Goal: Information Seeking & Learning: Learn about a topic

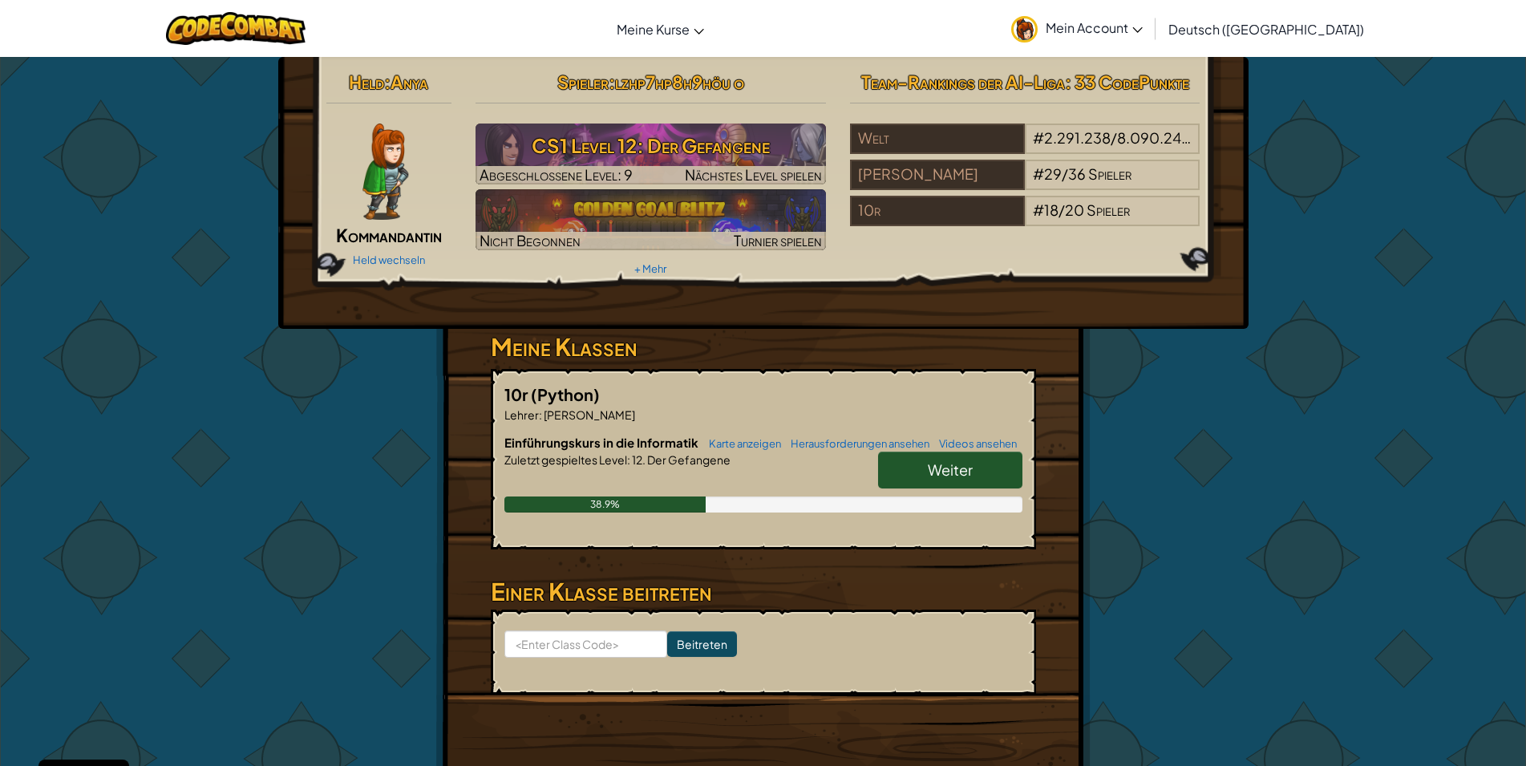
click at [928, 471] on span "Weiter" at bounding box center [950, 469] width 45 height 18
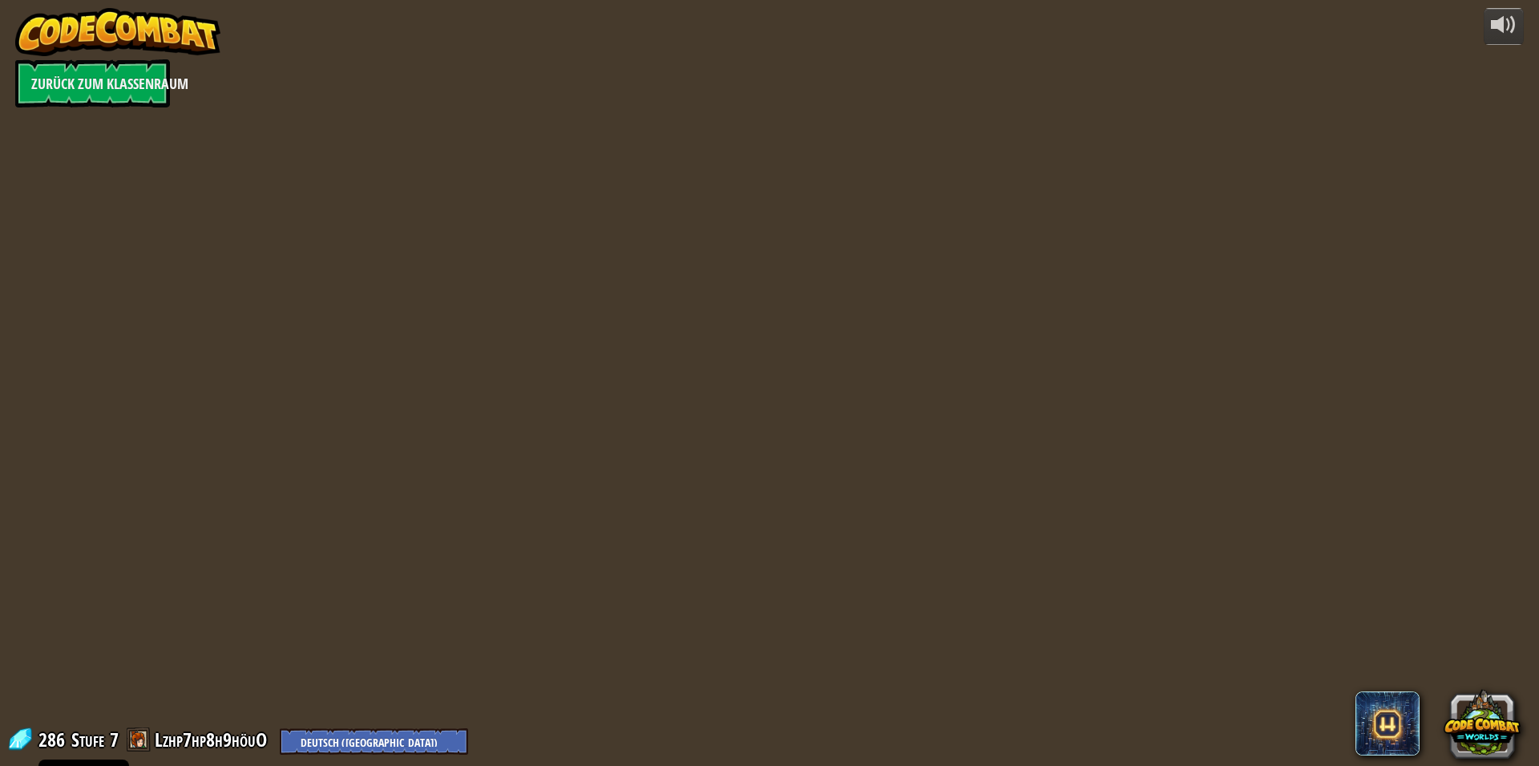
select select "de-DE"
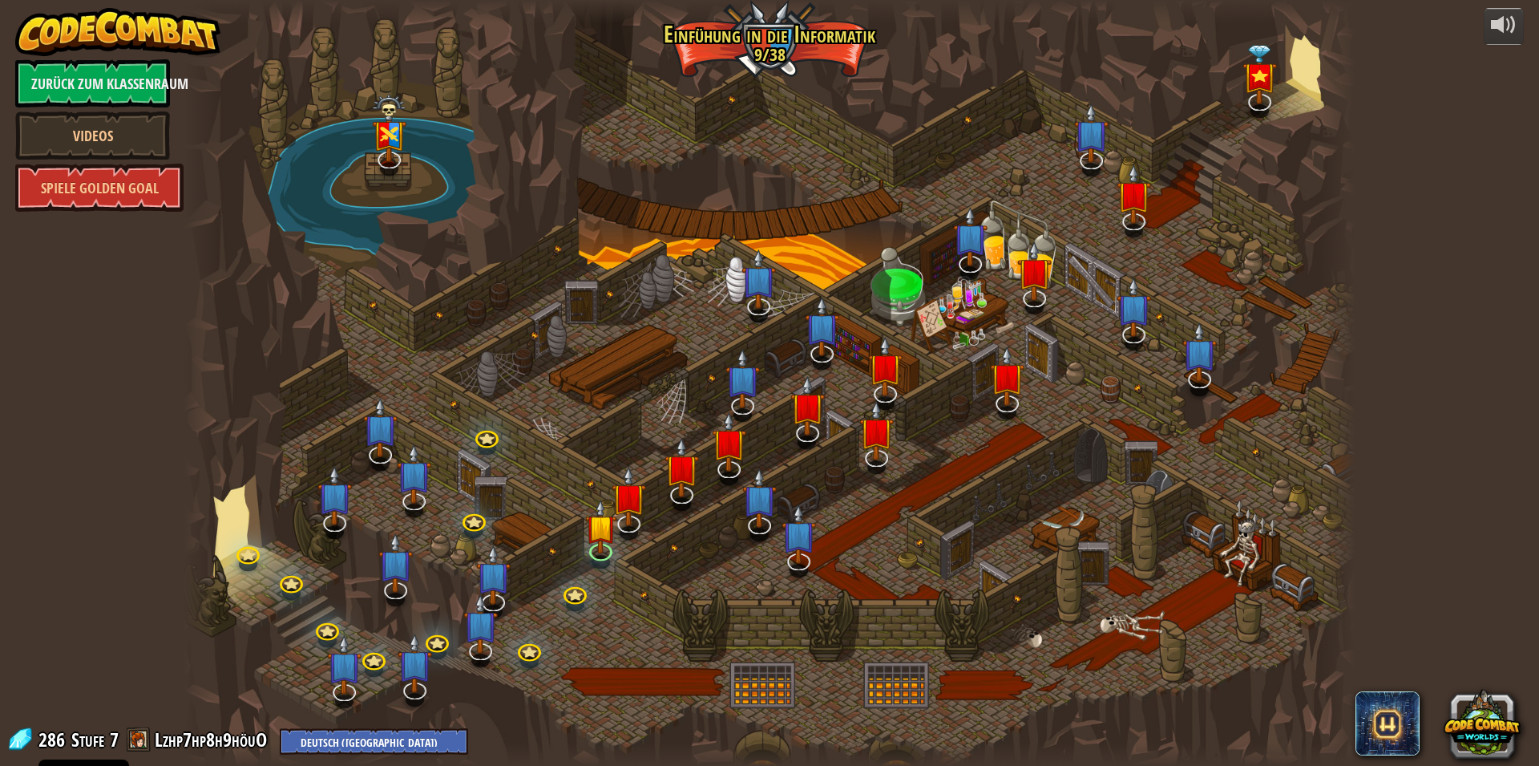
select select "de-DE"
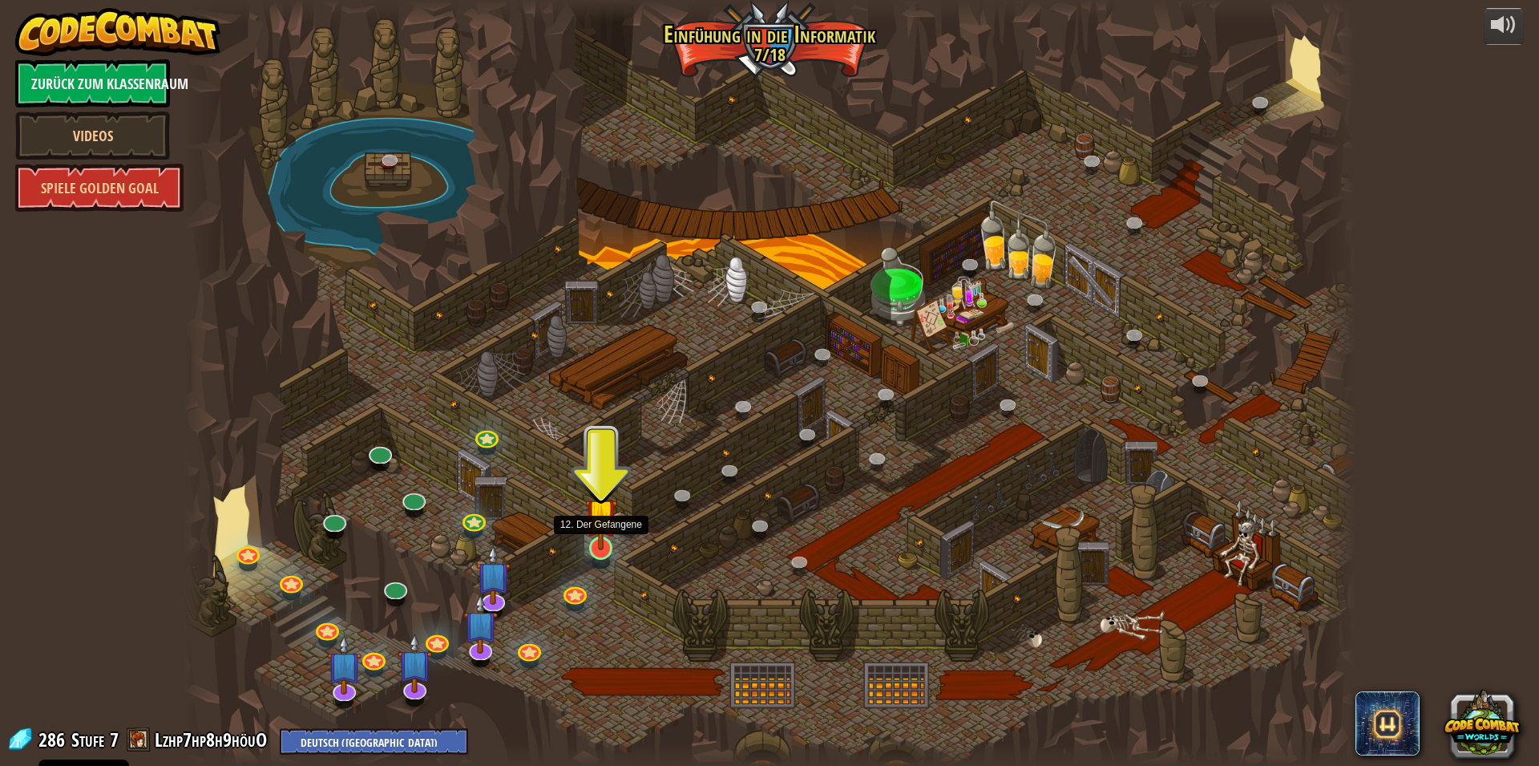
click at [595, 514] on img at bounding box center [600, 514] width 31 height 73
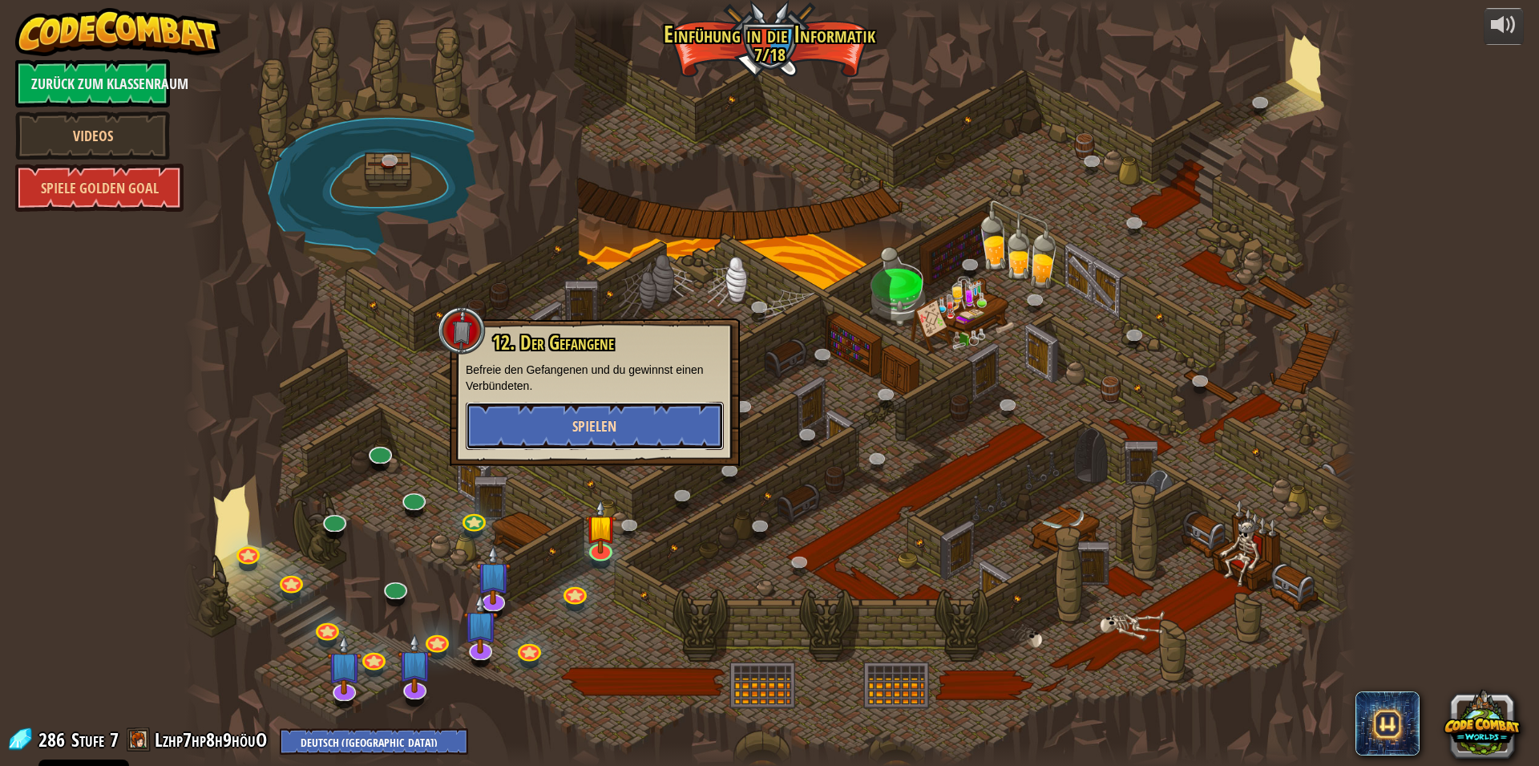
click at [576, 426] on span "Spielen" at bounding box center [594, 426] width 44 height 20
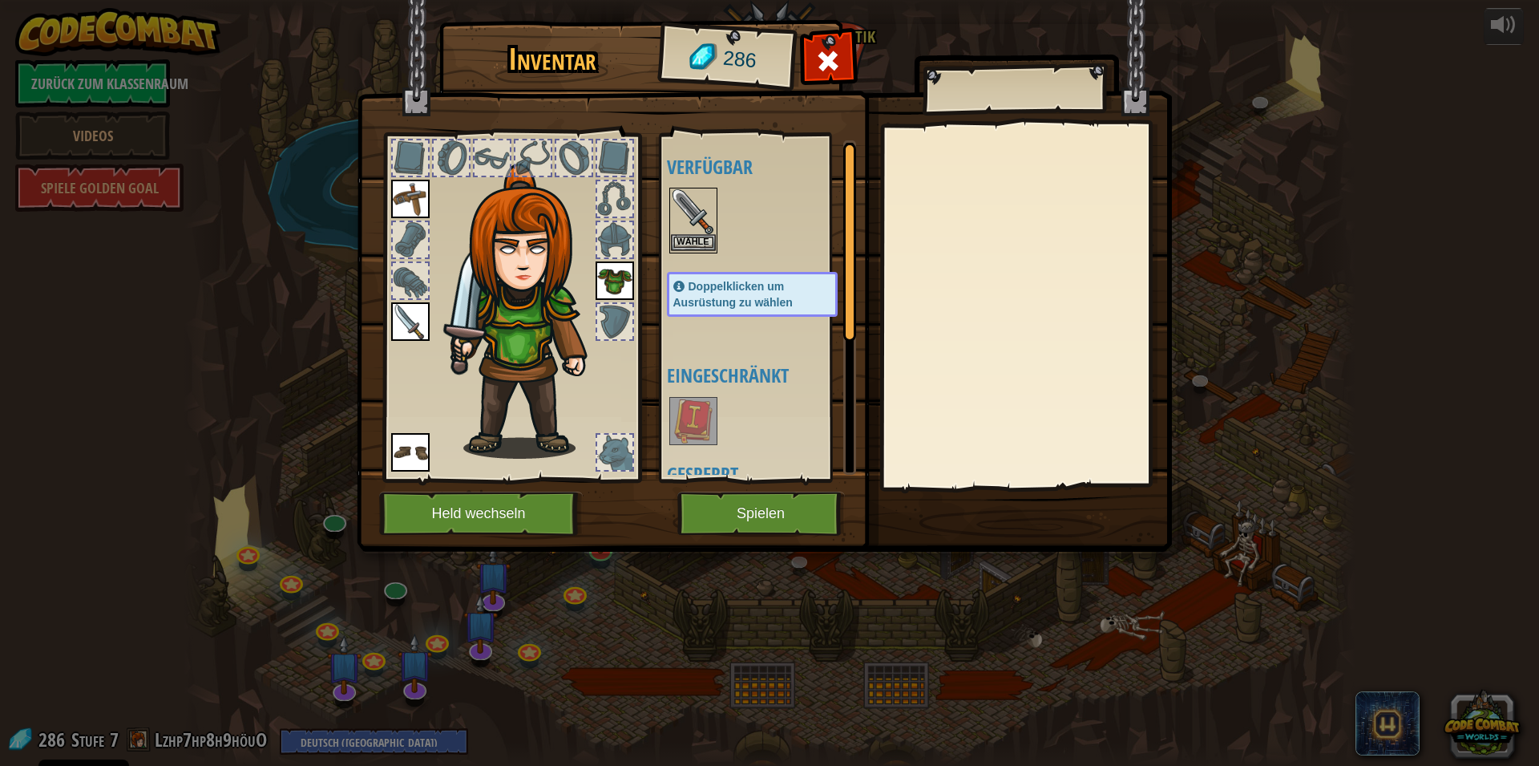
click at [696, 195] on img at bounding box center [693, 211] width 45 height 45
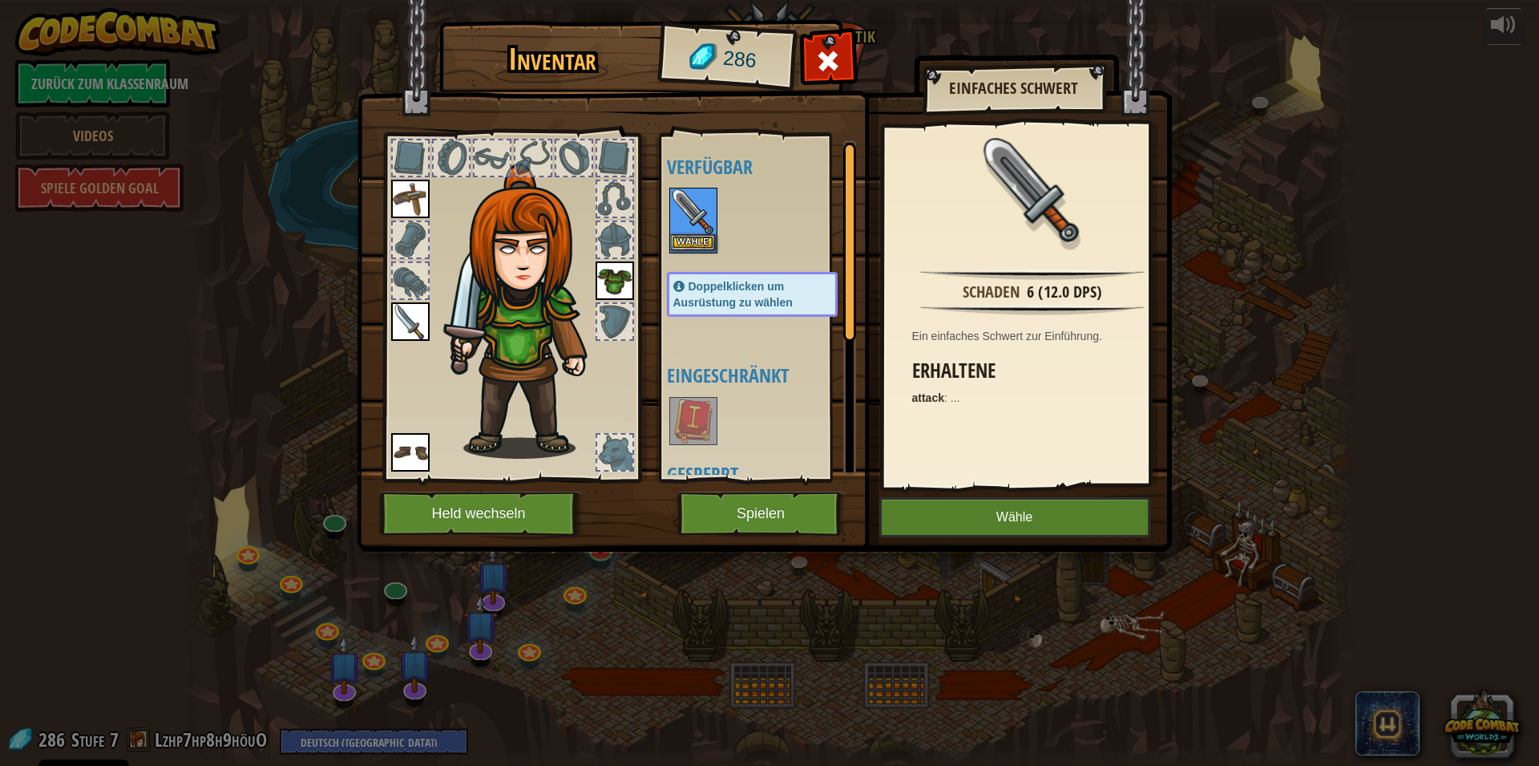
click at [696, 195] on img at bounding box center [693, 211] width 45 height 45
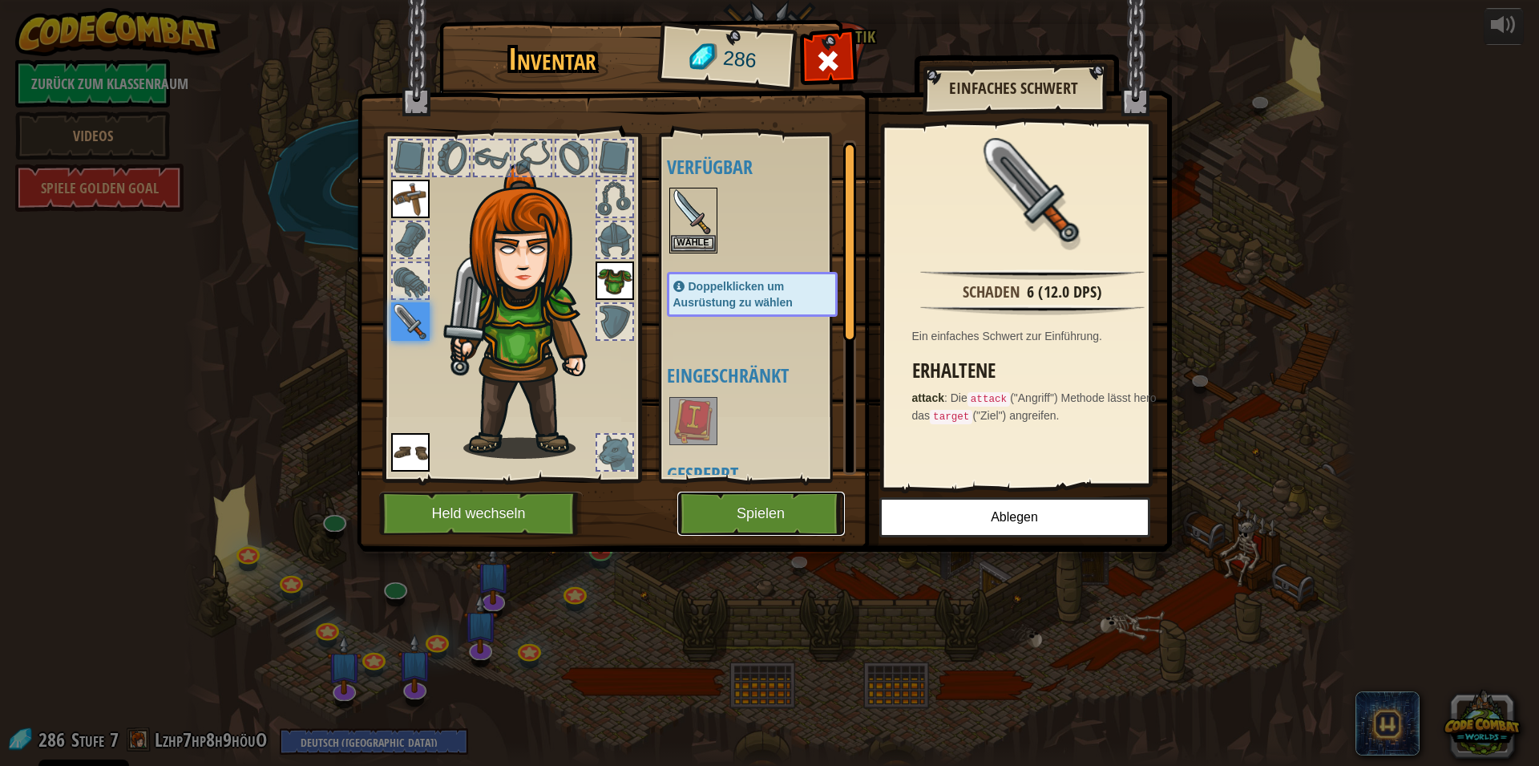
click at [762, 498] on button "Spielen" at bounding box center [761, 513] width 168 height 44
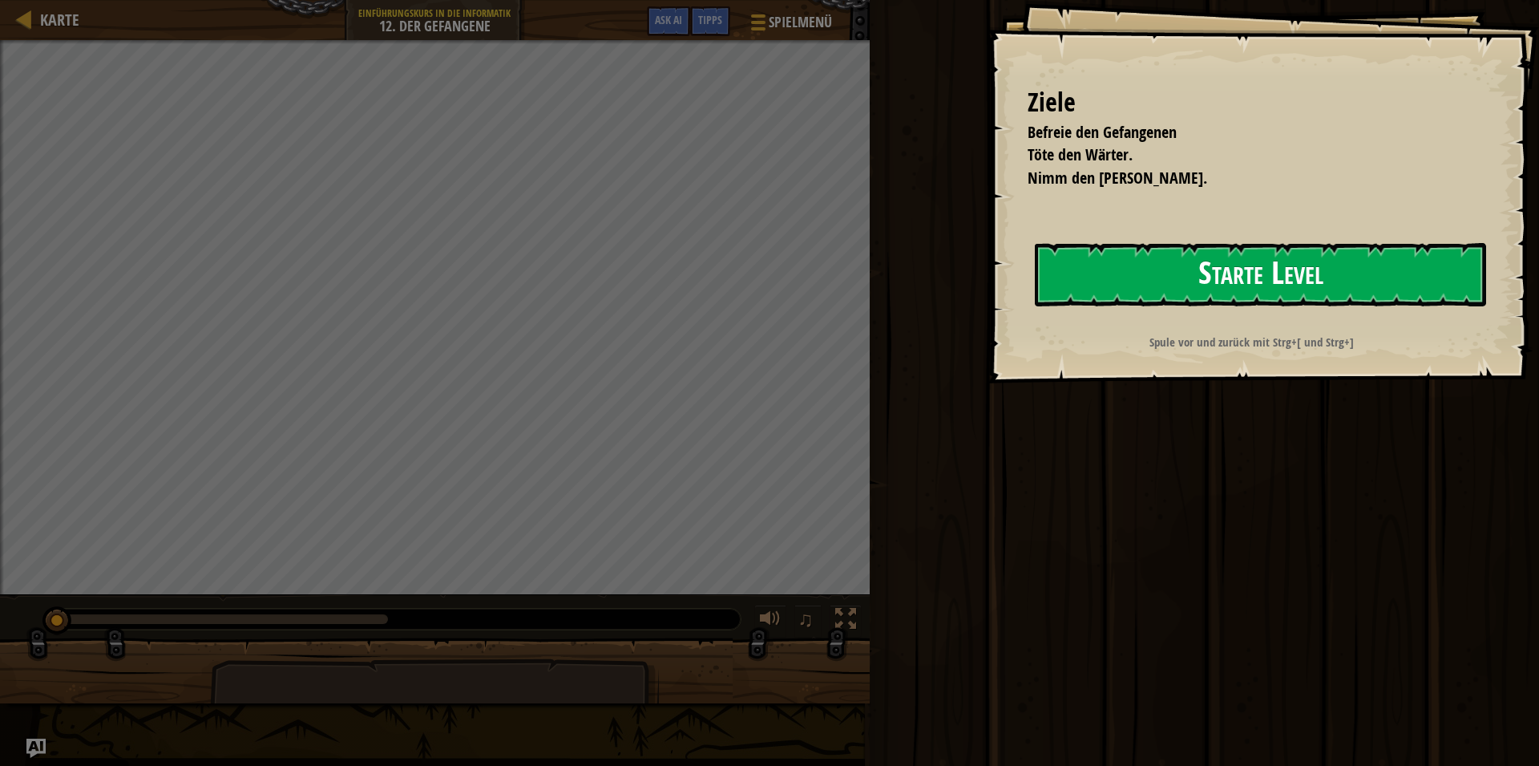
click at [1247, 256] on button "Starte Level" at bounding box center [1260, 274] width 451 height 63
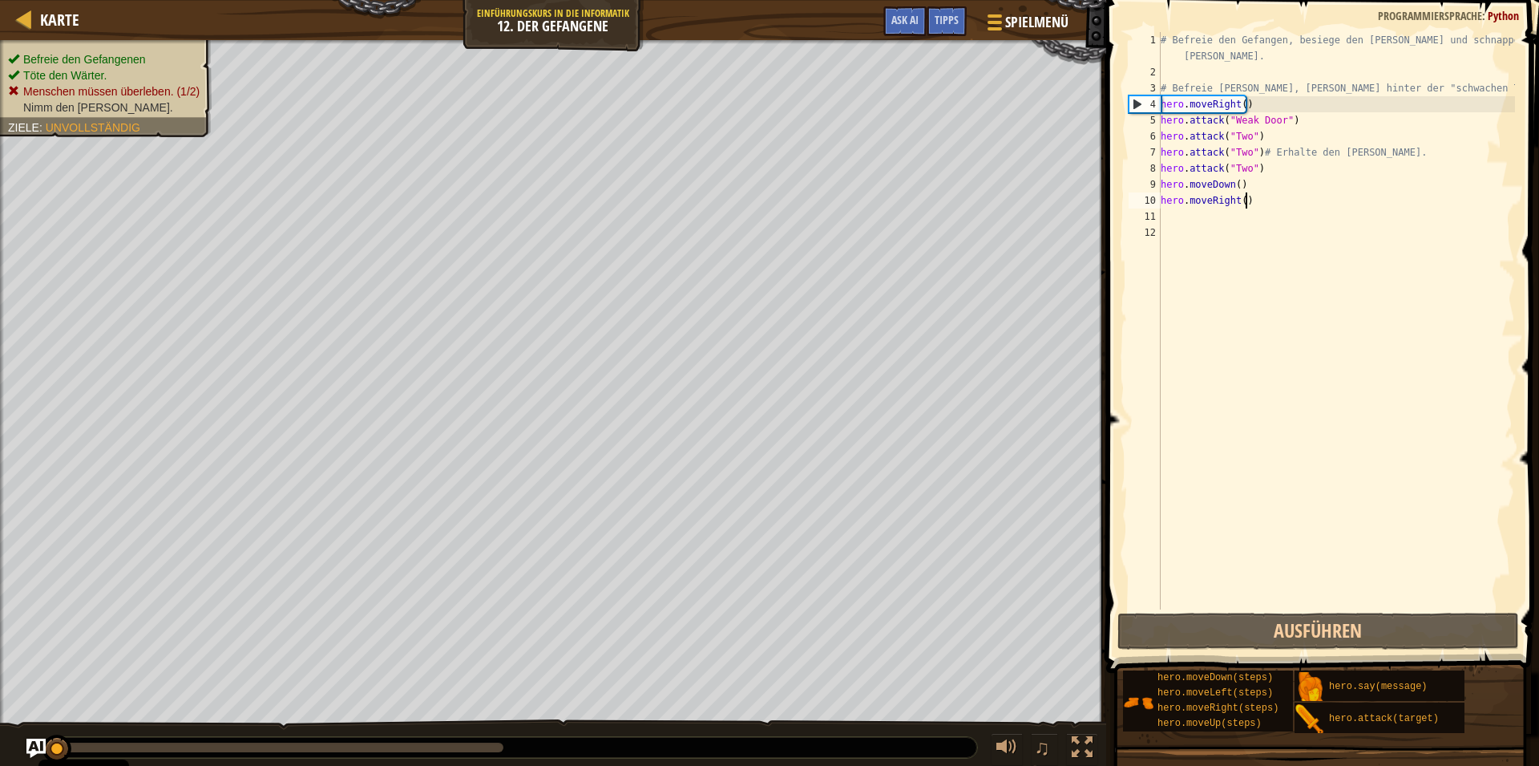
click at [1249, 192] on div "# Befreie den Gefangen, besiege den [PERSON_NAME] und schnappe dir den [PERSON_…" at bounding box center [1337, 344] width 358 height 625
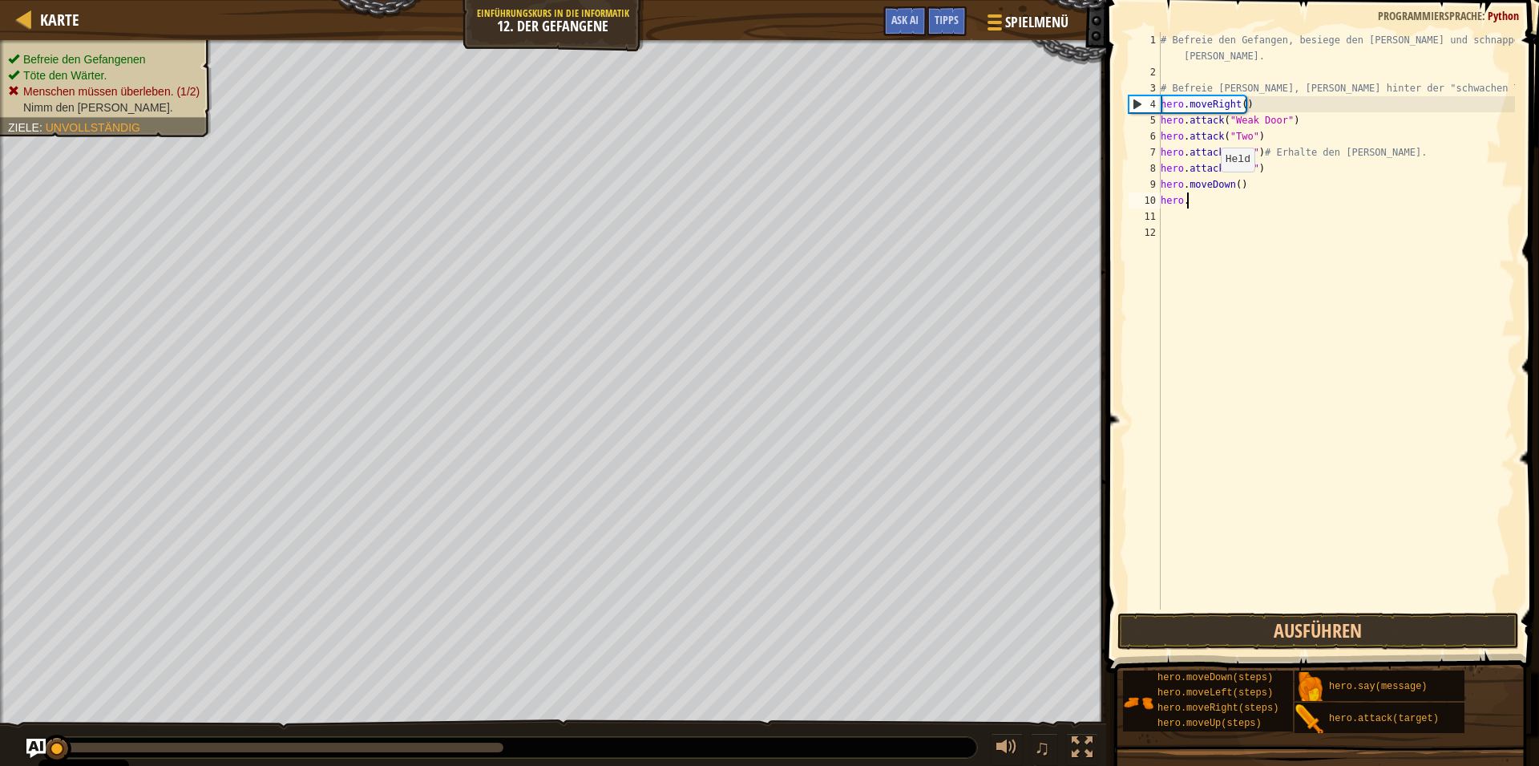
type textarea "h"
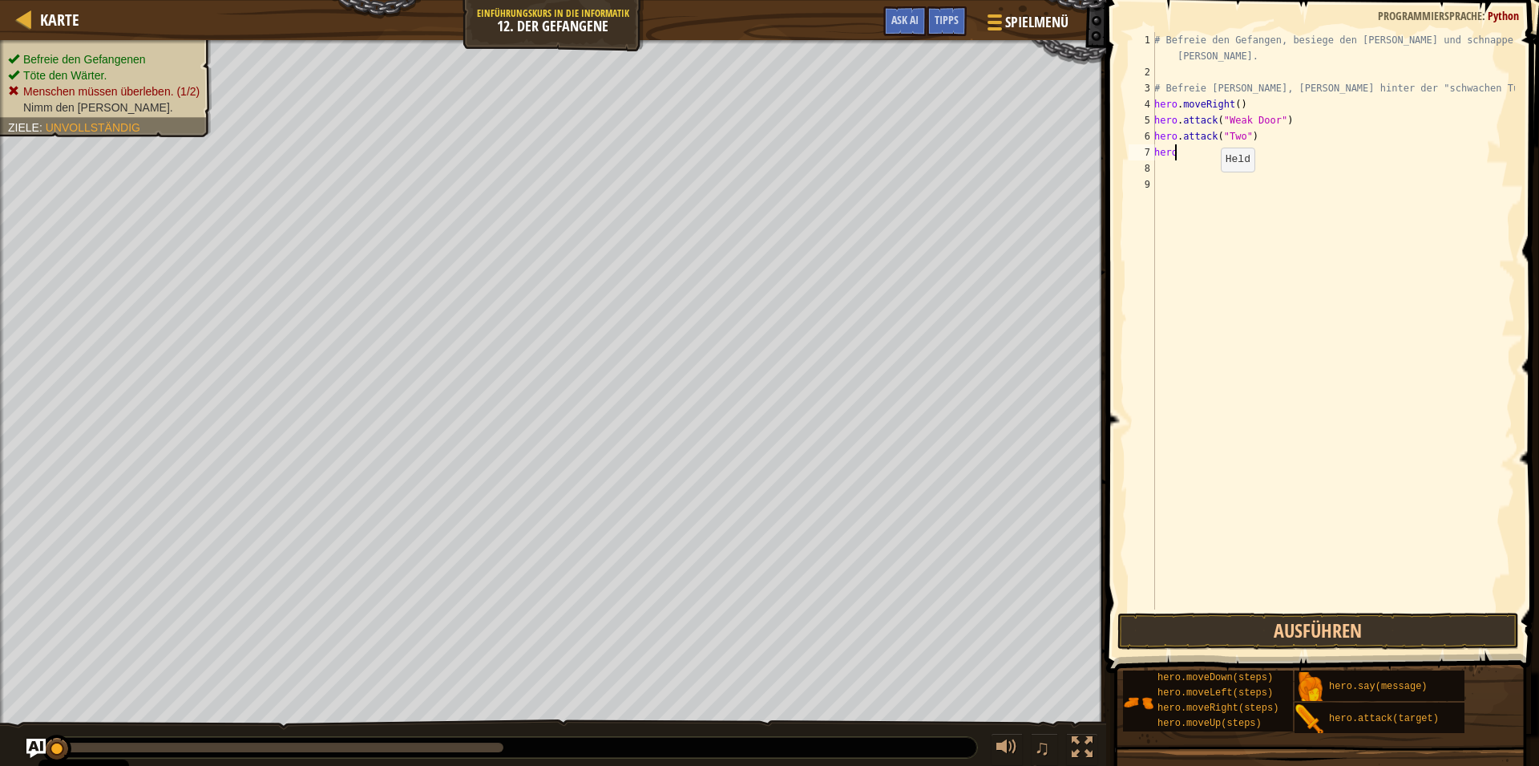
type textarea "h"
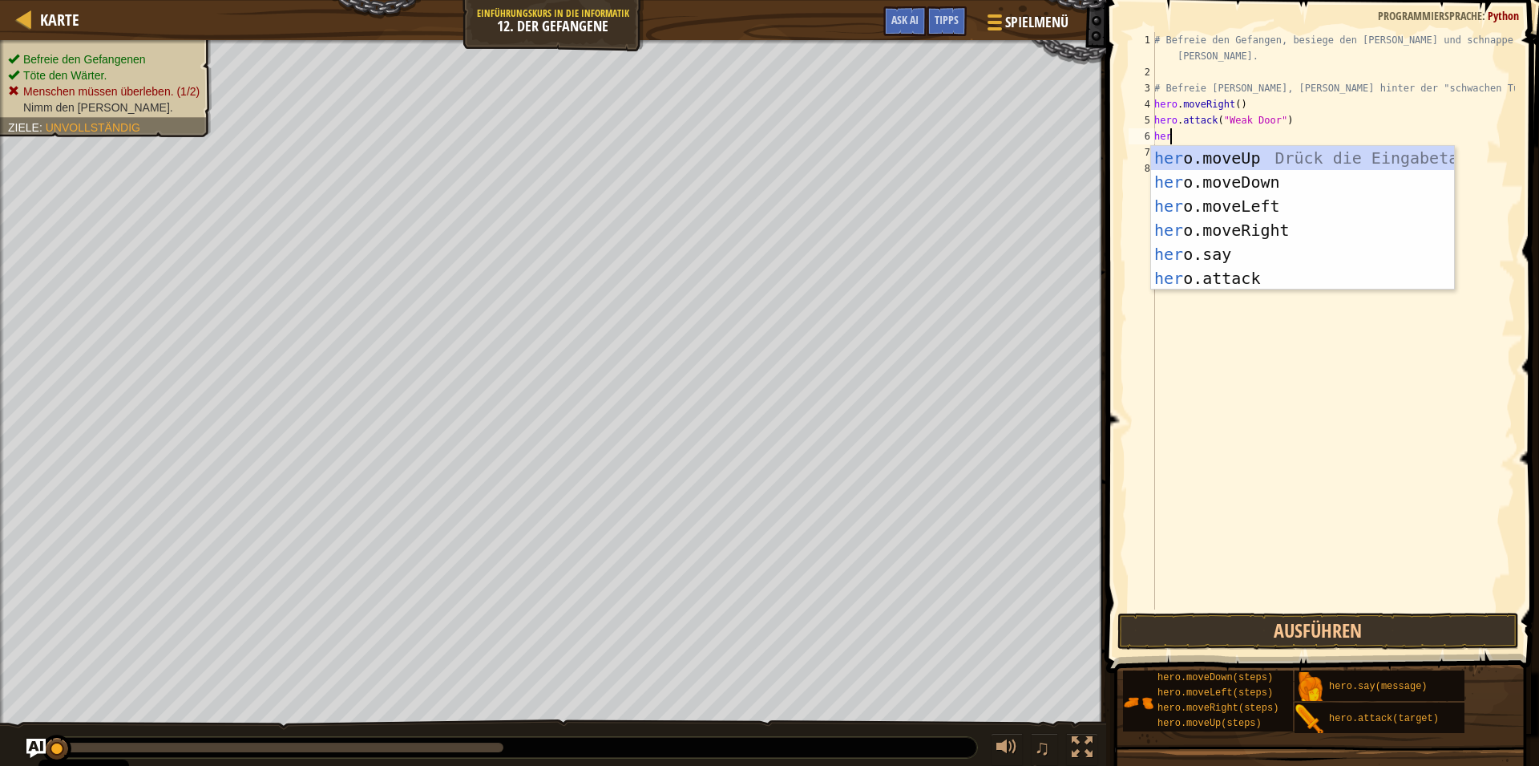
type textarea "hero"
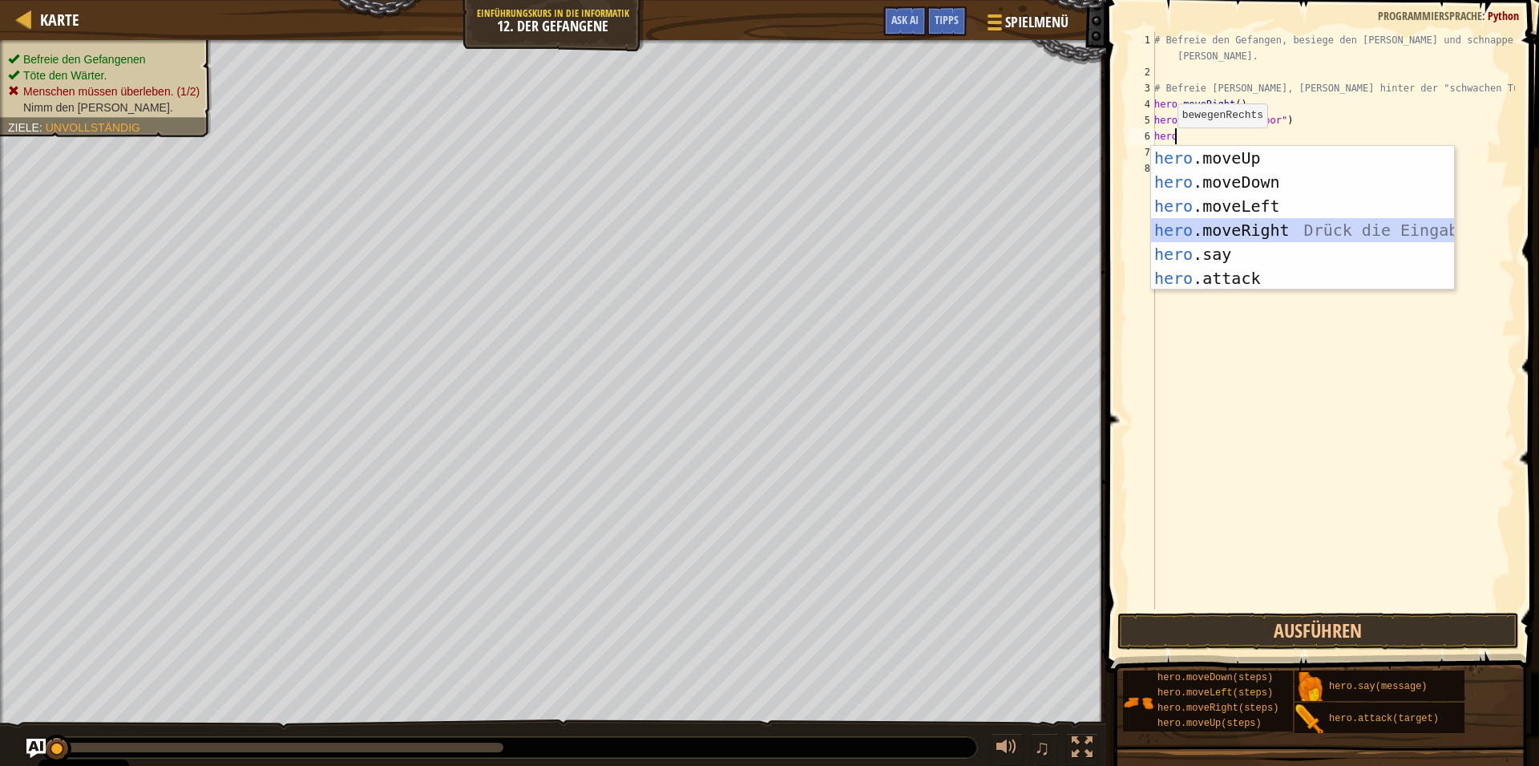
click at [1202, 222] on div "hero .moveUp Drück die Eingabetaste hero .moveDown Drück die Eingabetaste hero …" at bounding box center [1302, 242] width 303 height 192
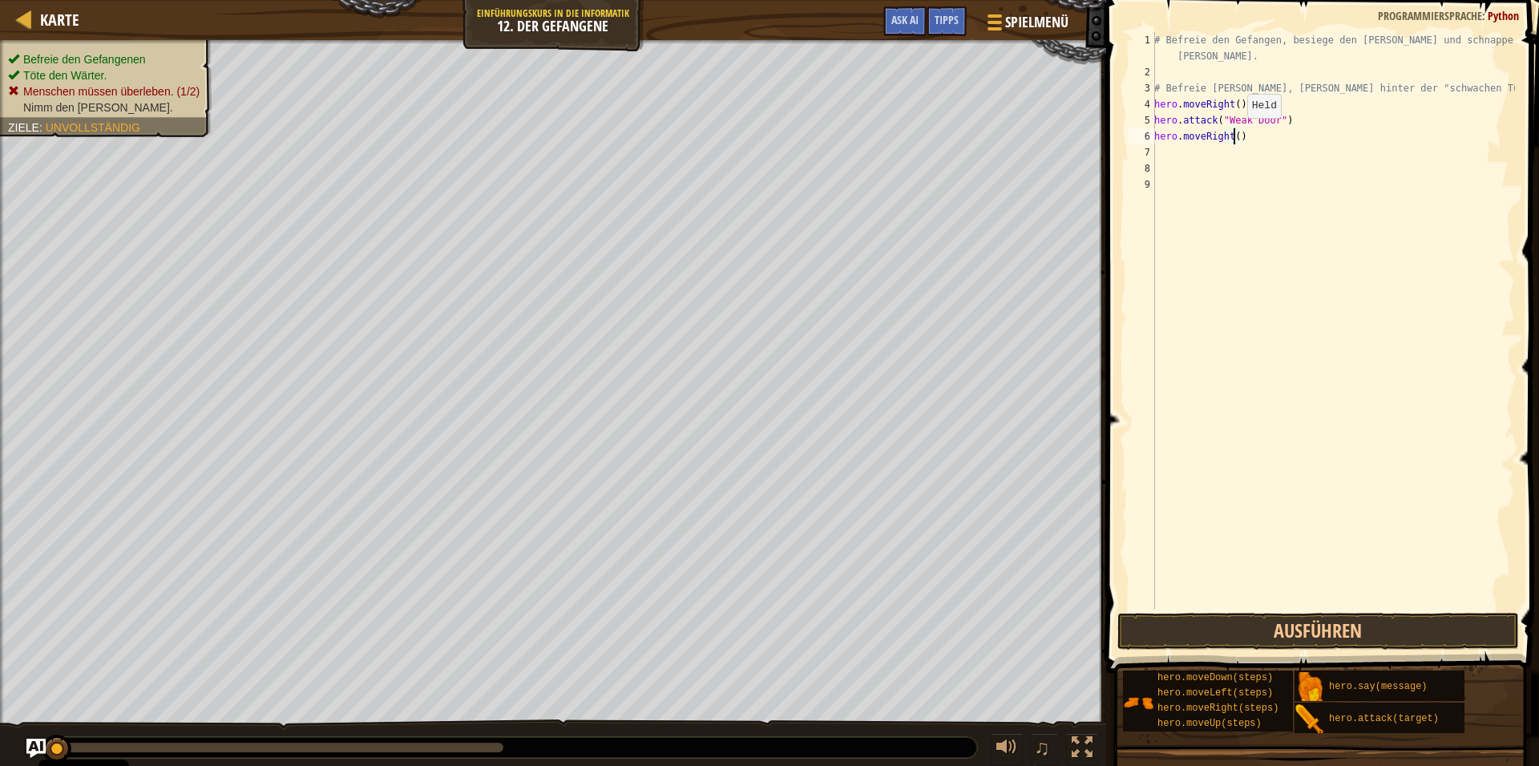
click at [1233, 134] on div "# Befreie den Gefangen, besiege den [PERSON_NAME] und schnappe dir den [PERSON_…" at bounding box center [1333, 344] width 364 height 625
type textarea "hero.moveRight(2)"
click at [1166, 154] on div "# Befreie den Gefangen, besiege den [PERSON_NAME] und schnappe dir den [PERSON_…" at bounding box center [1333, 344] width 364 height 625
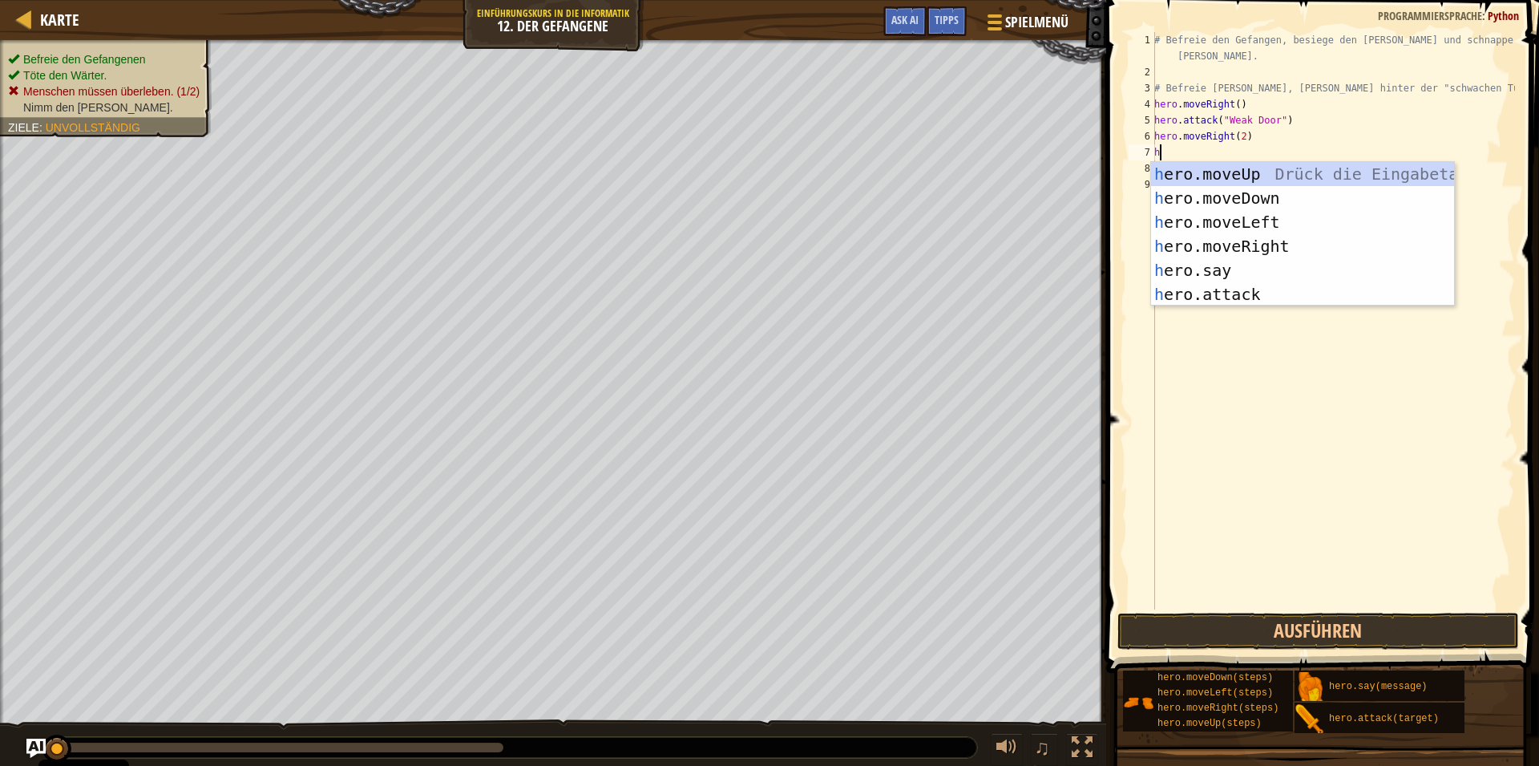
scroll to position [8, 0]
type textarea "hero"
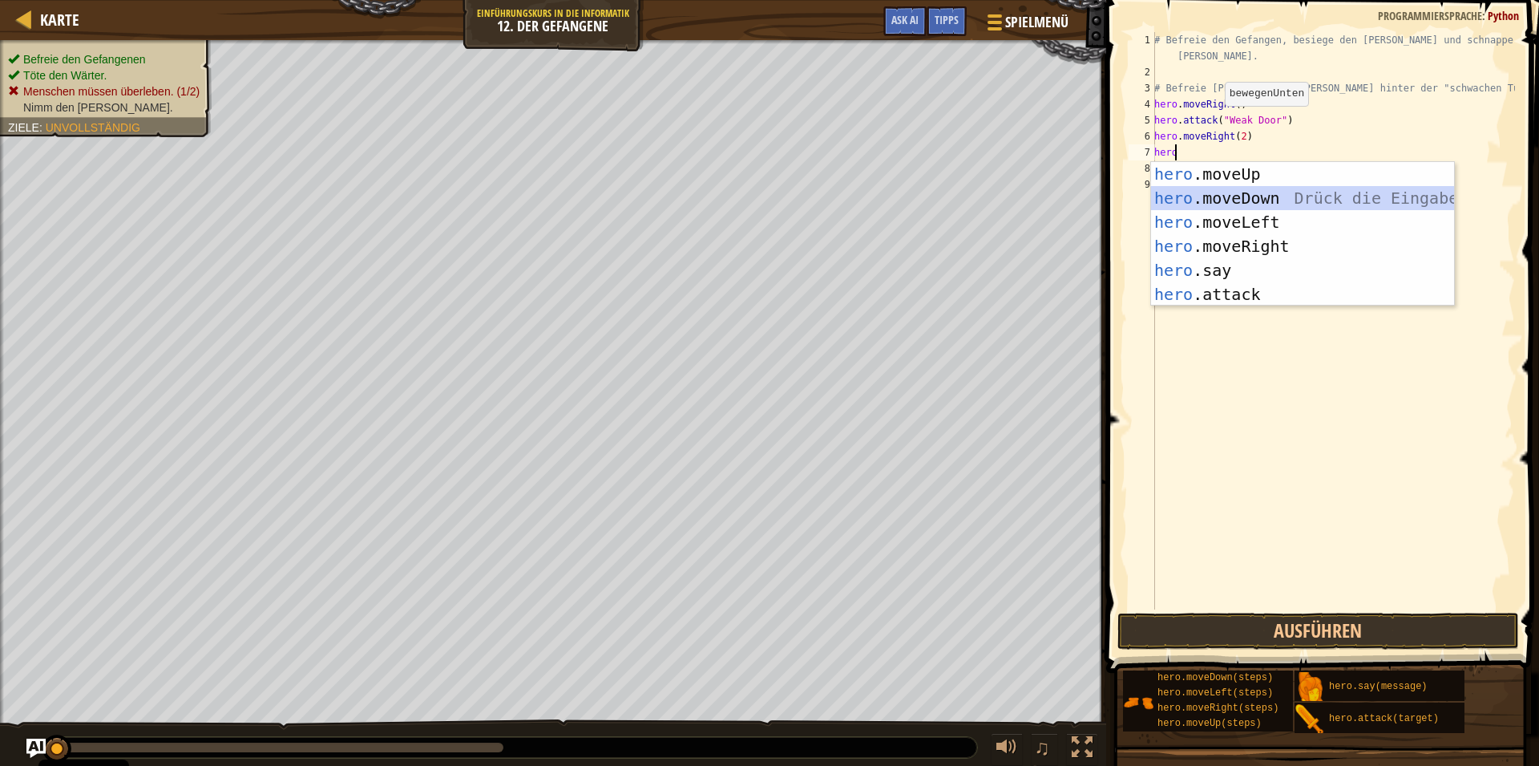
click at [1170, 188] on div "hero .moveUp Drück die Eingabetaste hero .moveDown Drück die Eingabetaste hero …" at bounding box center [1302, 258] width 303 height 192
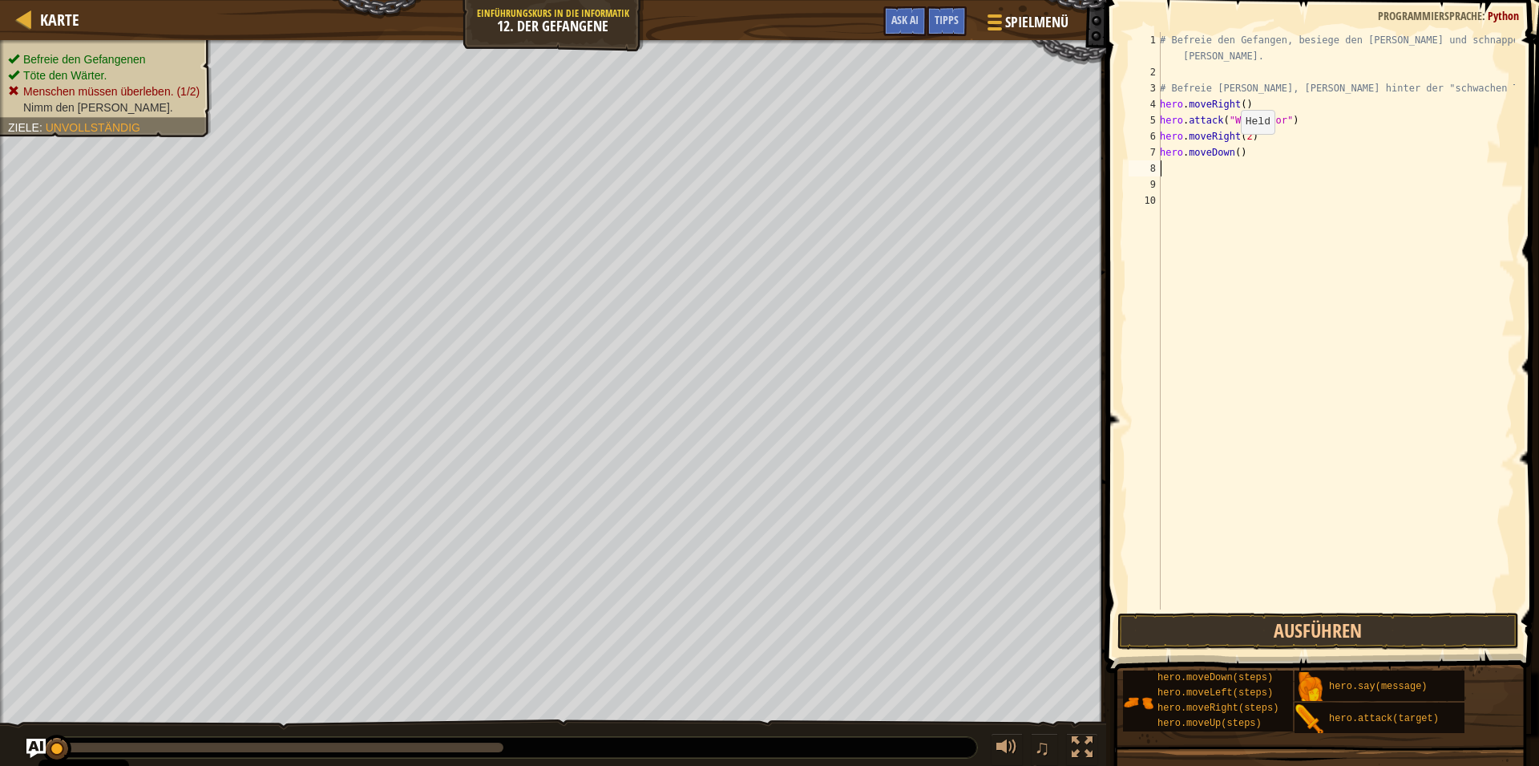
click at [1232, 149] on div "# Befreie den Gefangen, besiege den [PERSON_NAME] und schnappe dir den [PERSON_…" at bounding box center [1336, 344] width 358 height 625
type textarea "hero.moveDown(2)"
click at [1180, 172] on div "# Befreie den Gefangen, besiege den [PERSON_NAME] und schnappe dir den [PERSON_…" at bounding box center [1336, 344] width 358 height 625
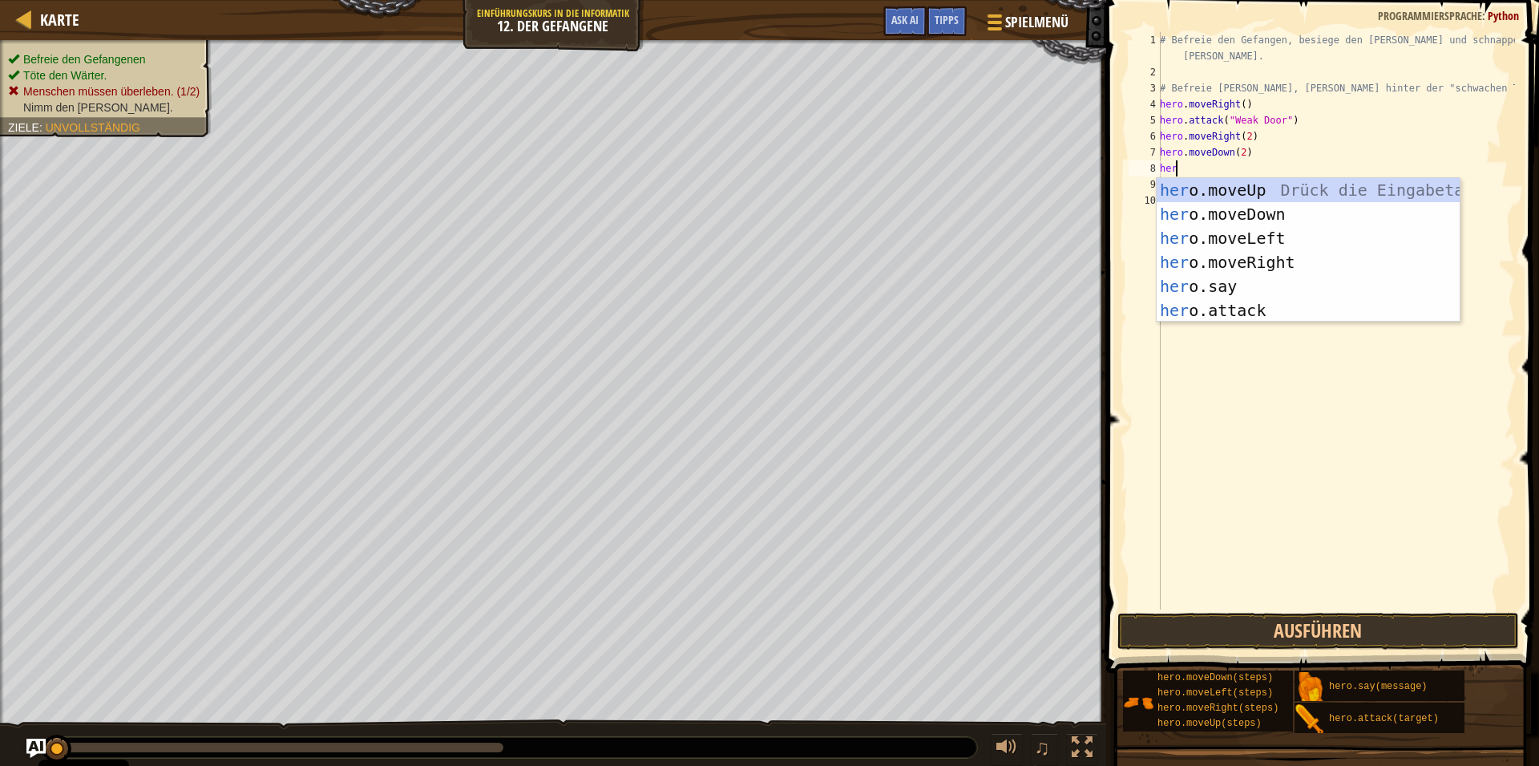
scroll to position [8, 1]
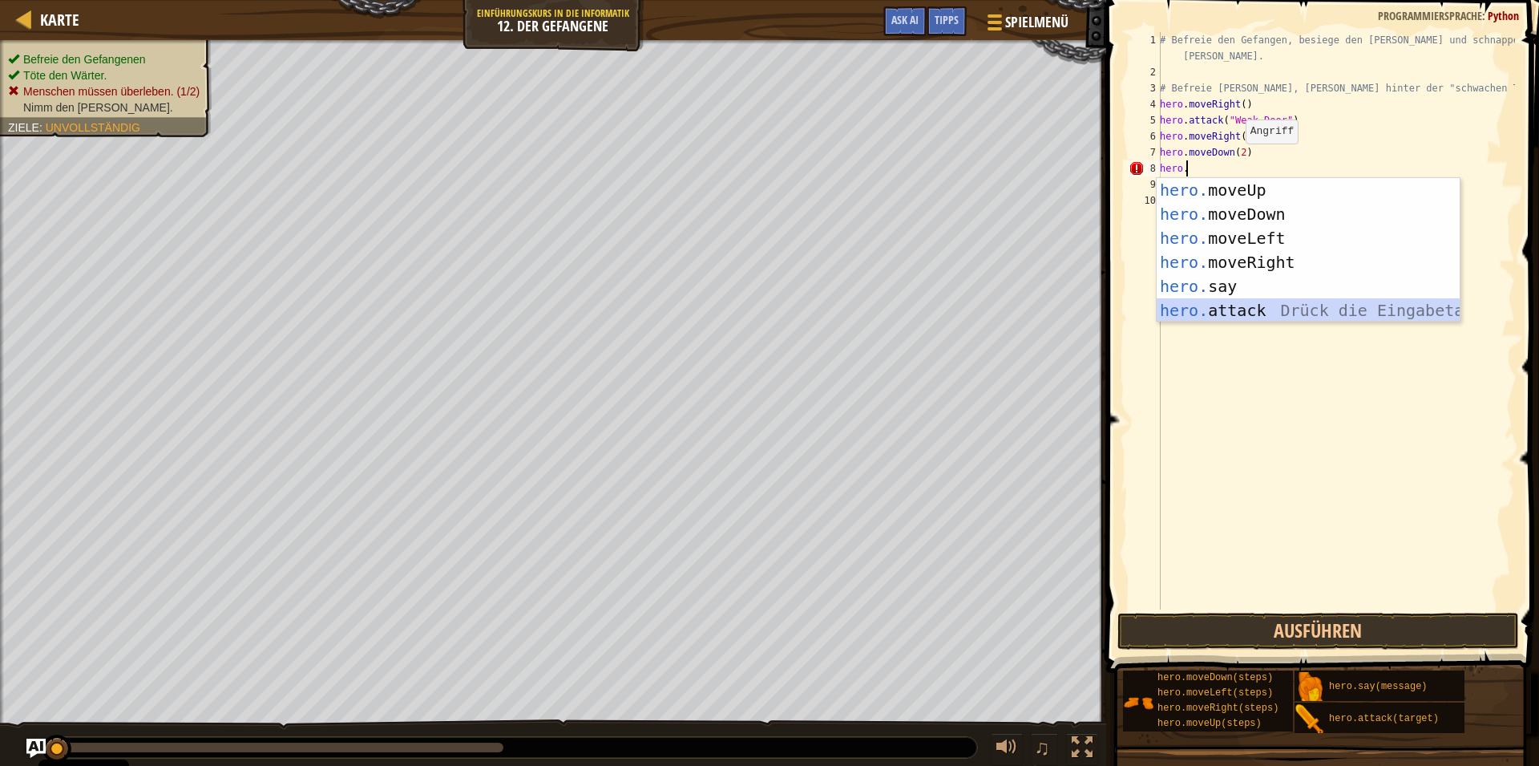
click at [1215, 311] on div "hero. moveUp Drück die Eingabetaste hero. moveDown Drück die Eingabetaste hero.…" at bounding box center [1308, 274] width 303 height 192
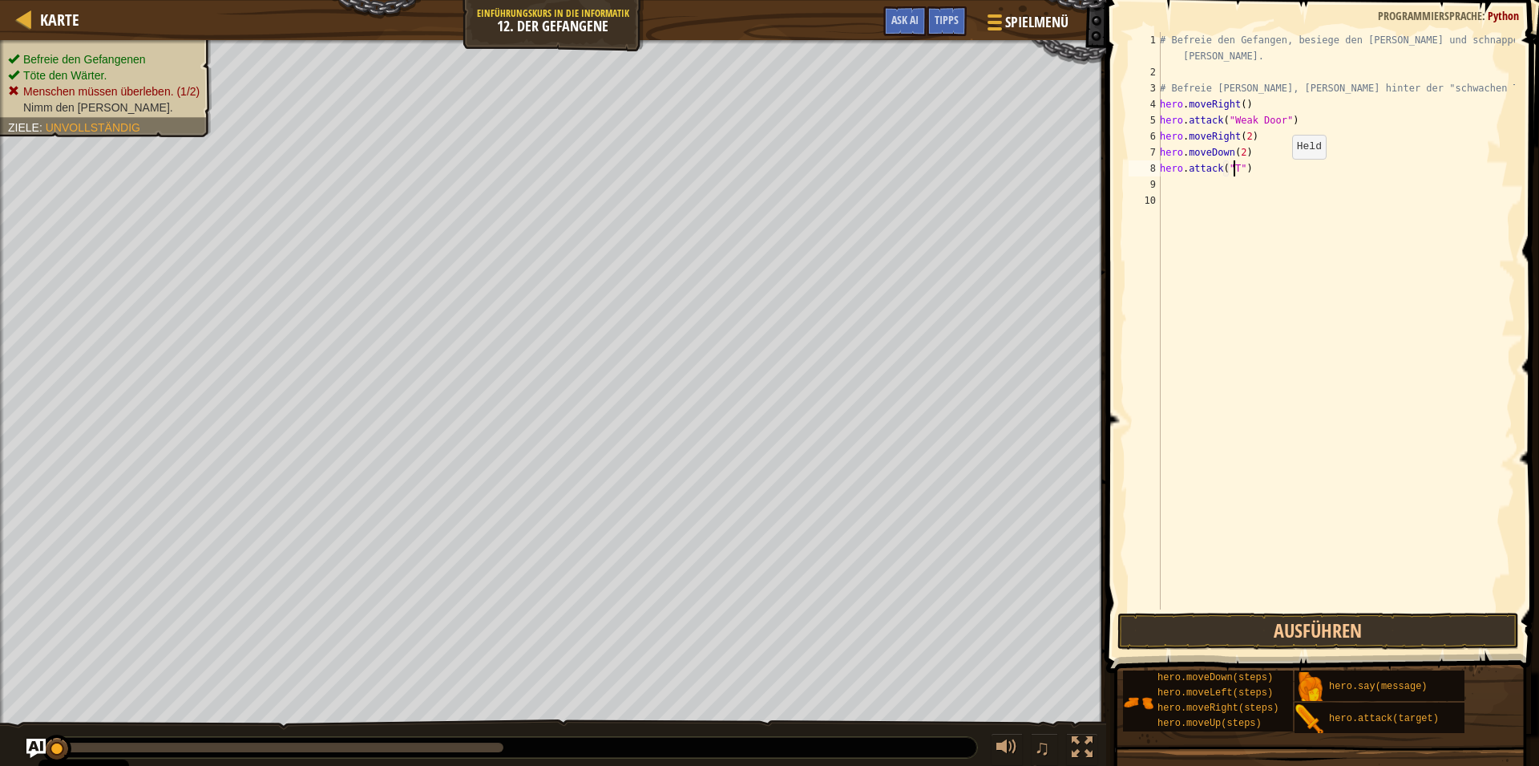
scroll to position [8, 6]
type textarea "hero.attack("Two")"
click at [1164, 181] on div "# Befreie den Gefangen, besiege den [PERSON_NAME] und schnappe dir den [PERSON_…" at bounding box center [1336, 344] width 358 height 625
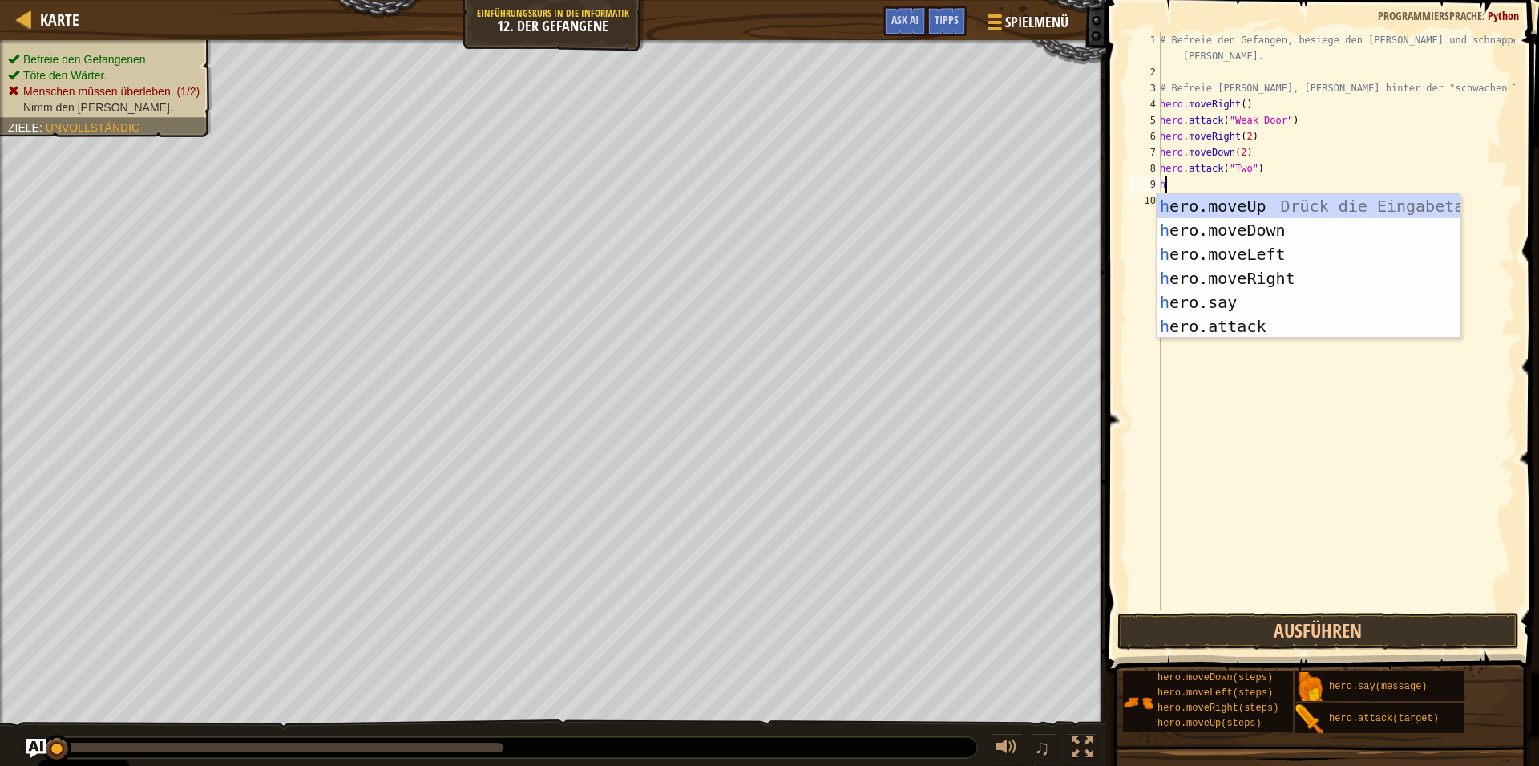
scroll to position [8, 0]
type textarea "hero"
click at [1285, 271] on div "hero .moveUp Drück die Eingabetaste hero .moveDown Drück die Eingabetaste hero …" at bounding box center [1308, 290] width 303 height 192
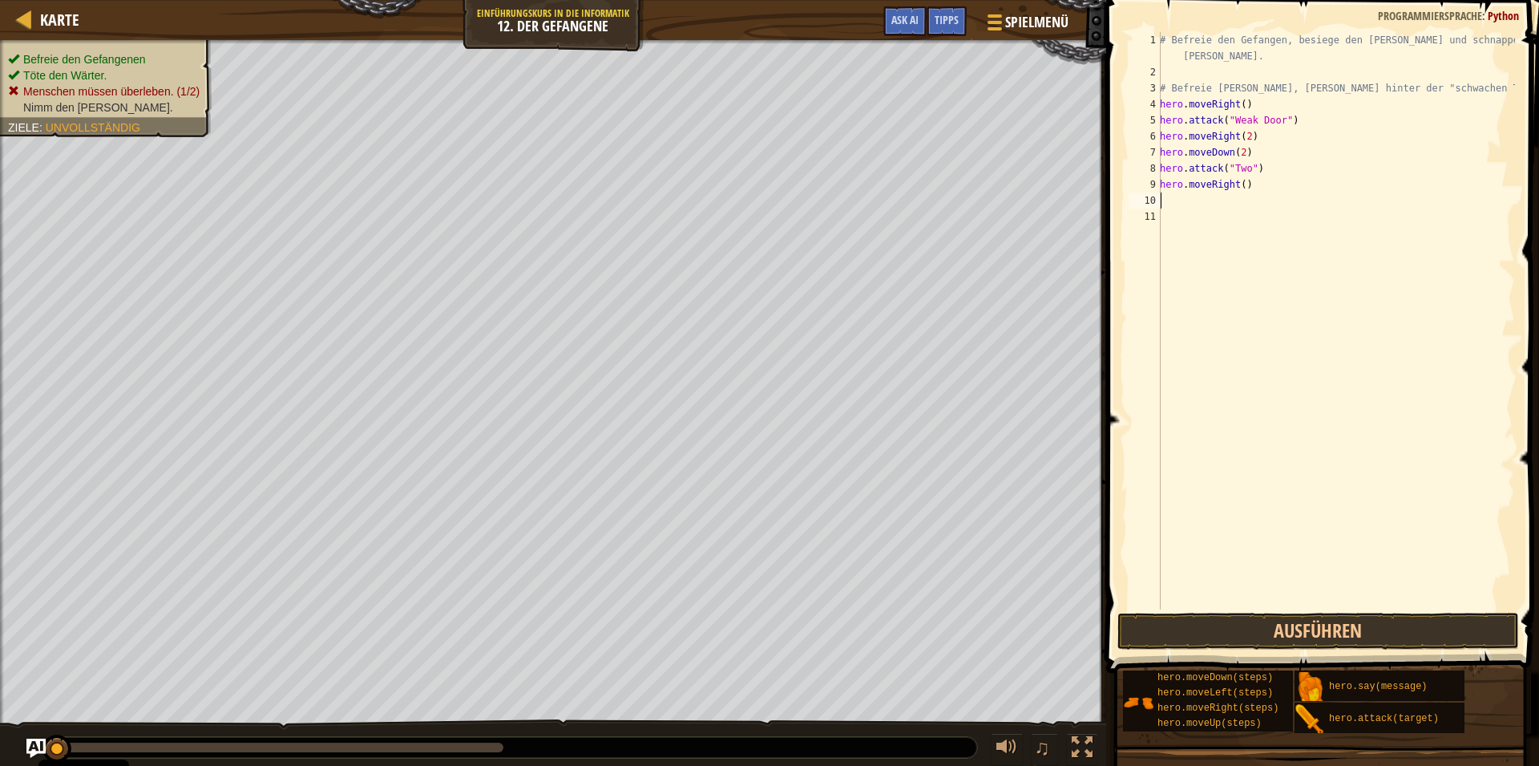
scroll to position [8, 0]
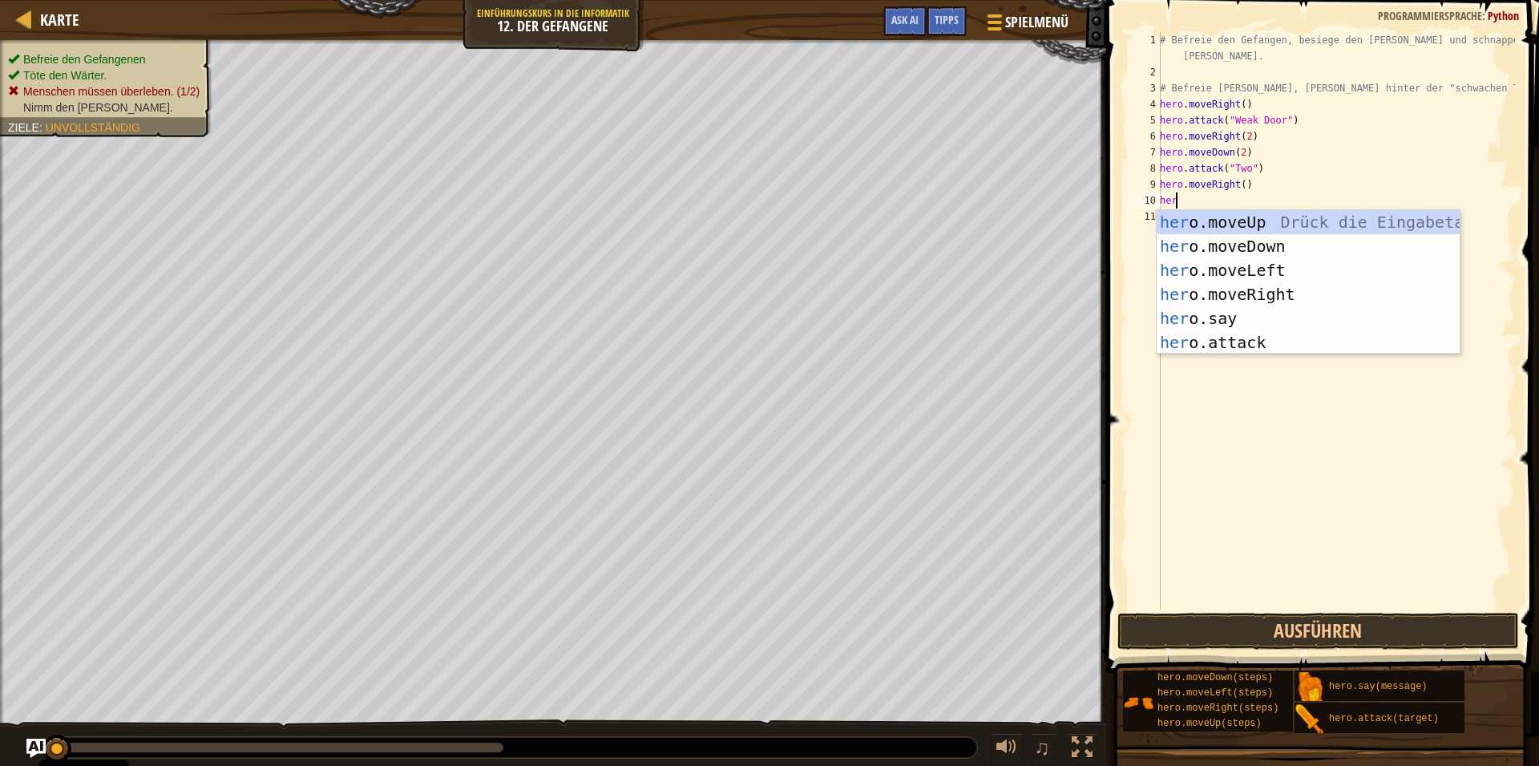
type textarea "hero"
click at [1167, 236] on div "hero .moveUp Drück die Eingabetaste hero .moveDown Drück die Eingabetaste hero …" at bounding box center [1308, 306] width 303 height 192
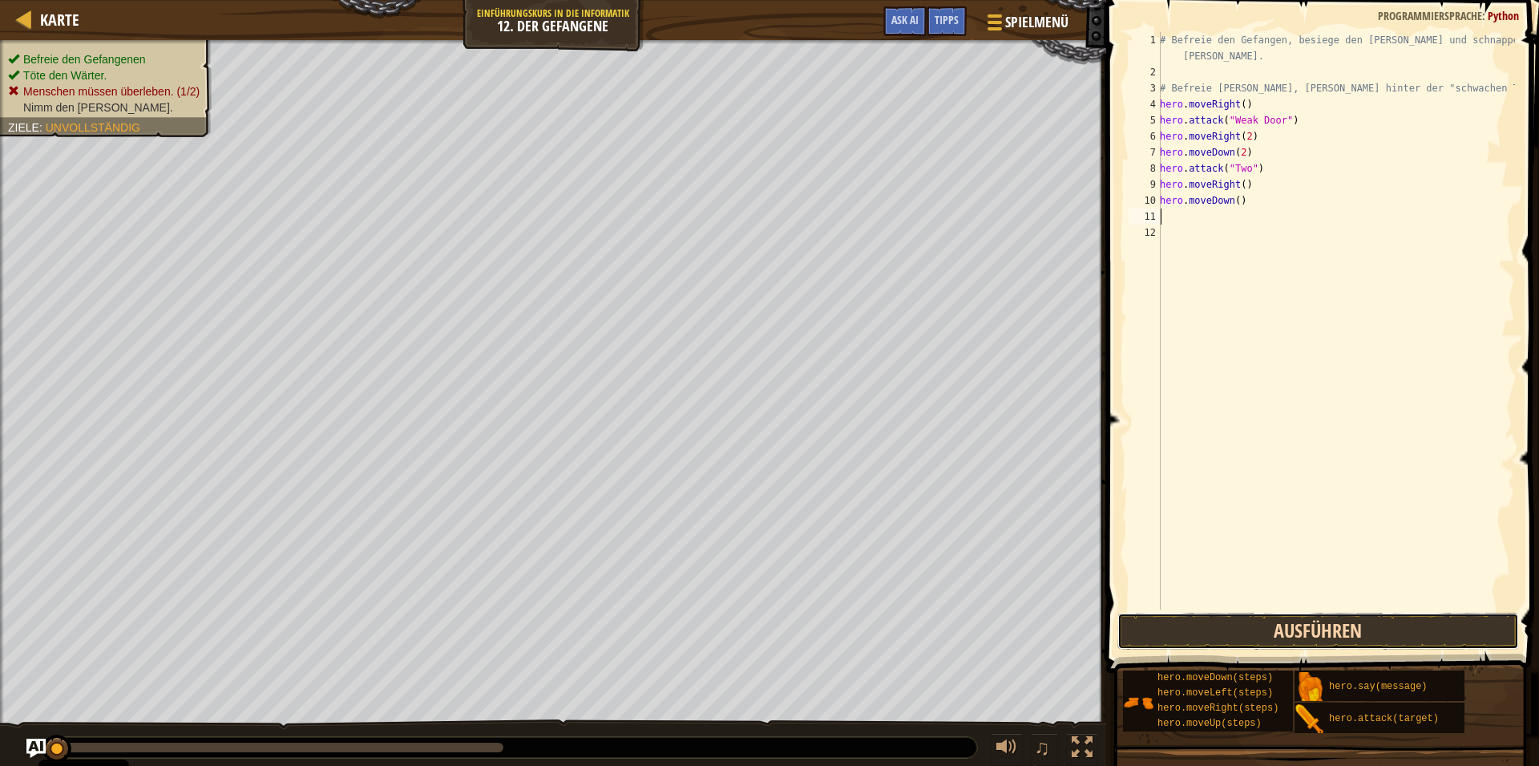
drag, startPoint x: 1314, startPoint y: 631, endPoint x: 1308, endPoint y: 620, distance: 12.5
click at [1314, 630] on button "Ausführen" at bounding box center [1319, 630] width 402 height 37
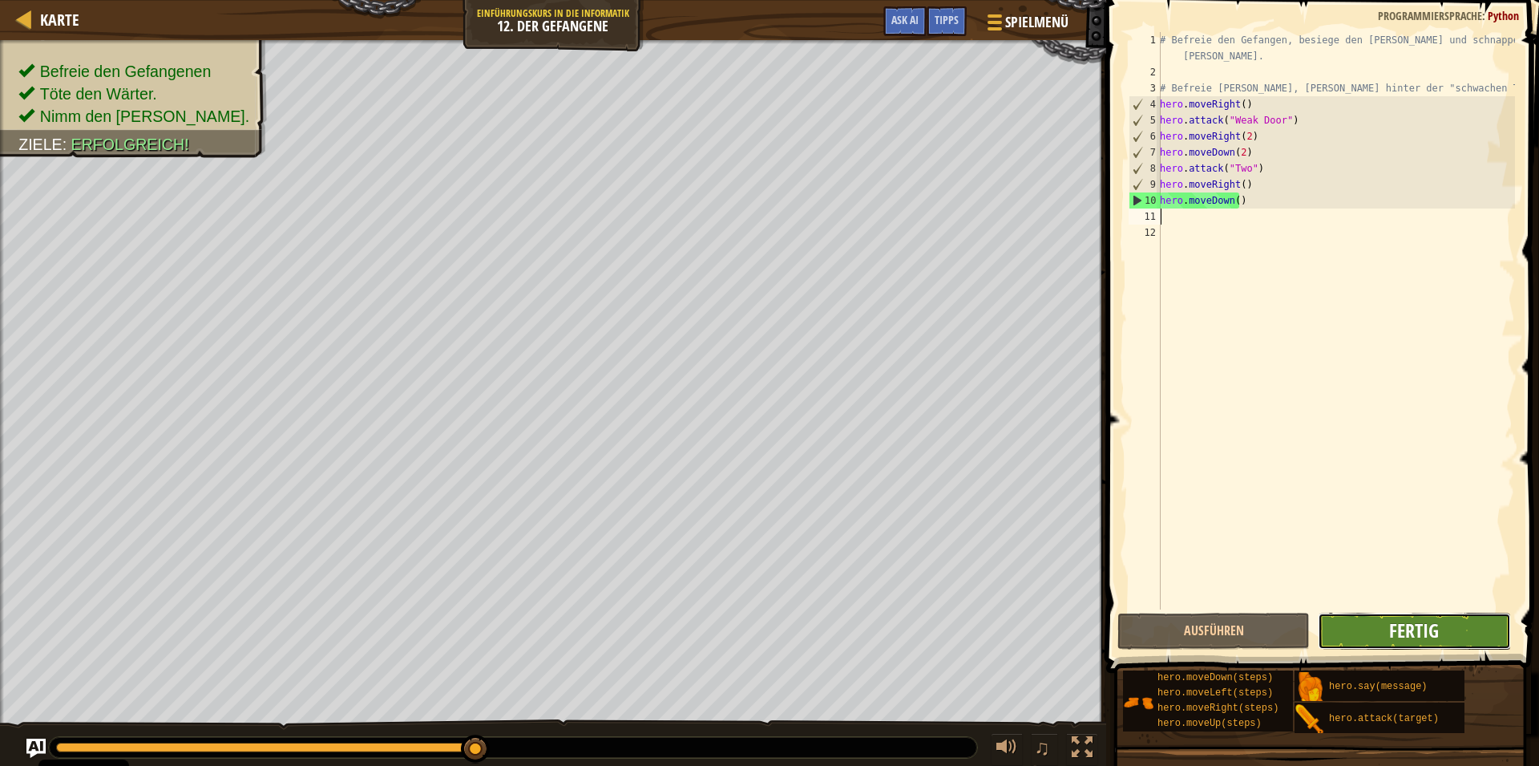
click at [1415, 620] on span "Fertig" at bounding box center [1414, 630] width 50 height 26
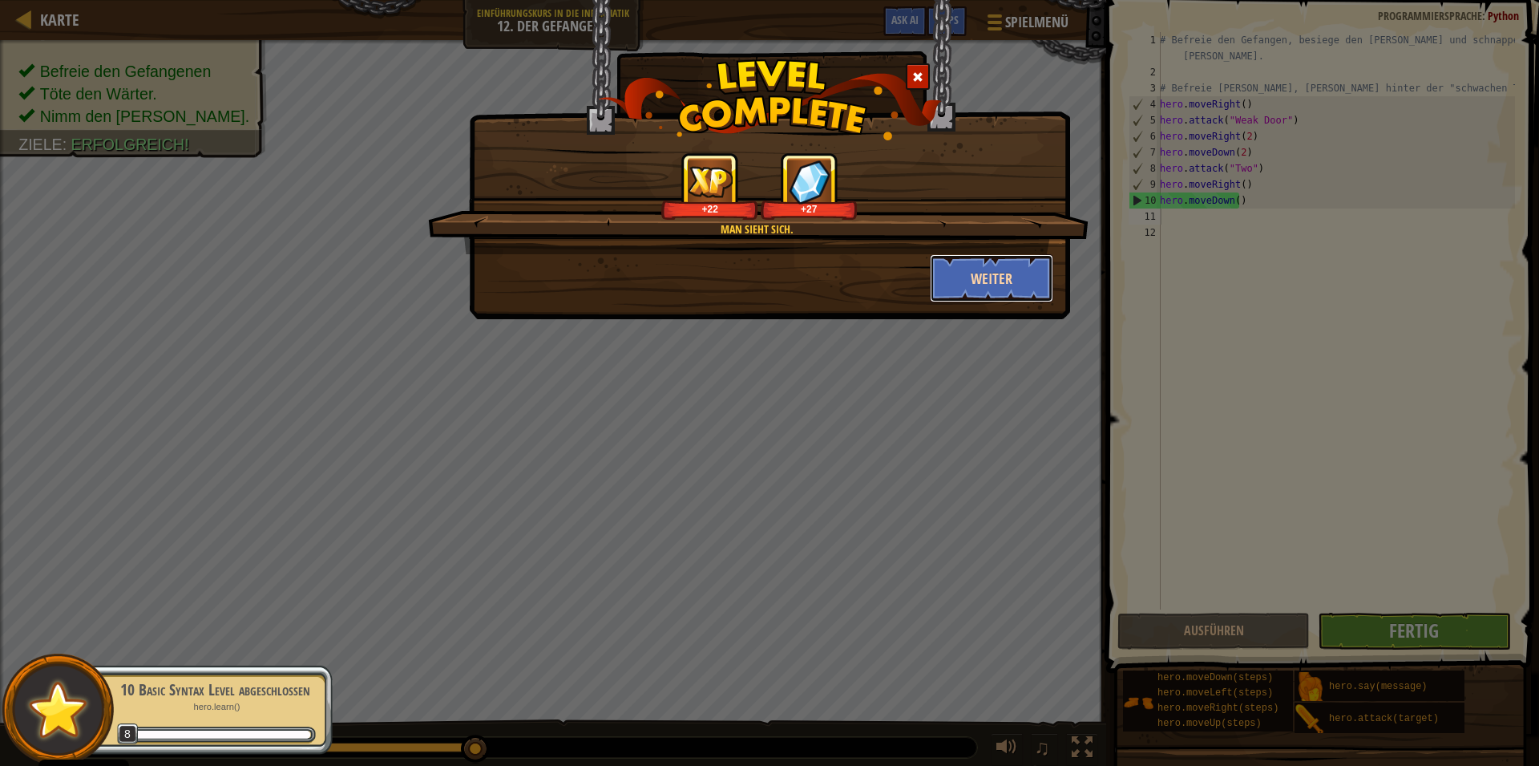
click at [979, 276] on button "Weiter" at bounding box center [992, 278] width 124 height 48
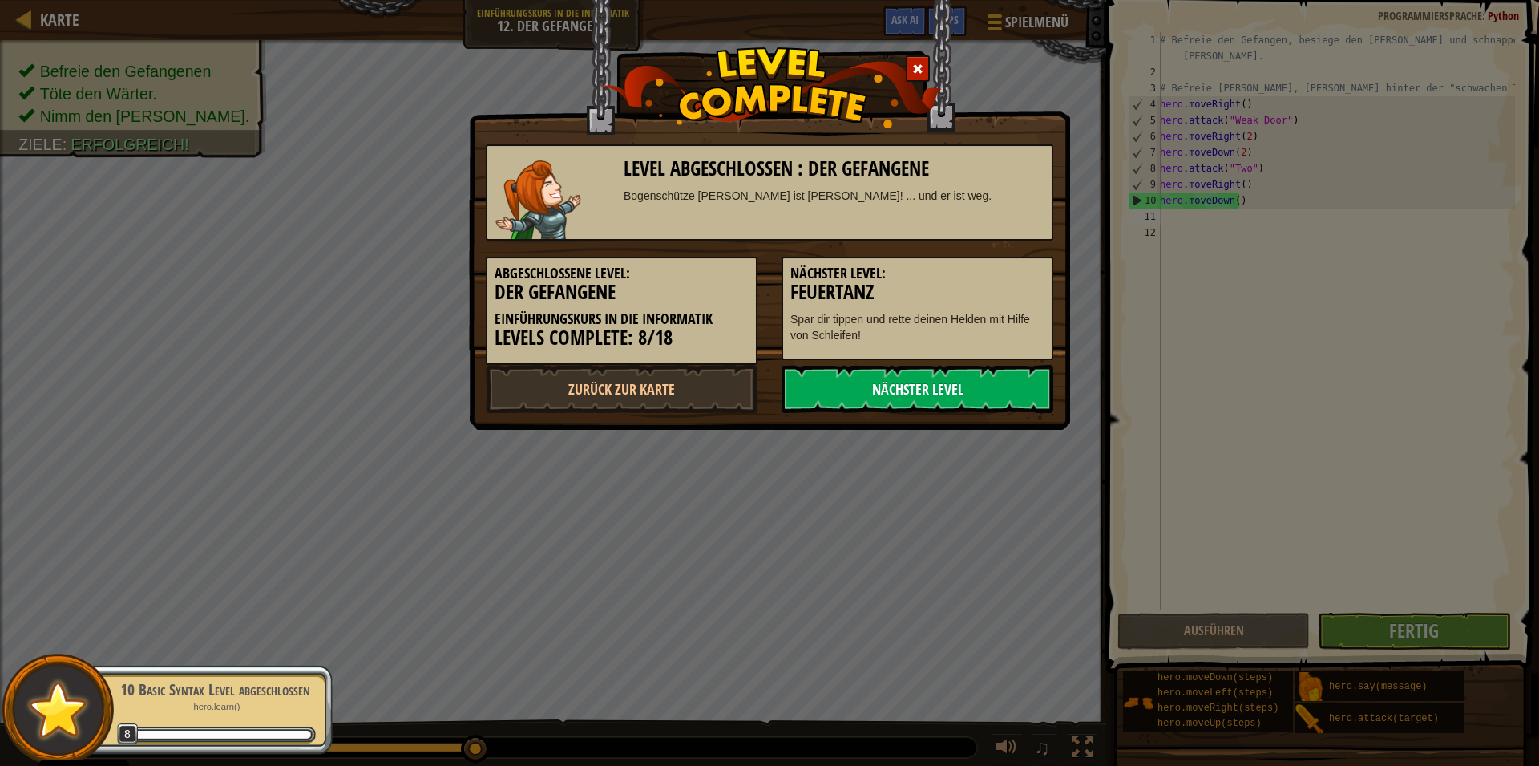
click at [938, 381] on link "Nächster Level" at bounding box center [918, 389] width 272 height 48
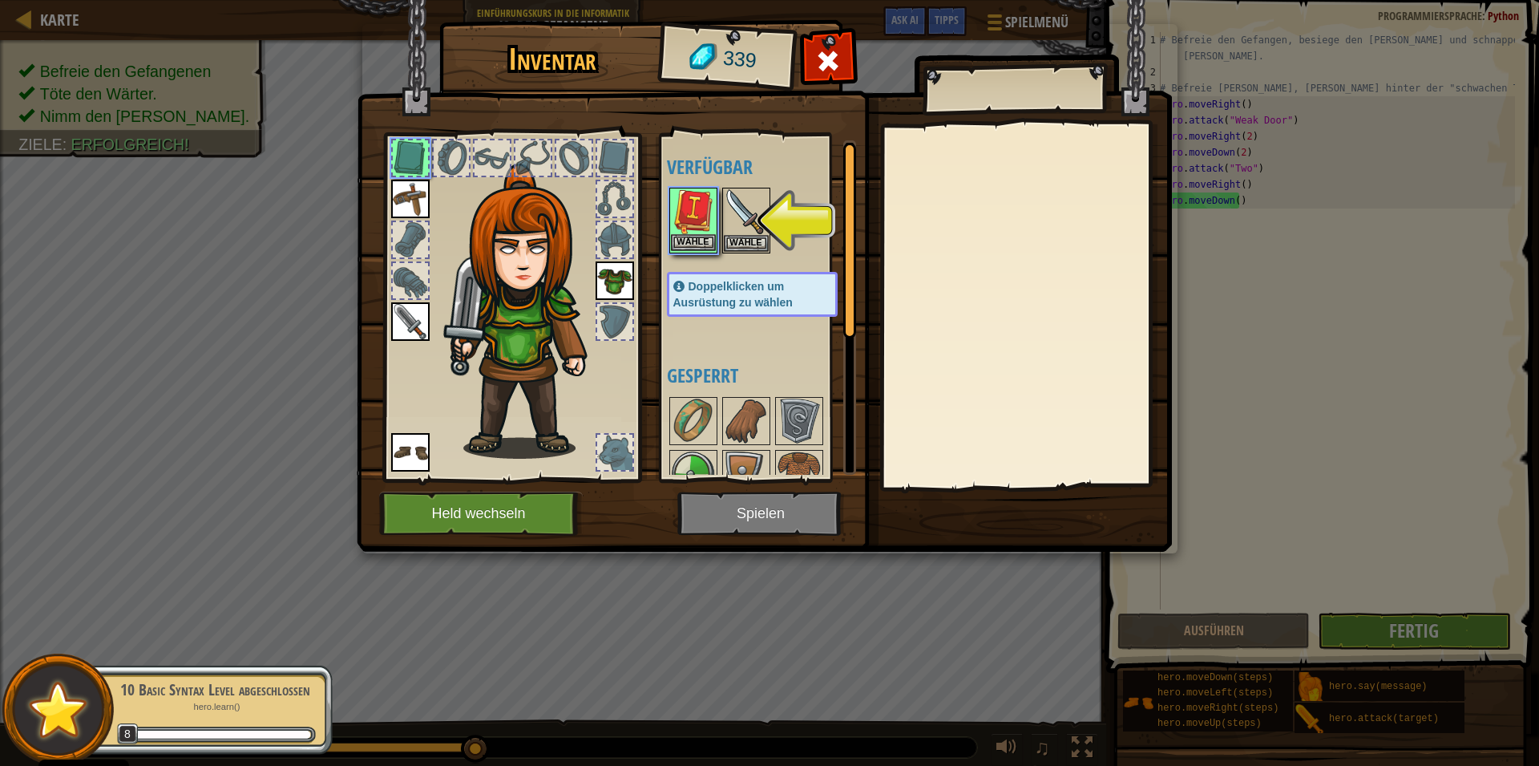
click at [694, 212] on img at bounding box center [693, 211] width 45 height 45
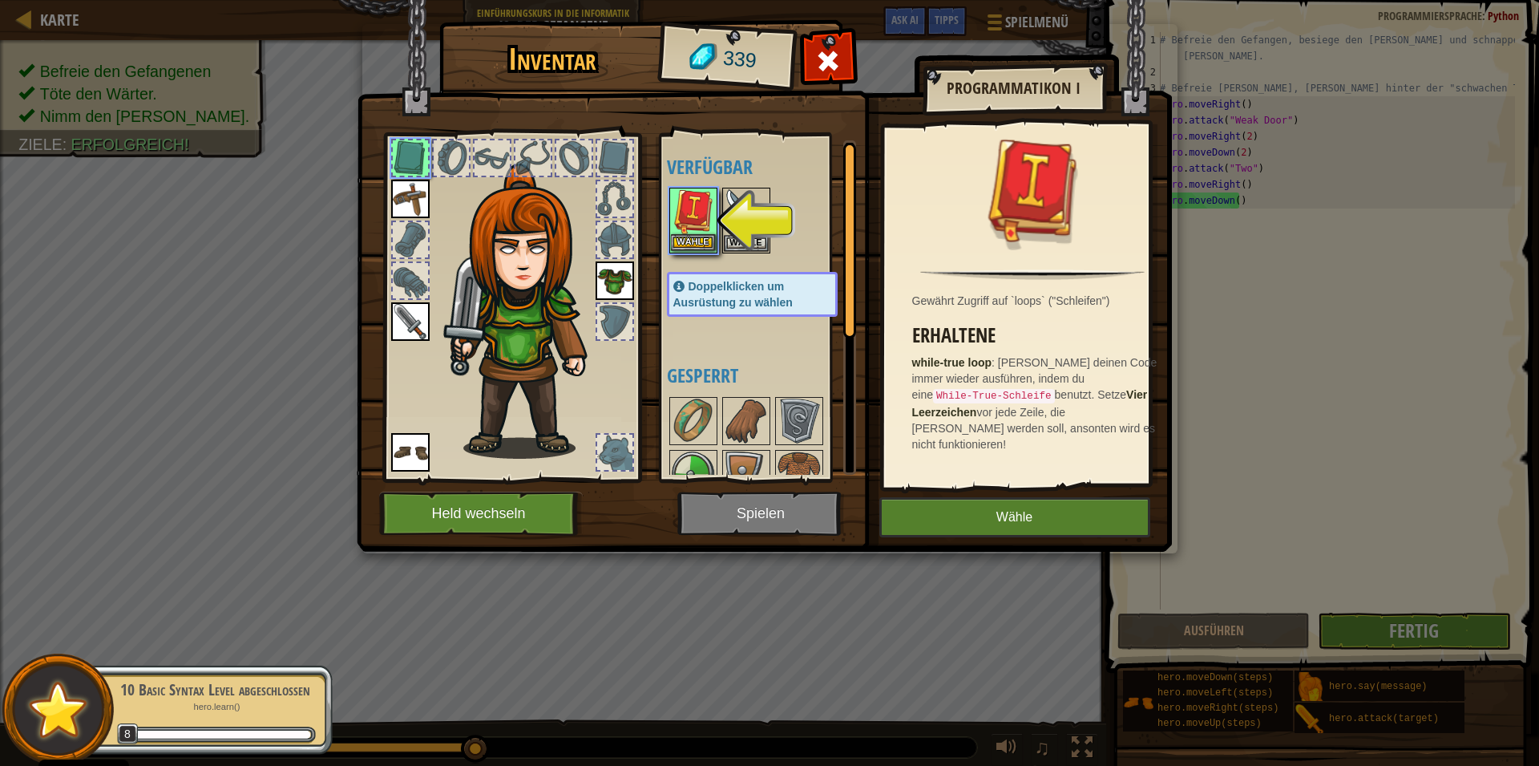
click at [698, 222] on img at bounding box center [693, 211] width 45 height 45
click at [686, 213] on img at bounding box center [693, 211] width 45 height 45
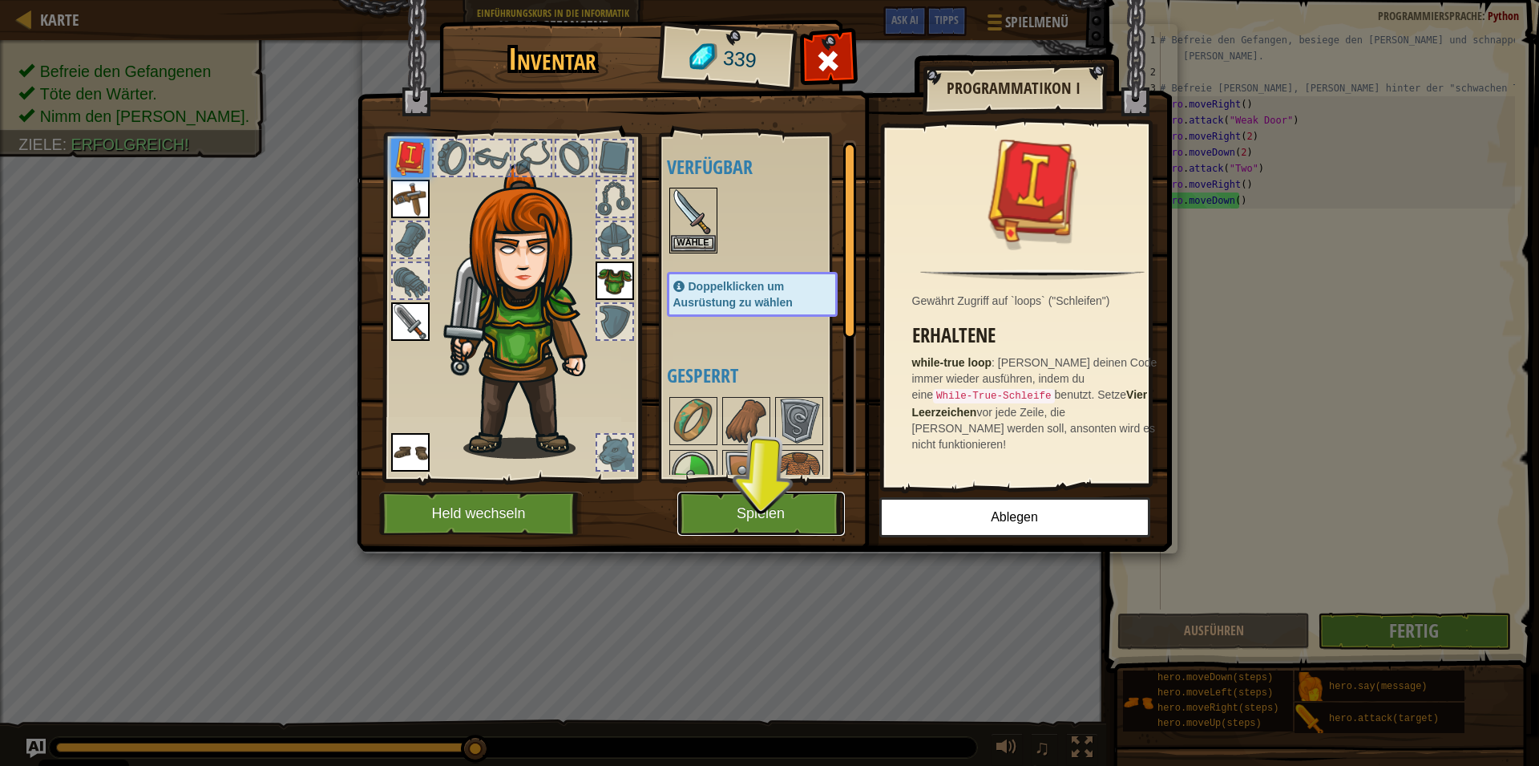
click at [732, 508] on button "Spielen" at bounding box center [761, 513] width 168 height 44
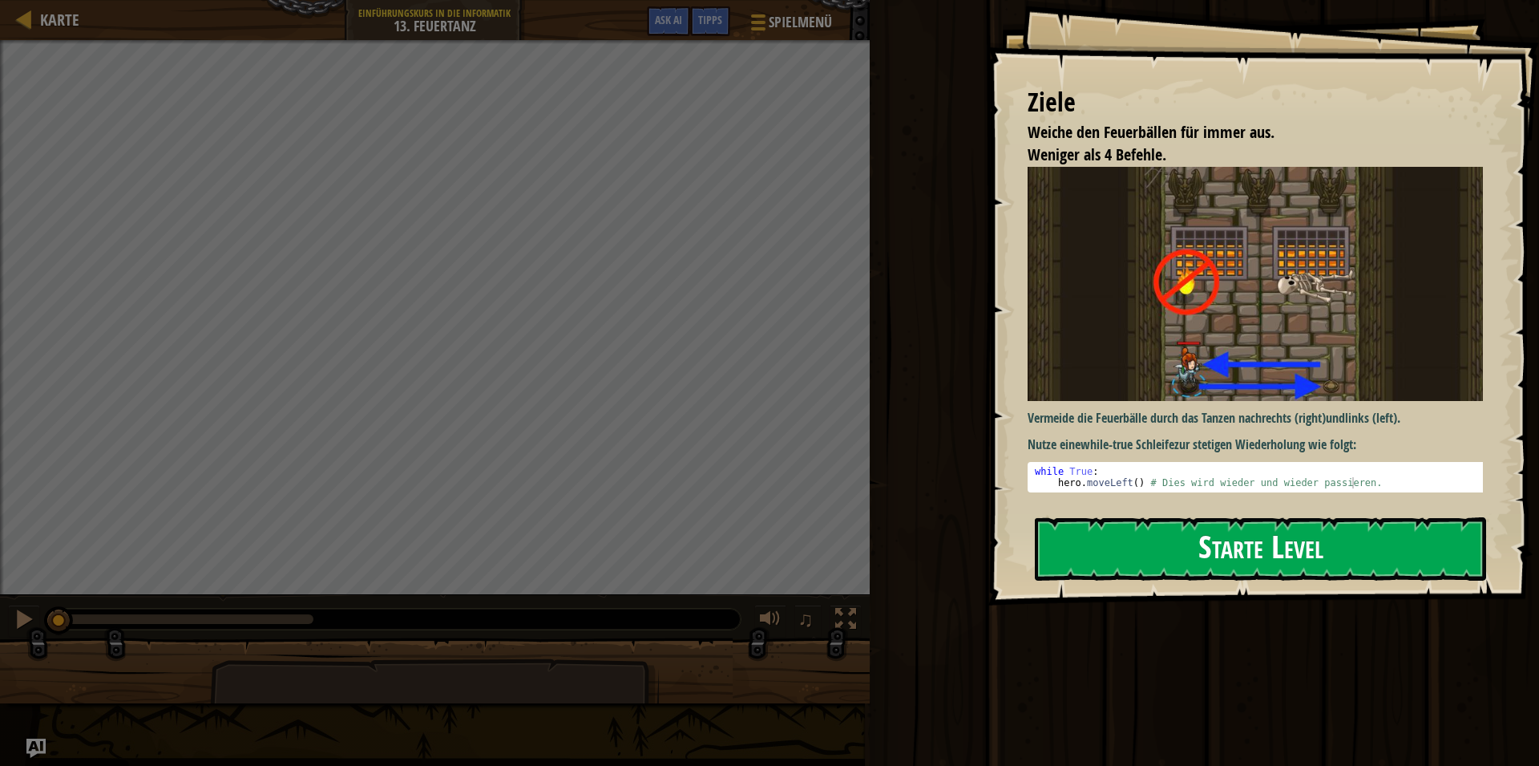
click at [1079, 551] on button "Starte Level" at bounding box center [1260, 548] width 451 height 63
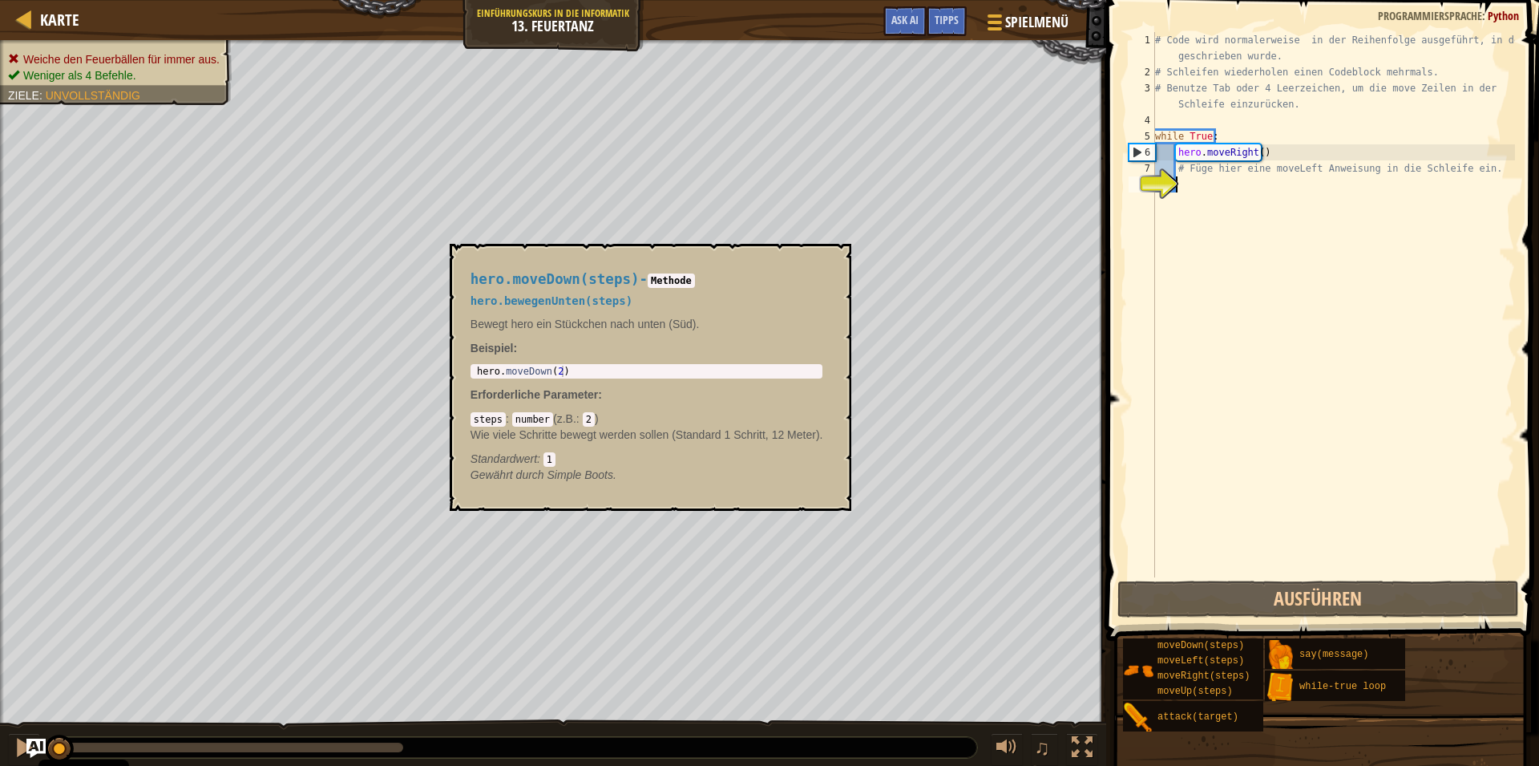
click at [1182, 180] on div "# Code wird normalerweise in der Reihenfolge ausgeführt, in der er geschrieben …" at bounding box center [1333, 328] width 363 height 593
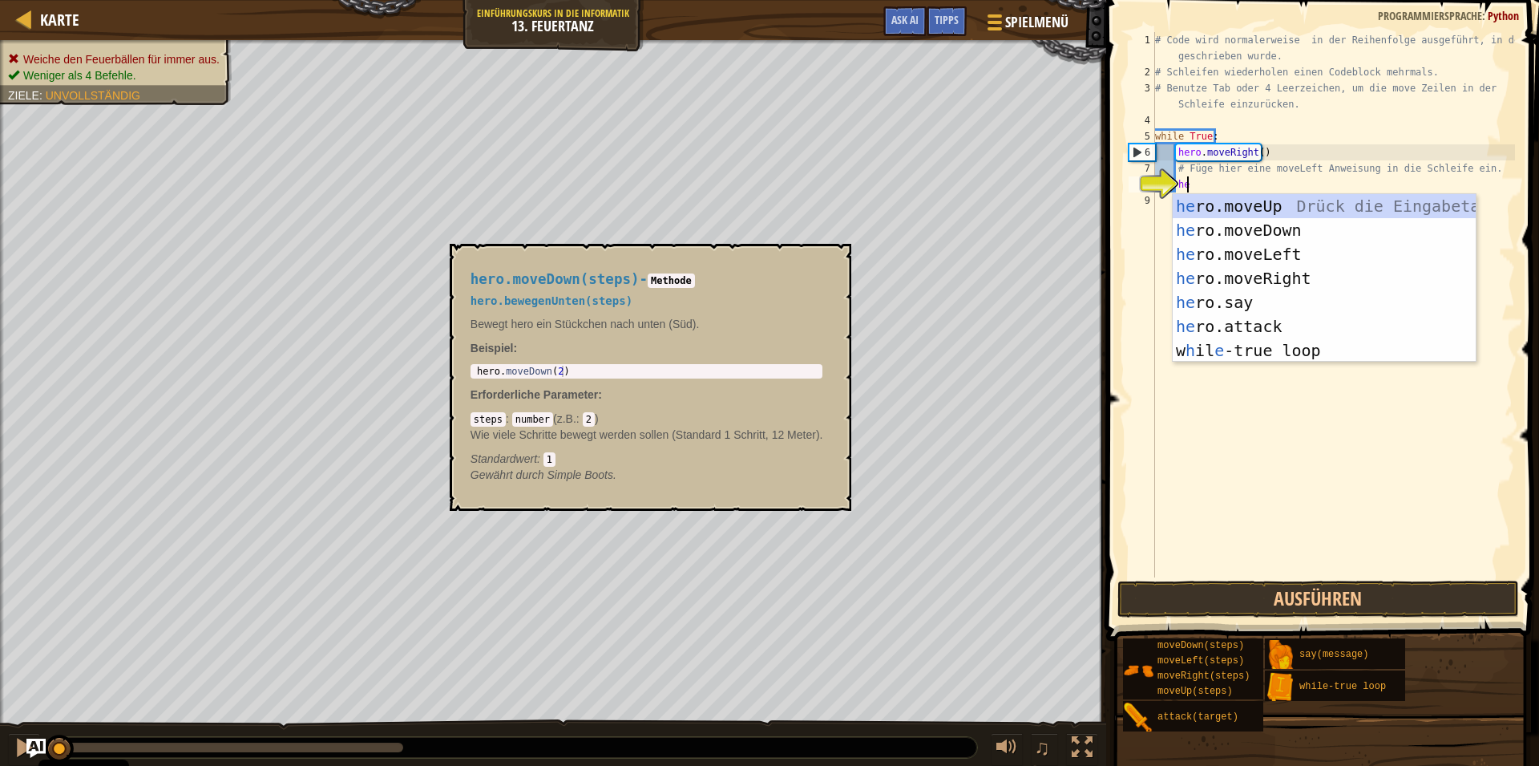
scroll to position [8, 2]
type textarea "hero"
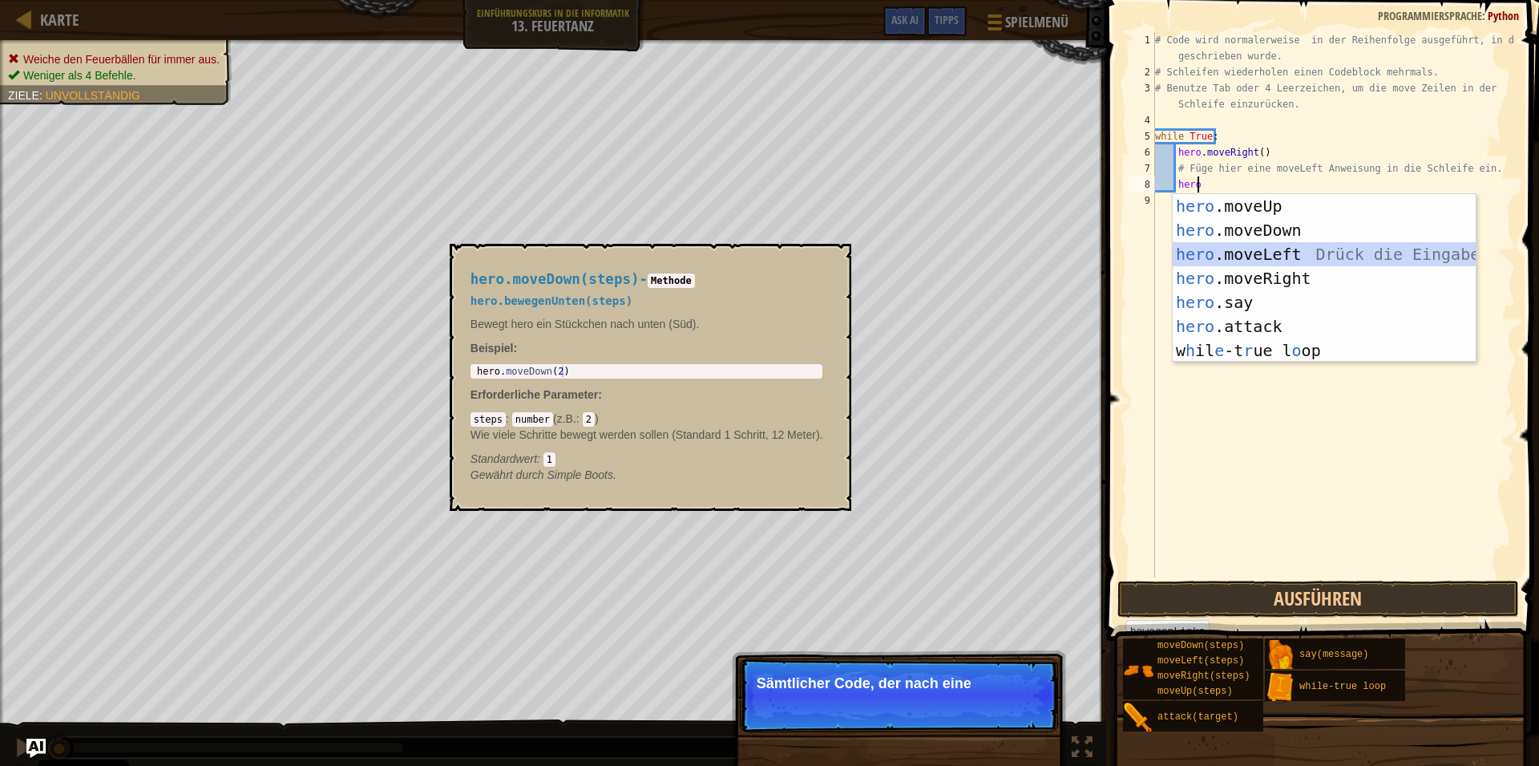
click at [1208, 247] on div "hero .moveUp Drück die Eingabetaste hero .moveDown Drück die Eingabetaste hero …" at bounding box center [1324, 302] width 303 height 216
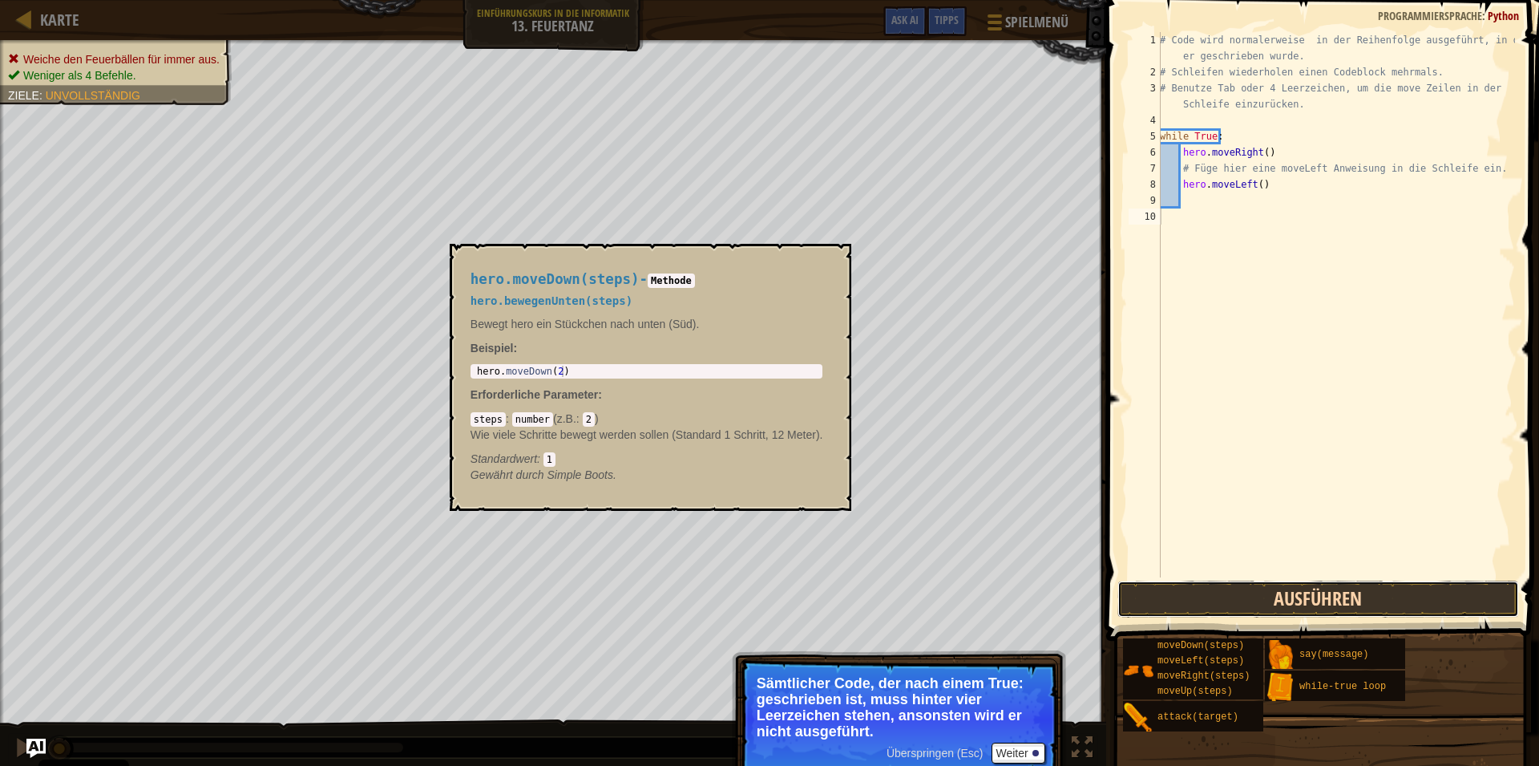
click at [1273, 596] on button "Ausführen" at bounding box center [1319, 598] width 402 height 37
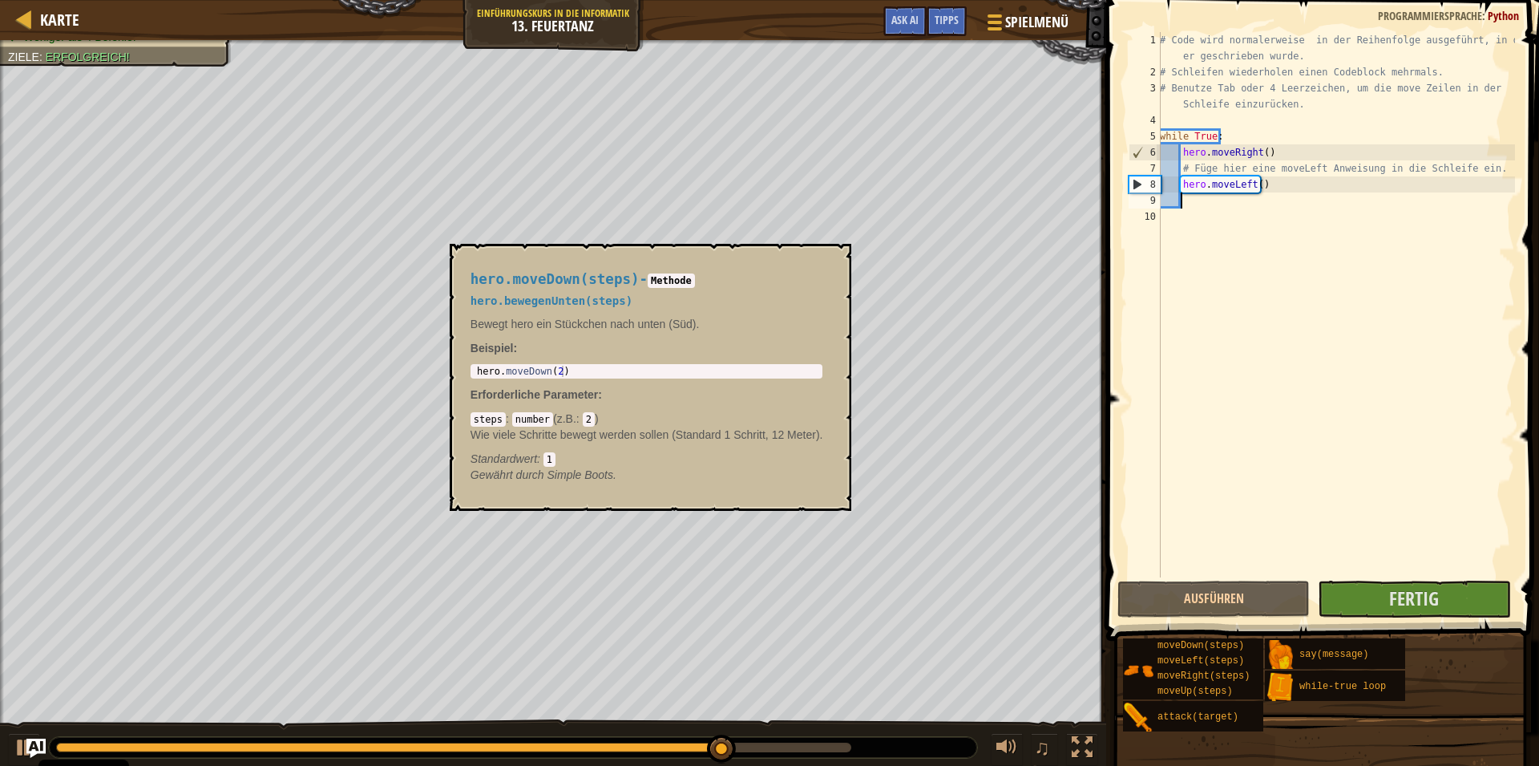
click at [1185, 199] on div "# Code wird normalerweise in der Reihenfolge ausgeführt, in der er geschrieben …" at bounding box center [1336, 328] width 358 height 593
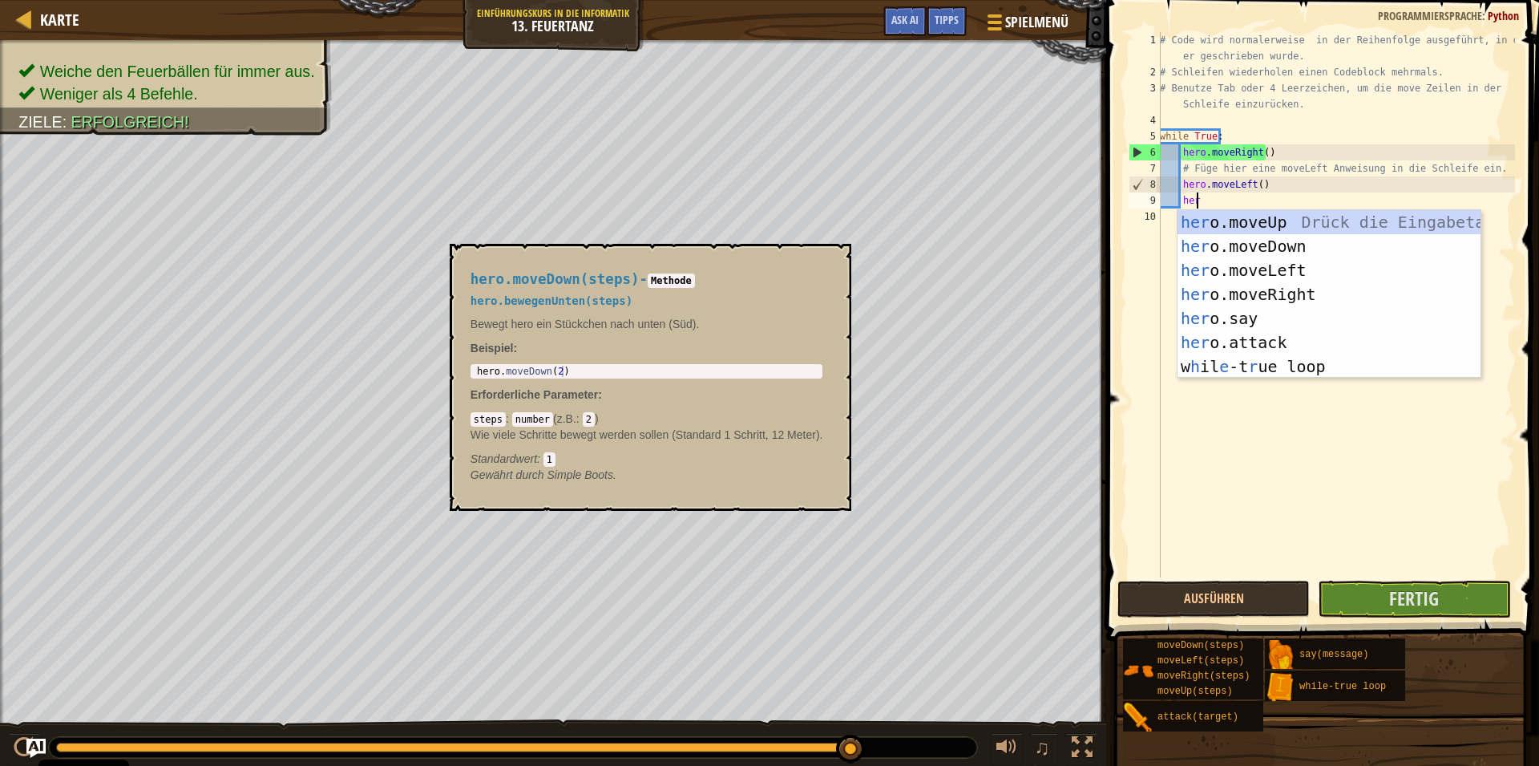
type textarea "hero"
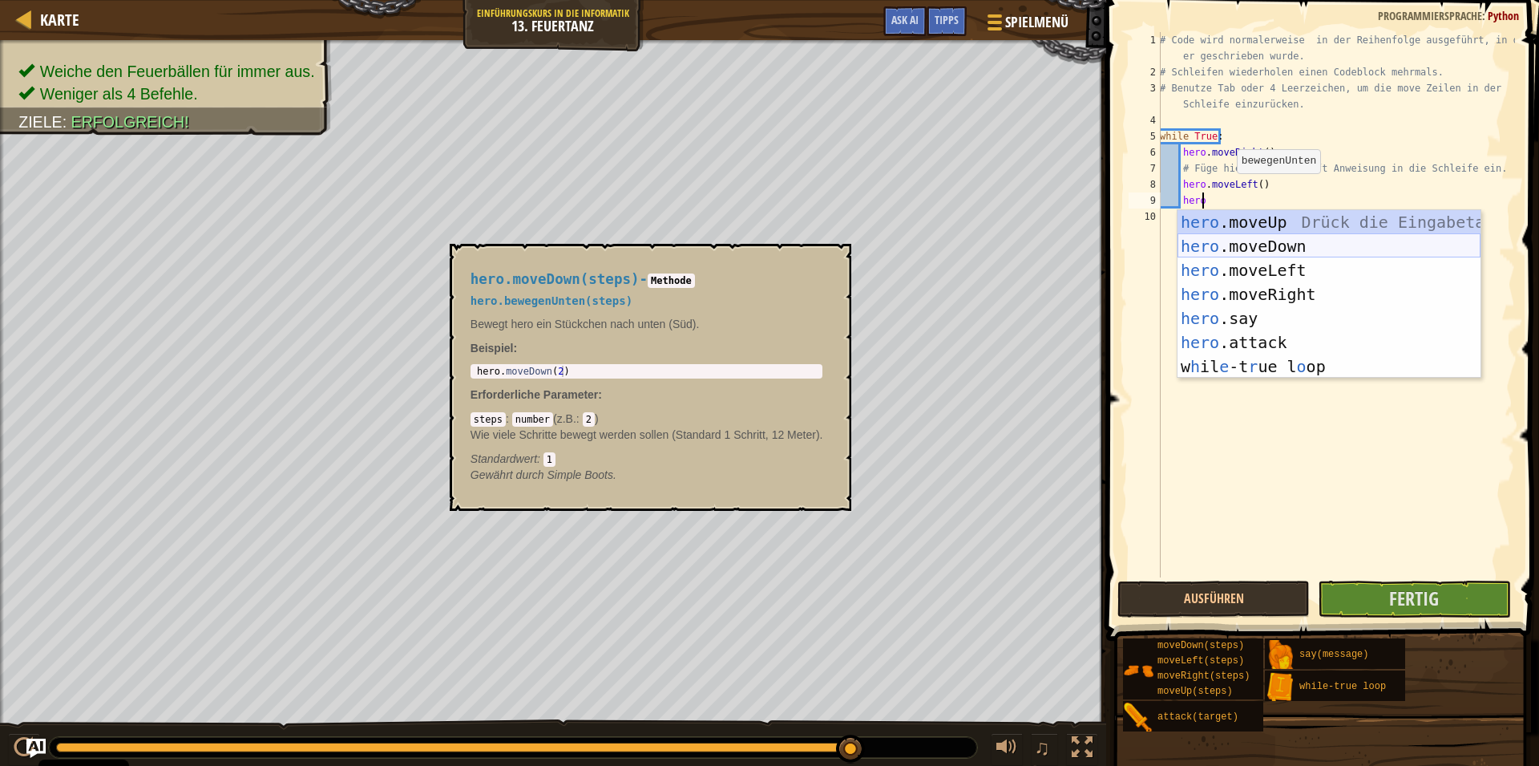
click at [1221, 243] on div "hero .moveUp Drück die Eingabetaste hero .moveDown Drück die Eingabetaste hero …" at bounding box center [1329, 318] width 303 height 216
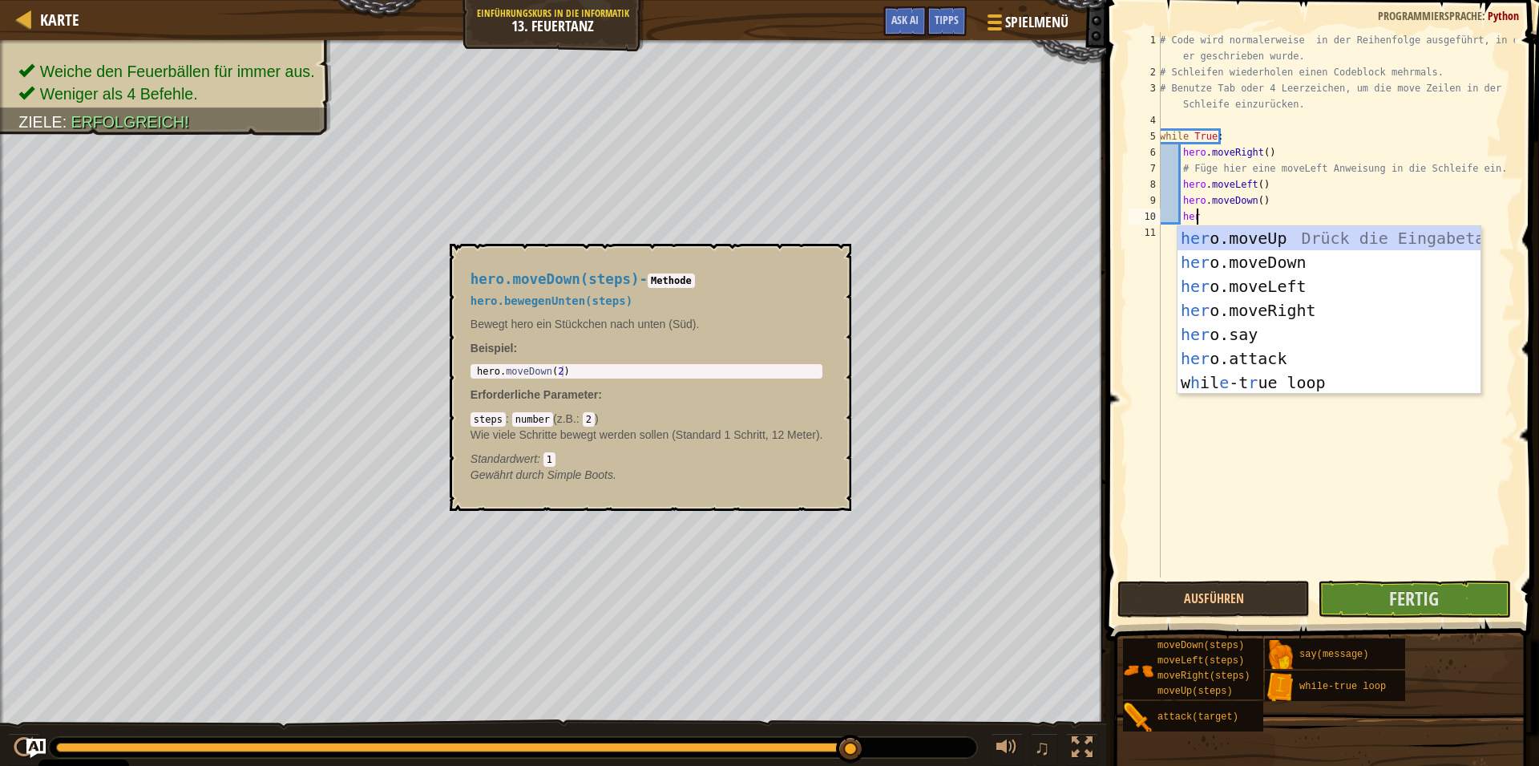
type textarea "hero"
click at [1263, 276] on div "hero .moveUp Drück die Eingabetaste hero .moveDown Drück die Eingabetaste hero …" at bounding box center [1329, 334] width 303 height 216
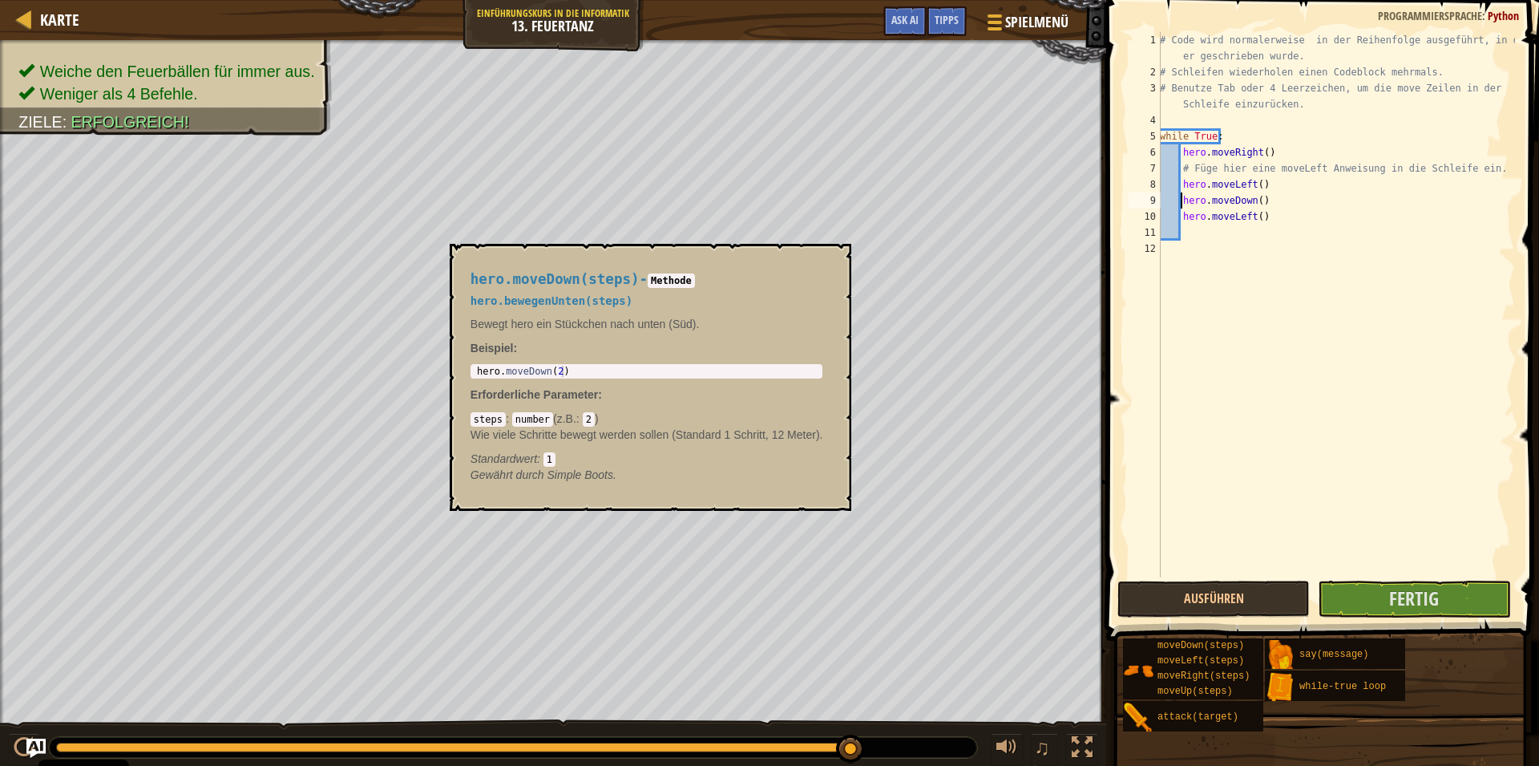
click at [1179, 194] on div "# Code wird normalerweise in der Reihenfolge ausgeführt, in der er geschrieben …" at bounding box center [1336, 328] width 358 height 593
type textarea "hero.moveDown()"
click at [1182, 192] on div "# Code wird normalerweise in der Reihenfolge ausgeführt, in der er geschrieben …" at bounding box center [1336, 328] width 358 height 593
click at [1165, 200] on div "# Code wird normalerweise in der Reihenfolge ausgeführt, in der er geschrieben …" at bounding box center [1336, 328] width 358 height 593
drag, startPoint x: 1162, startPoint y: 200, endPoint x: 1174, endPoint y: 200, distance: 12.1
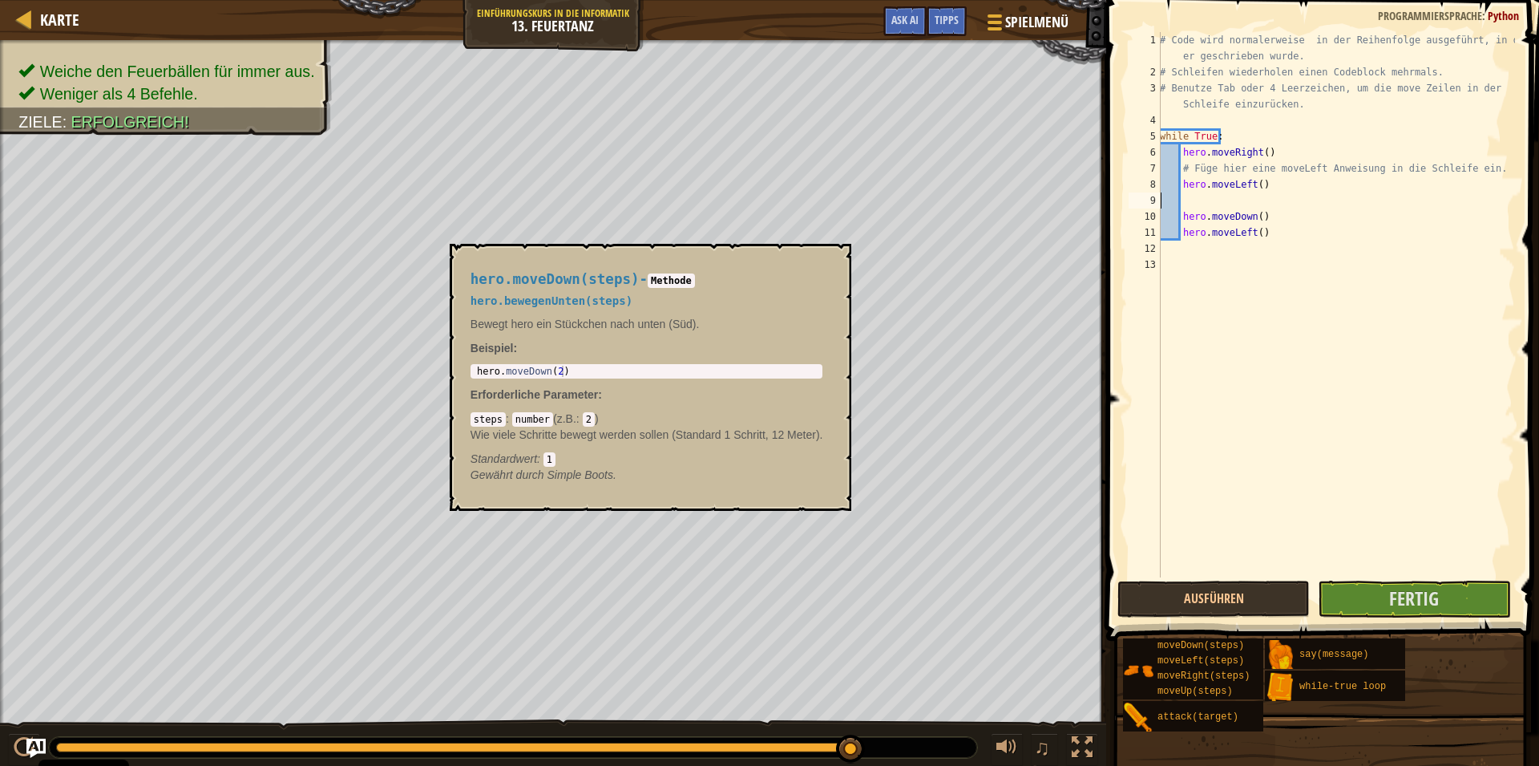
click at [1162, 200] on div "# Code wird normalerweise in der Reihenfolge ausgeführt, in der er geschrieben …" at bounding box center [1336, 328] width 358 height 593
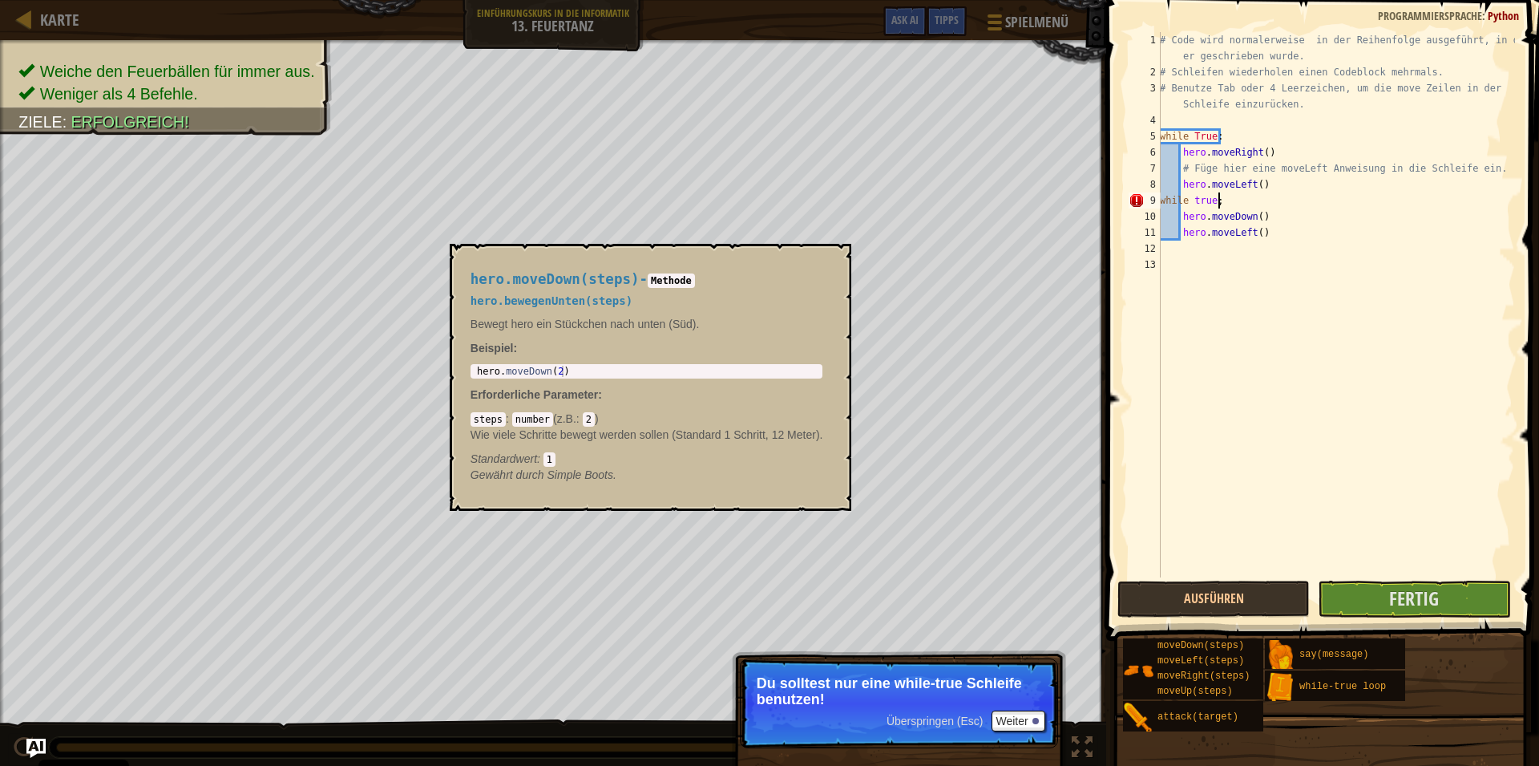
scroll to position [8, 5]
type textarea "while true:"
click at [1180, 232] on div "# Code wird normalerweise in der Reihenfolge ausgeführt, in der er geschrieben …" at bounding box center [1336, 328] width 358 height 593
type textarea "hero.moveDown()"
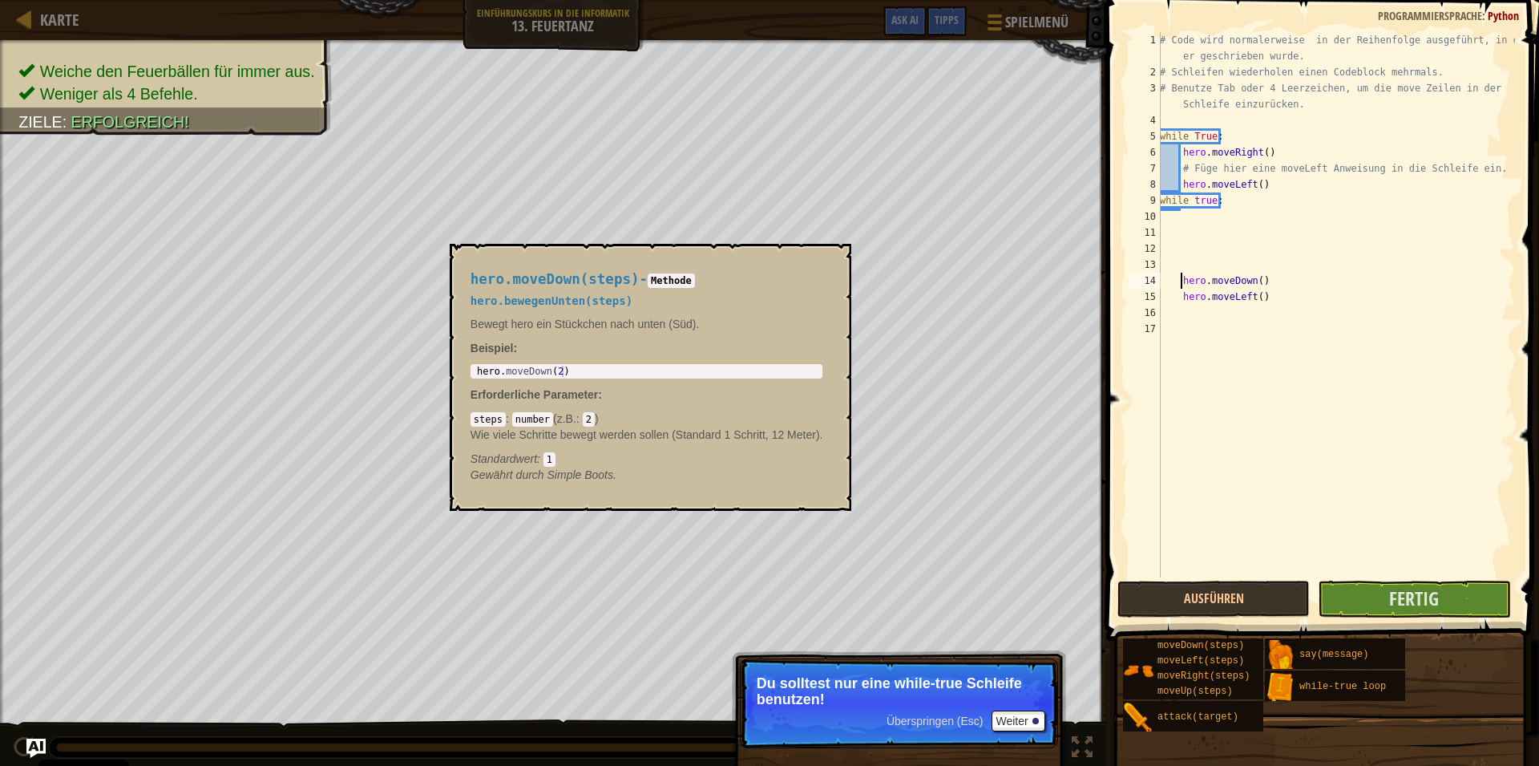
click at [1176, 232] on div "# Code wird normalerweise in der Reihenfolge ausgeführt, in der er geschrieben …" at bounding box center [1336, 328] width 358 height 593
drag, startPoint x: 1175, startPoint y: 290, endPoint x: 1270, endPoint y: 292, distance: 94.6
click at [1270, 292] on div "# Code wird normalerweise in der Reihenfolge ausgeführt, in der er geschrieben …" at bounding box center [1336, 328] width 358 height 593
drag, startPoint x: 1178, startPoint y: 282, endPoint x: 1259, endPoint y: 297, distance: 82.4
click at [1259, 297] on div "# Code wird normalerweise in der Reihenfolge ausgeführt, in der er geschrieben …" at bounding box center [1336, 328] width 358 height 593
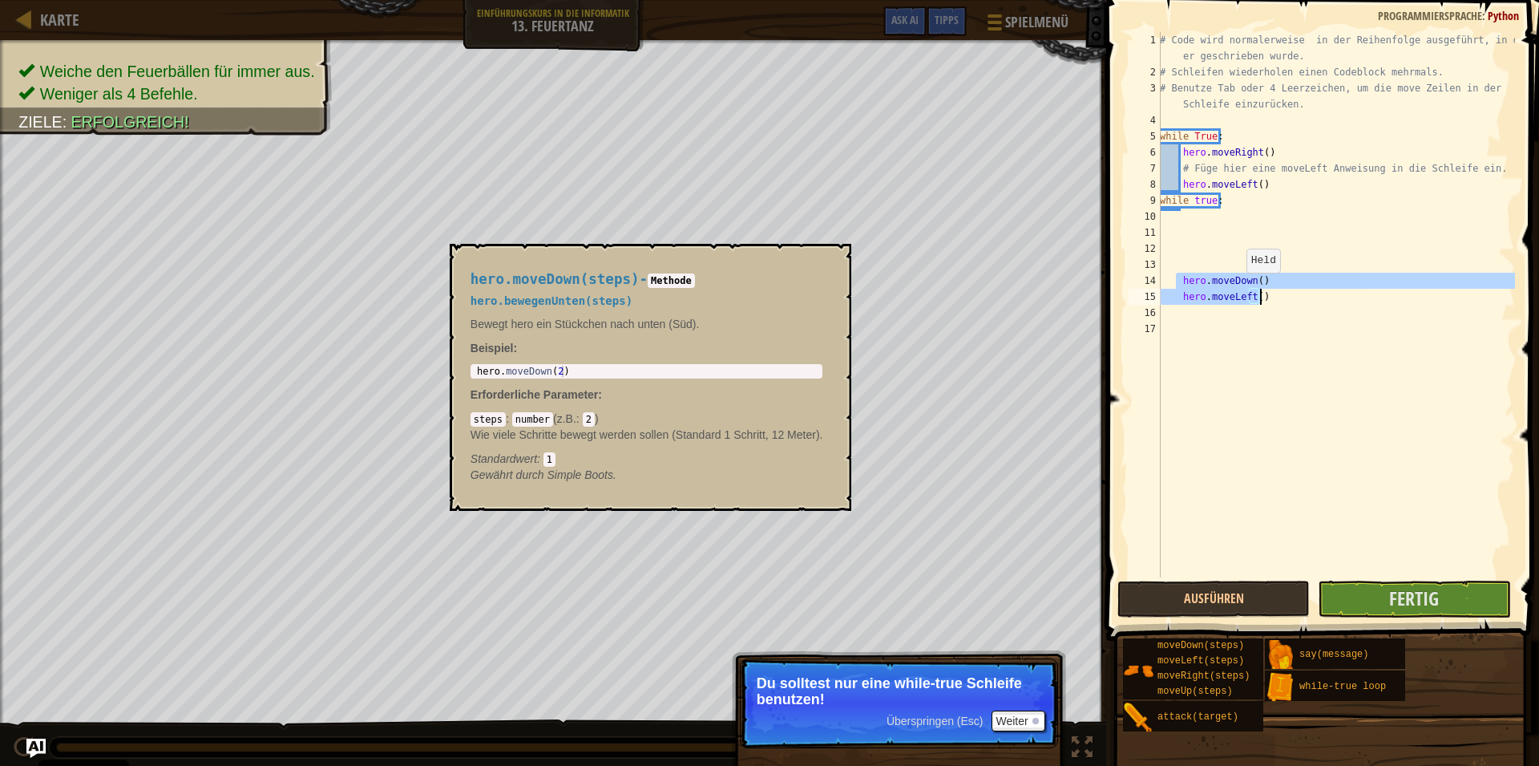
click at [1238, 289] on div "# Code wird normalerweise in der Reihenfolge ausgeführt, in der er geschrieben …" at bounding box center [1336, 304] width 358 height 545
drag, startPoint x: 1182, startPoint y: 283, endPoint x: 1255, endPoint y: 297, distance: 74.4
click at [1255, 297] on div "# Code wird normalerweise in der Reihenfolge ausgeführt, in der er geschrieben …" at bounding box center [1336, 328] width 358 height 593
click at [1259, 297] on div "# Code wird normalerweise in der Reihenfolge ausgeführt, in der er geschrieben …" at bounding box center [1336, 328] width 358 height 593
drag, startPoint x: 1191, startPoint y: 284, endPoint x: 1174, endPoint y: 290, distance: 18.8
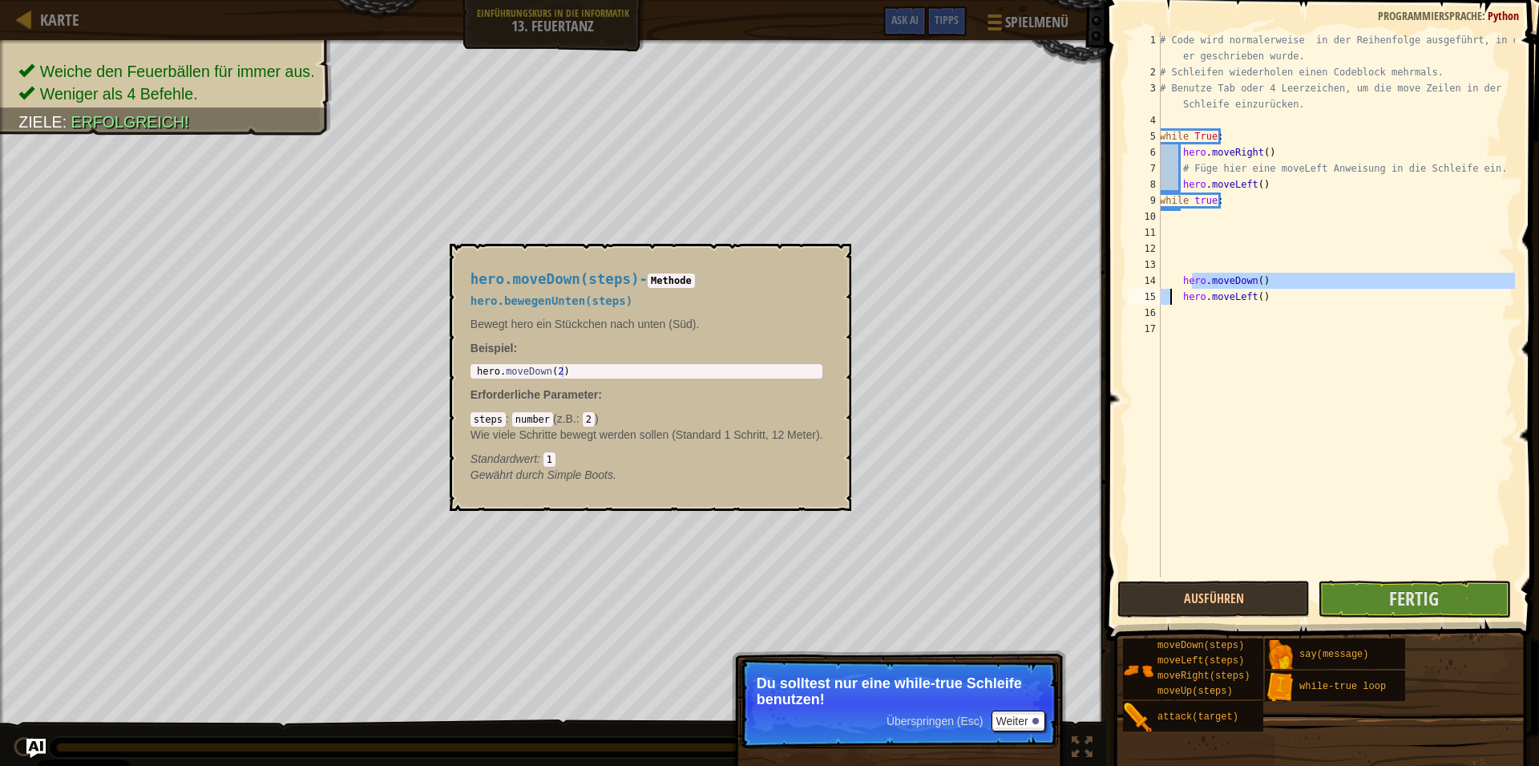
click at [1174, 290] on div "# Code wird normalerweise in der Reihenfolge ausgeführt, in der er geschrieben …" at bounding box center [1336, 328] width 358 height 593
click at [1170, 287] on div "# Code wird normalerweise in der Reihenfolge ausgeführt, in der er geschrieben …" at bounding box center [1336, 328] width 358 height 593
drag, startPoint x: 1182, startPoint y: 282, endPoint x: 1263, endPoint y: 295, distance: 81.2
click at [1263, 295] on div "# Code wird normalerweise in der Reihenfolge ausgeführt, in der er geschrieben …" at bounding box center [1336, 328] width 358 height 593
type textarea "hero.moveDown() hero.moveLeft()"
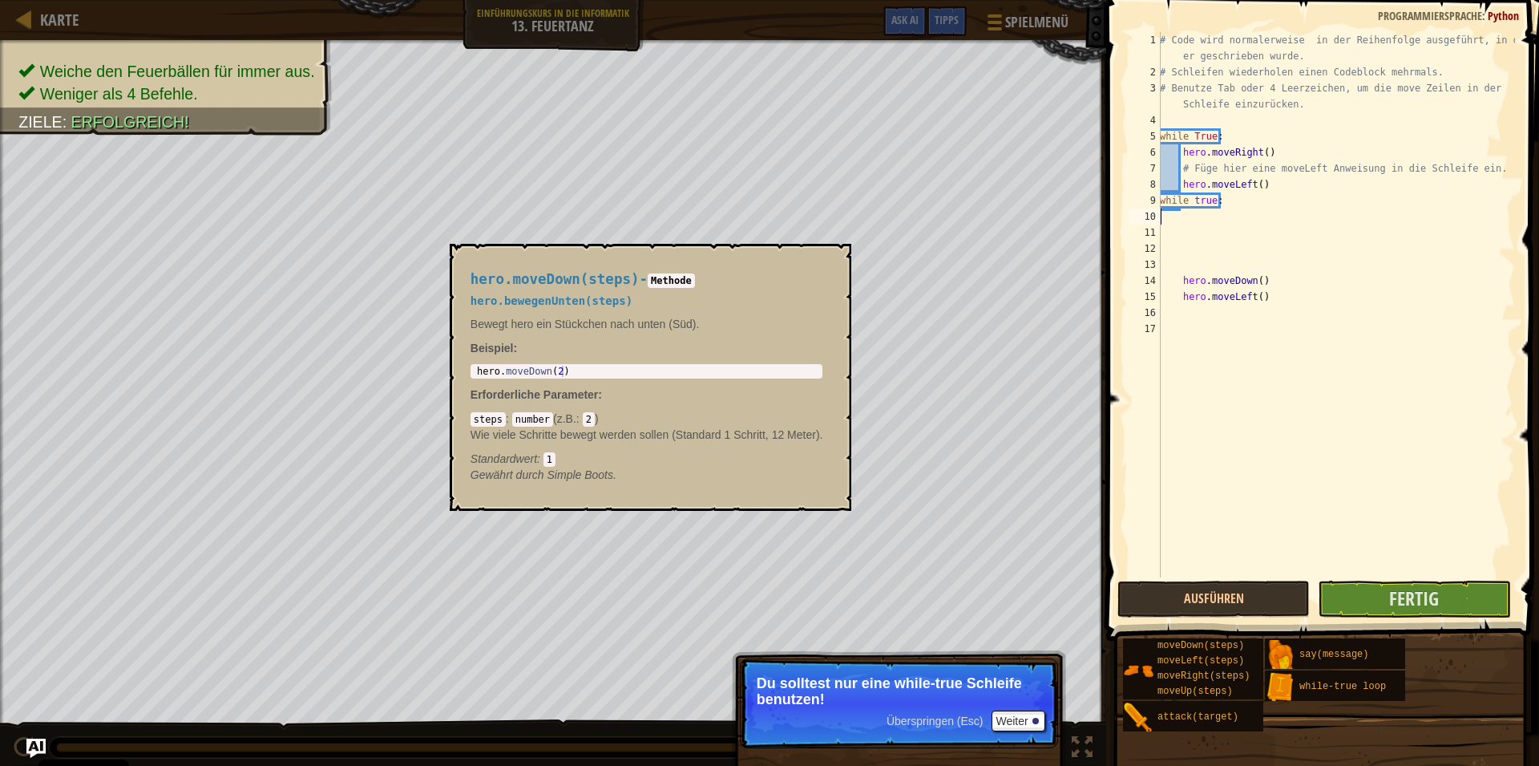
drag, startPoint x: 1174, startPoint y: 222, endPoint x: 1190, endPoint y: 222, distance: 16.0
click at [1190, 222] on div "# Code wird normalerweise in der Reihenfolge ausgeführt, in der er geschrieben …" at bounding box center [1336, 328] width 358 height 593
paste textarea "hero.moveLeft()"
click at [1158, 212] on div "10" at bounding box center [1145, 216] width 32 height 16
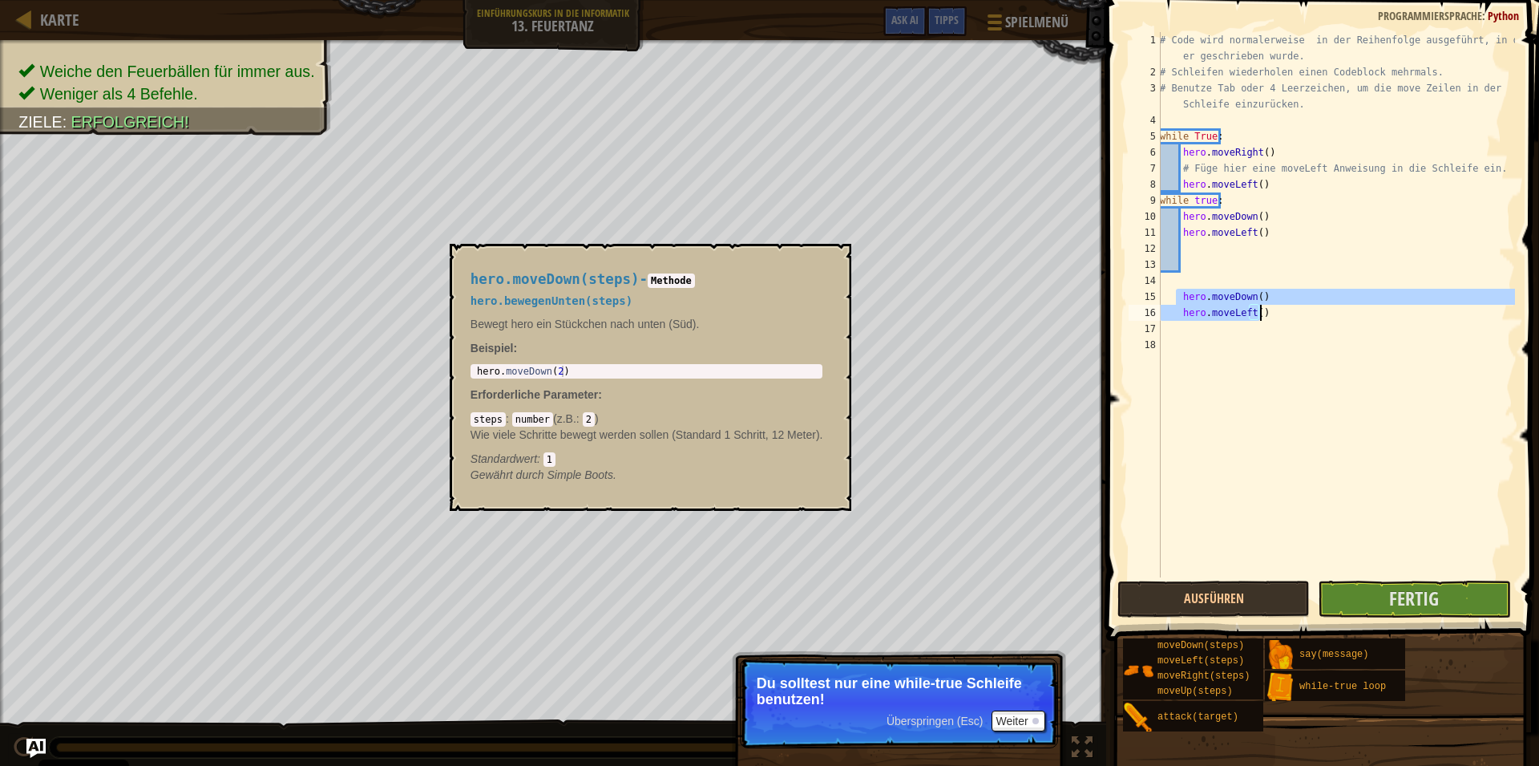
drag, startPoint x: 1178, startPoint y: 302, endPoint x: 1259, endPoint y: 314, distance: 81.9
click at [1259, 314] on div "# Code wird normalerweise in der Reihenfolge ausgeführt, in der er geschrieben …" at bounding box center [1336, 328] width 358 height 593
type textarea "hero.moveDown() hero.moveLeft()"
click at [1471, 604] on button "Fertig" at bounding box center [1414, 598] width 192 height 37
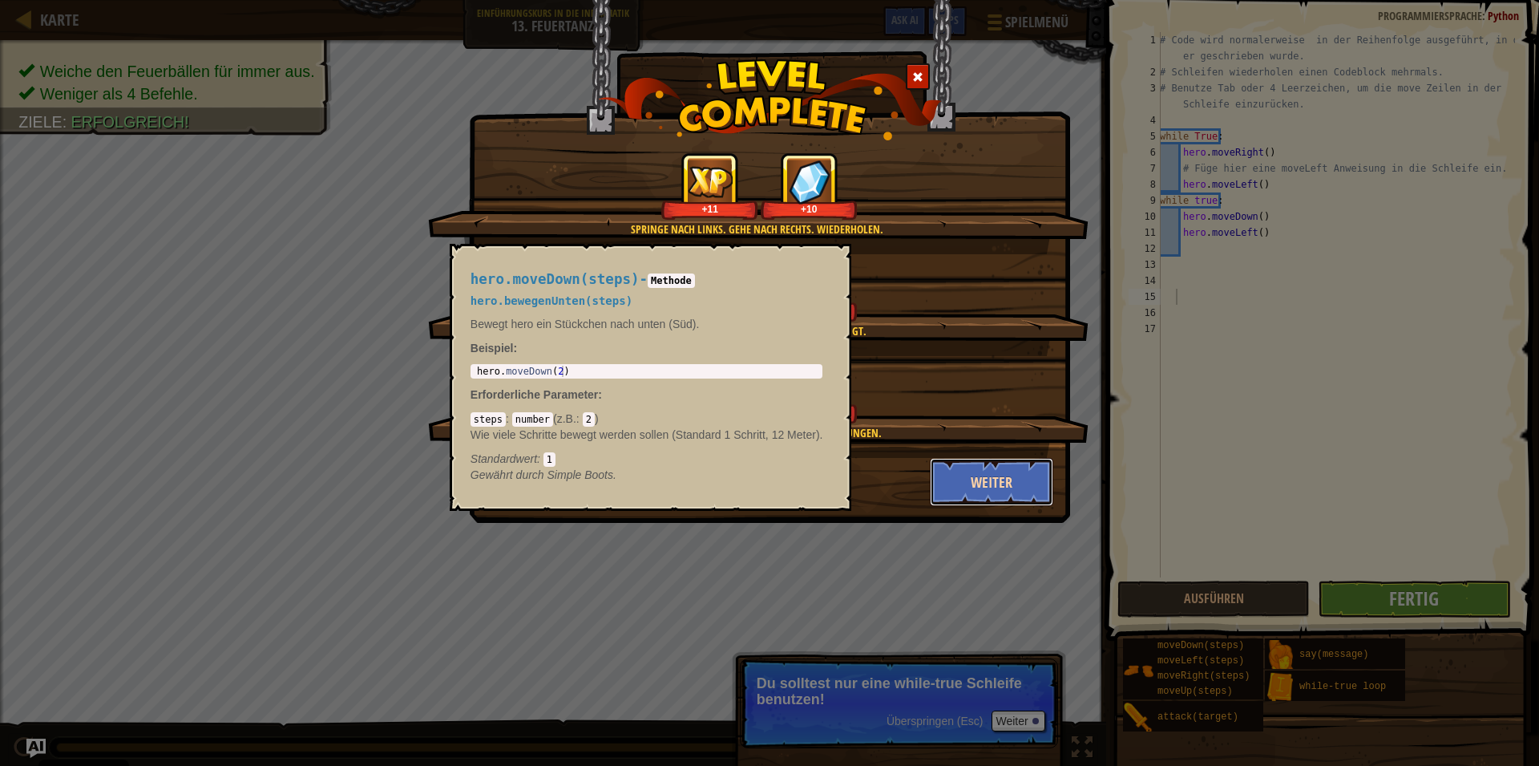
click at [981, 475] on button "Weiter" at bounding box center [992, 482] width 124 height 48
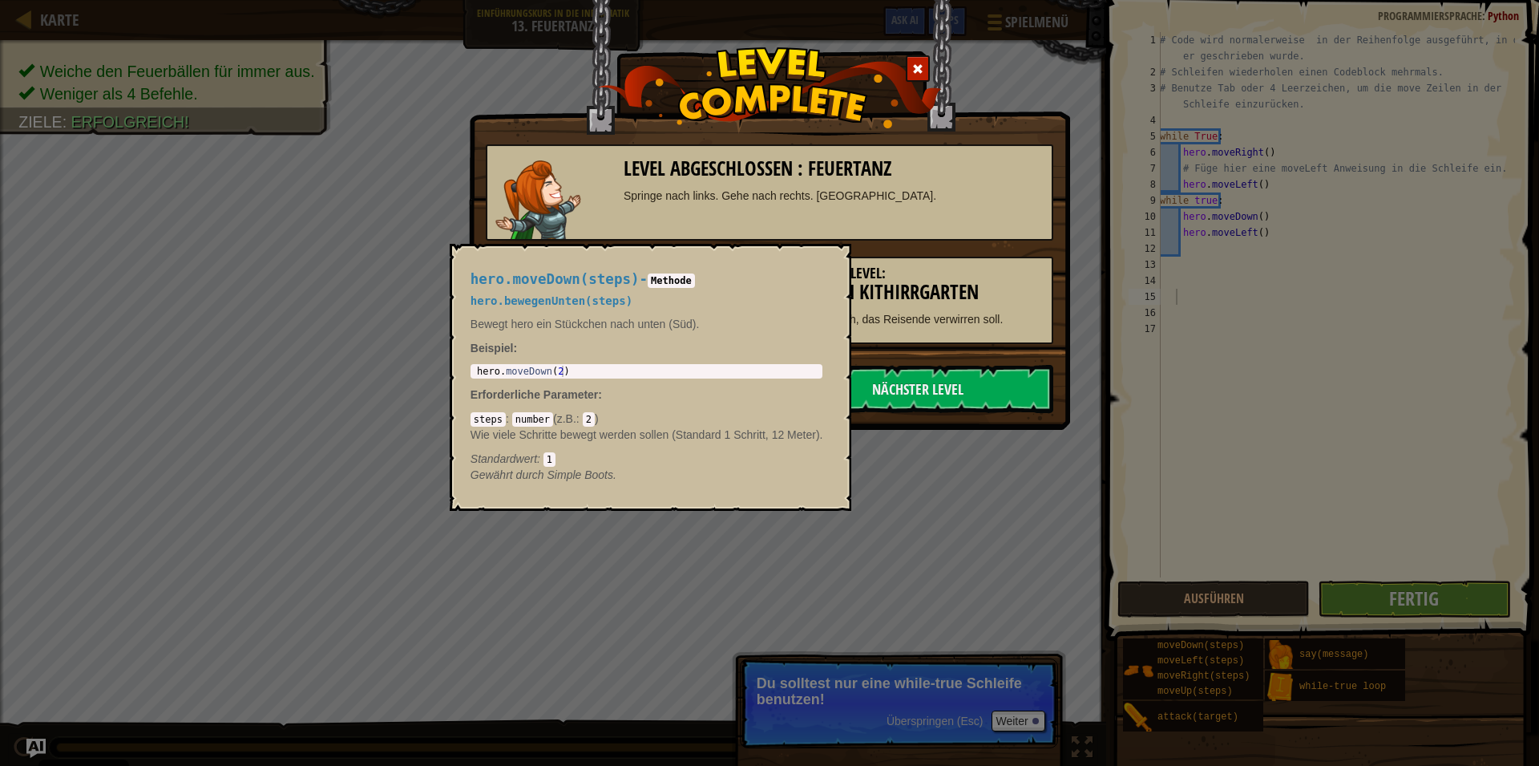
click at [930, 500] on div "Level abgeschlossen : Feuertanz Springe nach links. Gehe nach rechts. [GEOGRAPH…" at bounding box center [769, 383] width 1539 height 766
click at [933, 385] on link "Nächster Level" at bounding box center [918, 389] width 272 height 48
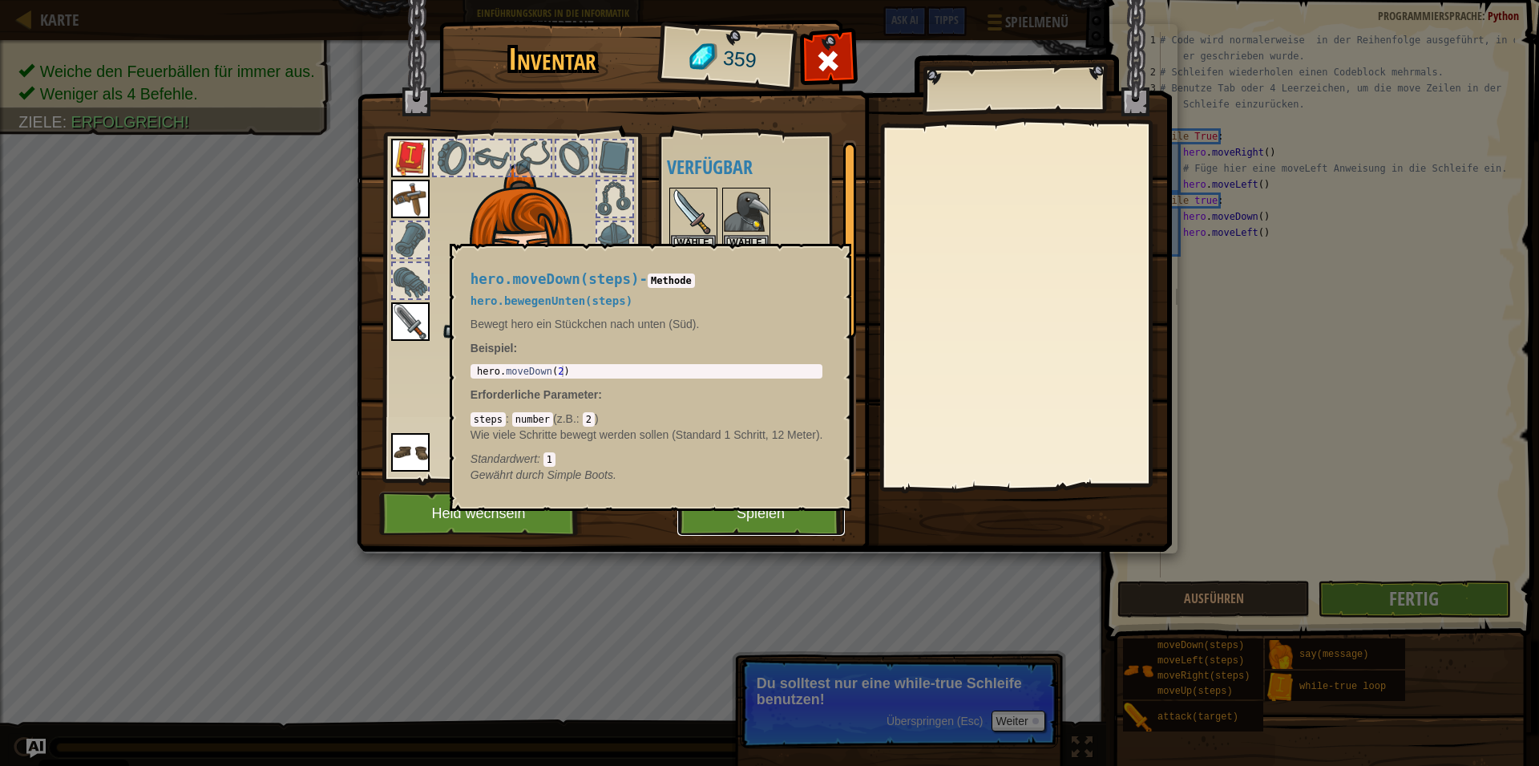
click at [715, 516] on button "Spielen" at bounding box center [761, 513] width 168 height 44
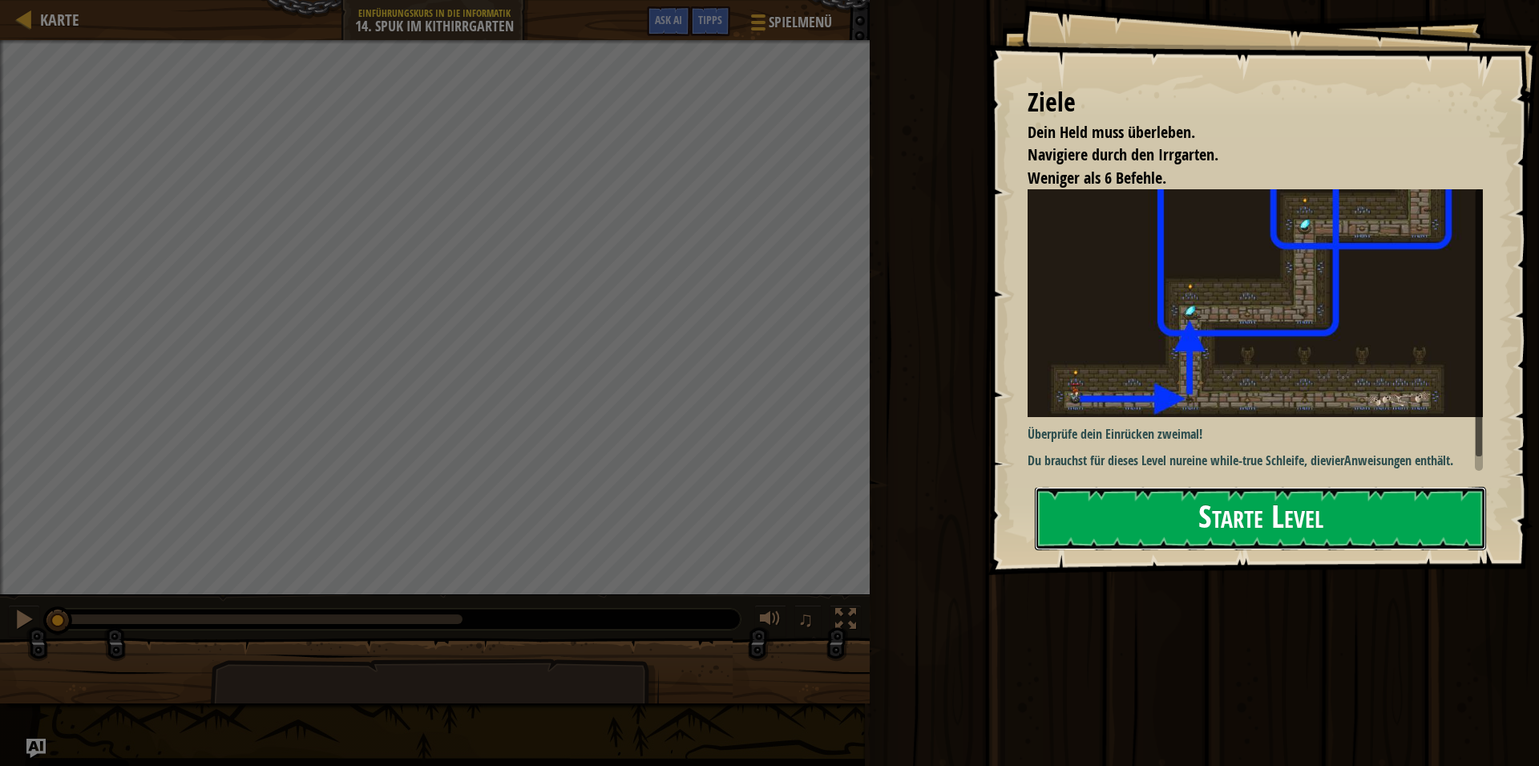
click at [1333, 520] on button "Starte Level" at bounding box center [1260, 518] width 451 height 63
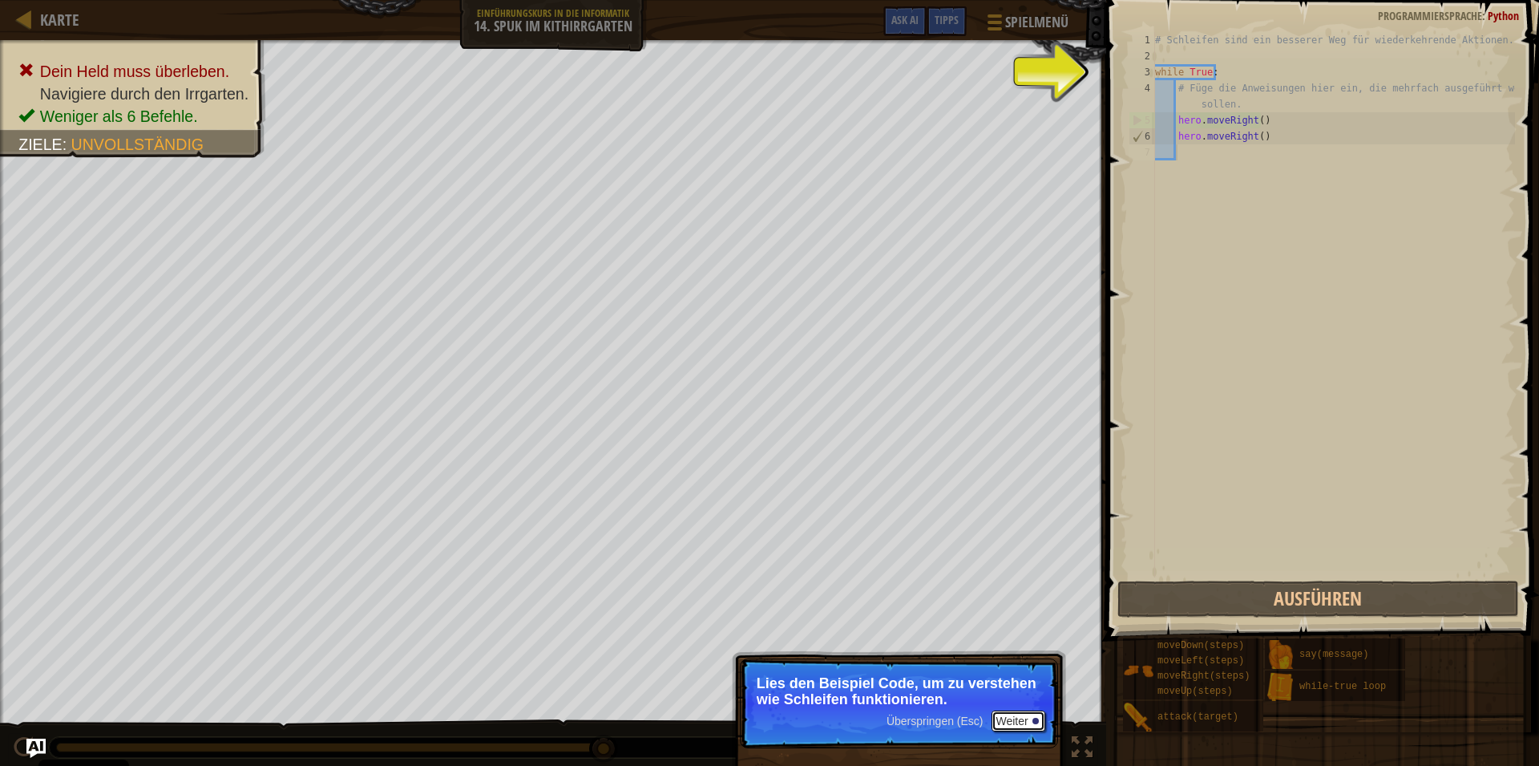
click at [1016, 718] on button "Weiter" at bounding box center [1019, 720] width 54 height 21
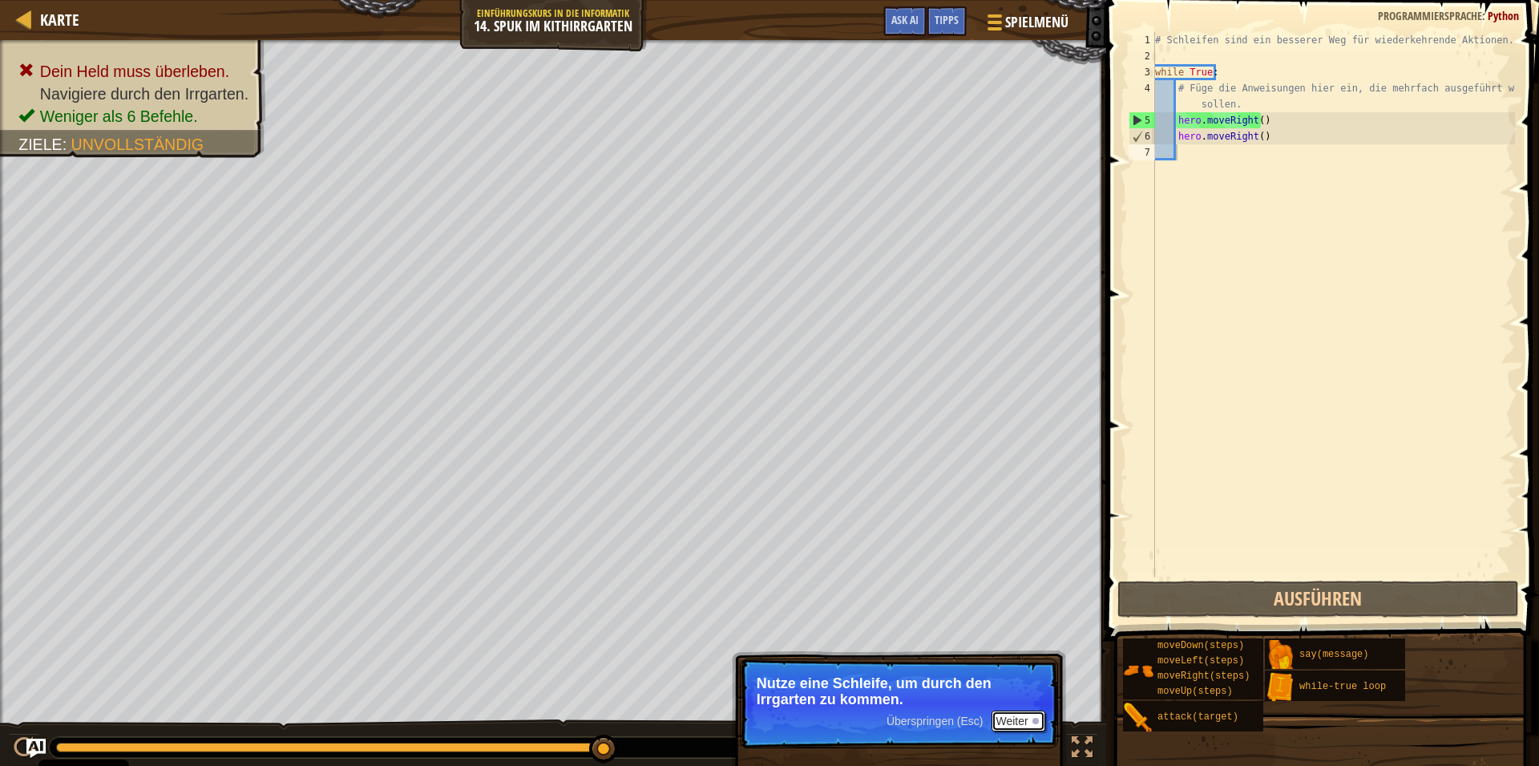
click at [1008, 719] on button "Weiter" at bounding box center [1019, 720] width 54 height 21
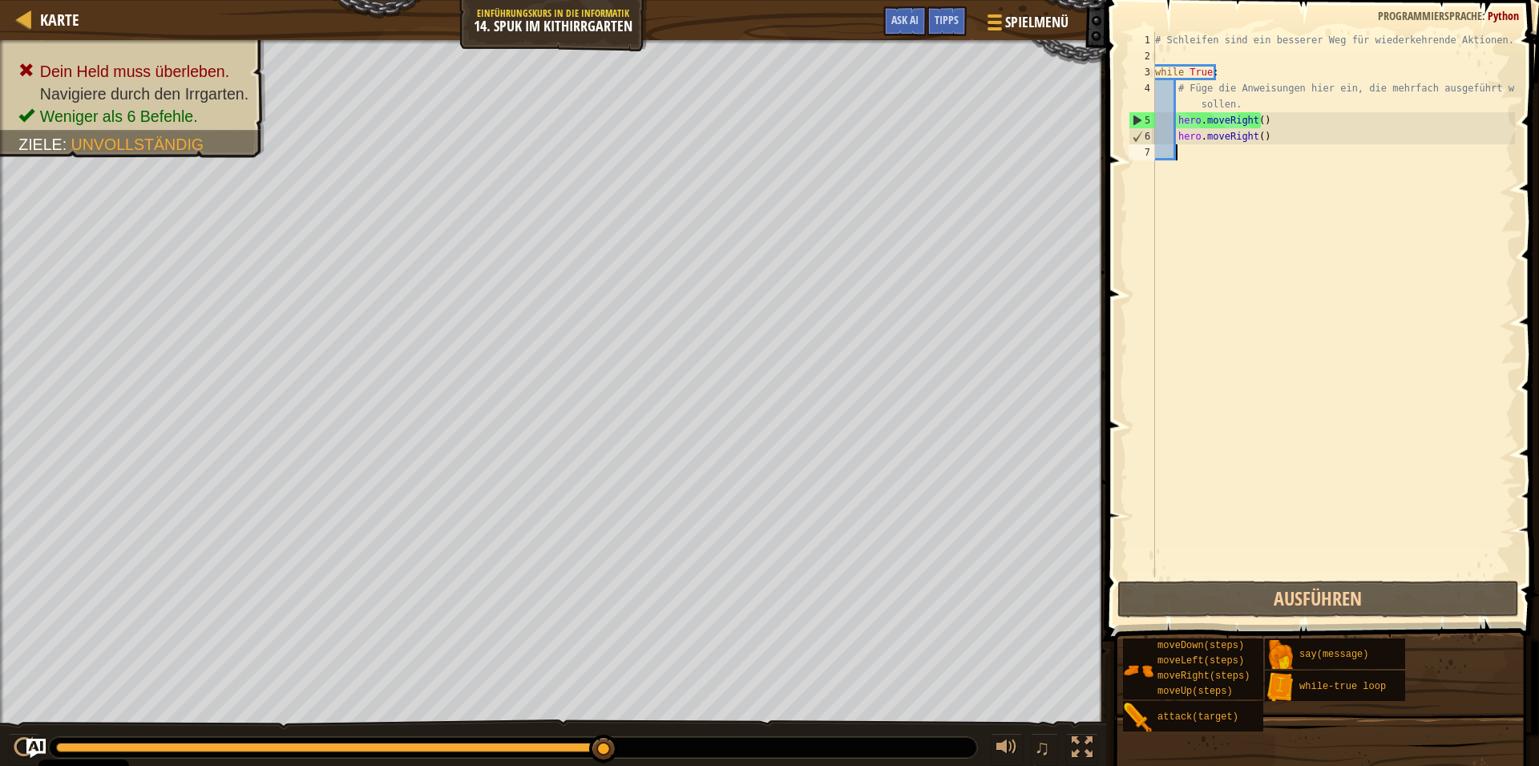
click at [1190, 156] on div "# Schleifen sind ein besserer Weg für wiederkehrende Aktionen. while True : # F…" at bounding box center [1333, 320] width 363 height 577
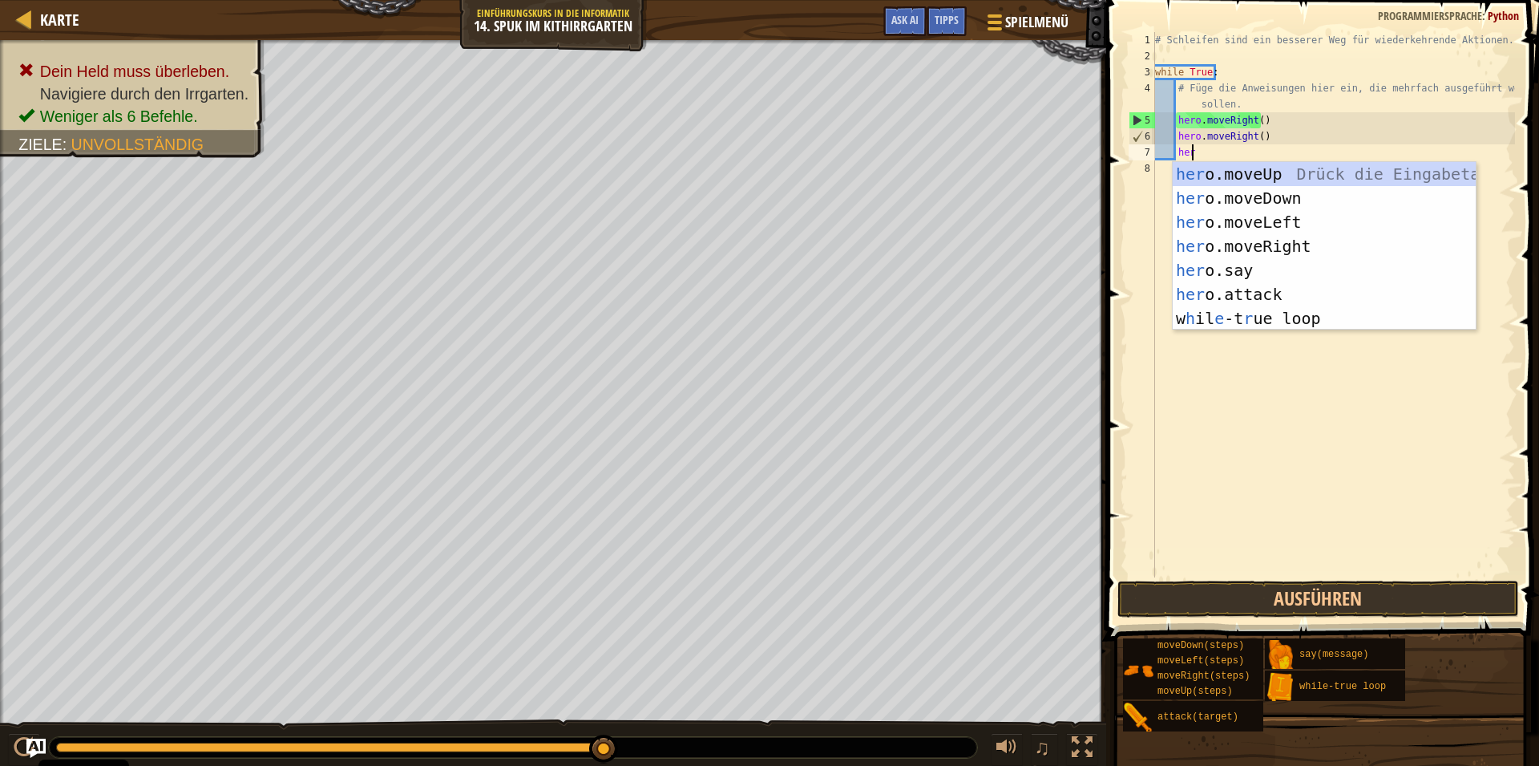
scroll to position [8, 2]
type textarea "hero"
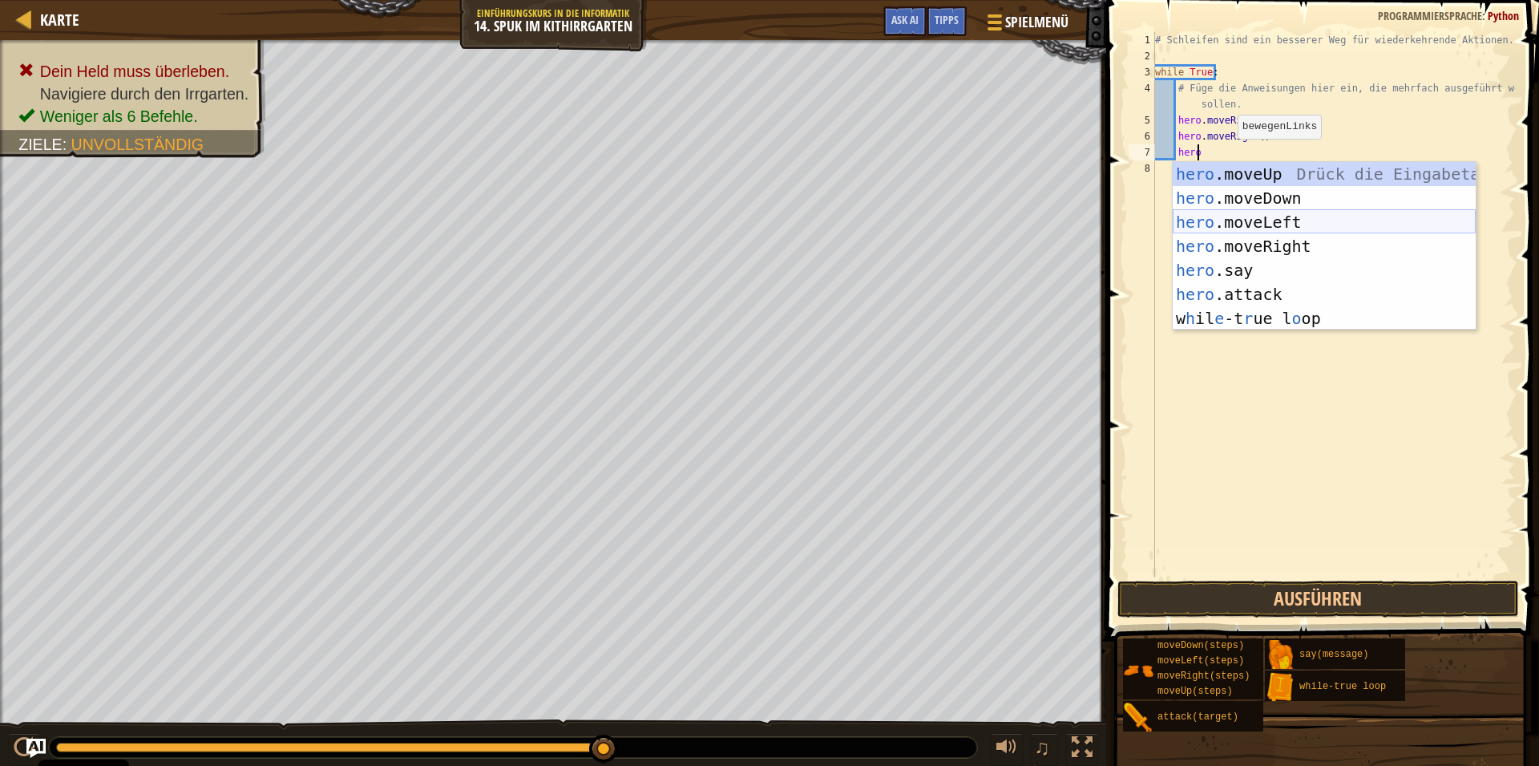
click at [1225, 217] on div "hero .moveUp Drück die Eingabetaste hero .moveDown Drück die Eingabetaste hero …" at bounding box center [1324, 270] width 303 height 216
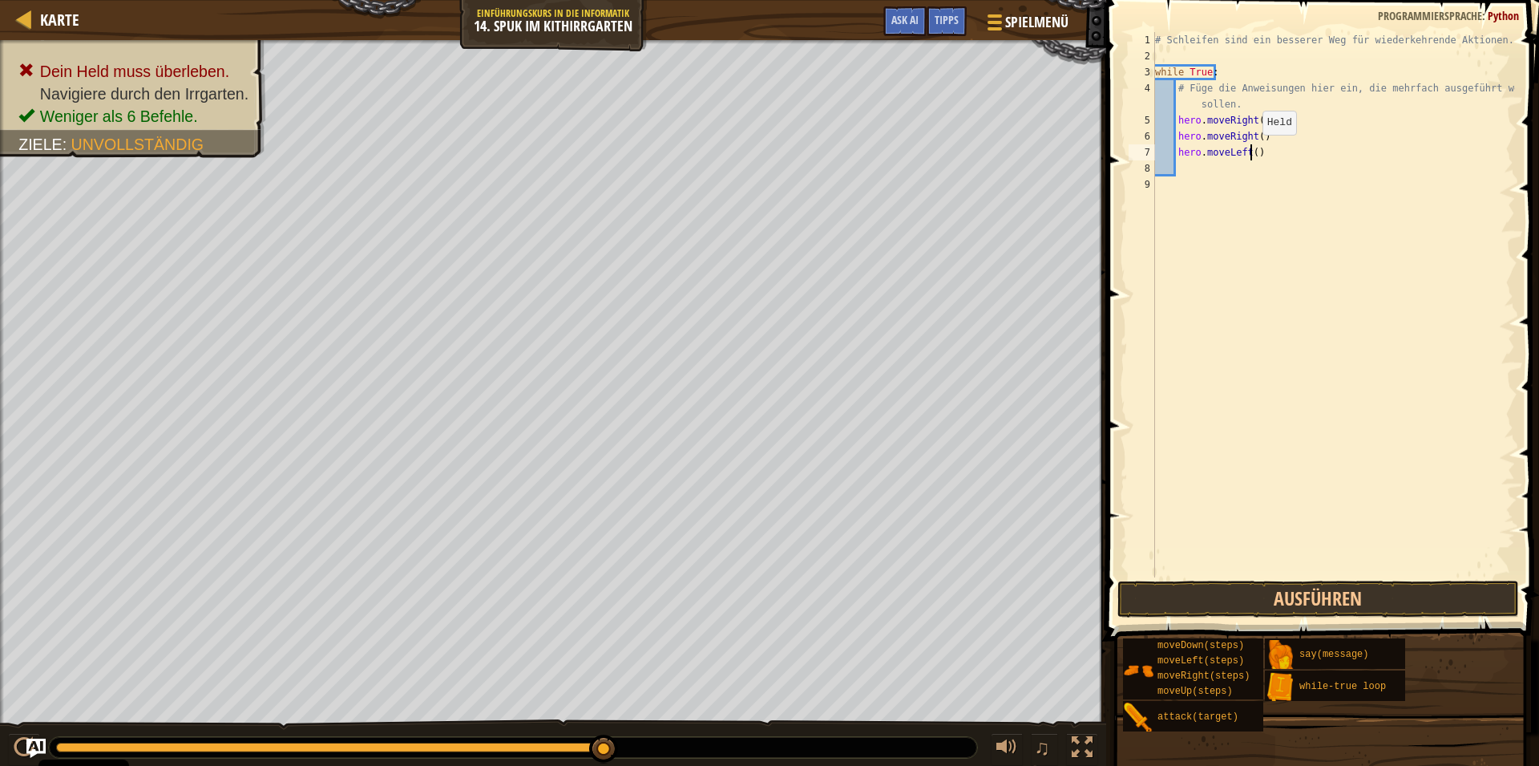
click at [1249, 151] on div "# Schleifen sind ein besserer Weg für wiederkehrende Aktionen. while True : # F…" at bounding box center [1333, 320] width 363 height 577
type textarea "hero.moveLeft(4)"
click at [1186, 166] on div "# Schleifen sind ein besserer Weg für wiederkehrende Aktionen. while True : # F…" at bounding box center [1333, 320] width 363 height 577
click at [1154, 184] on div "9" at bounding box center [1142, 184] width 26 height 16
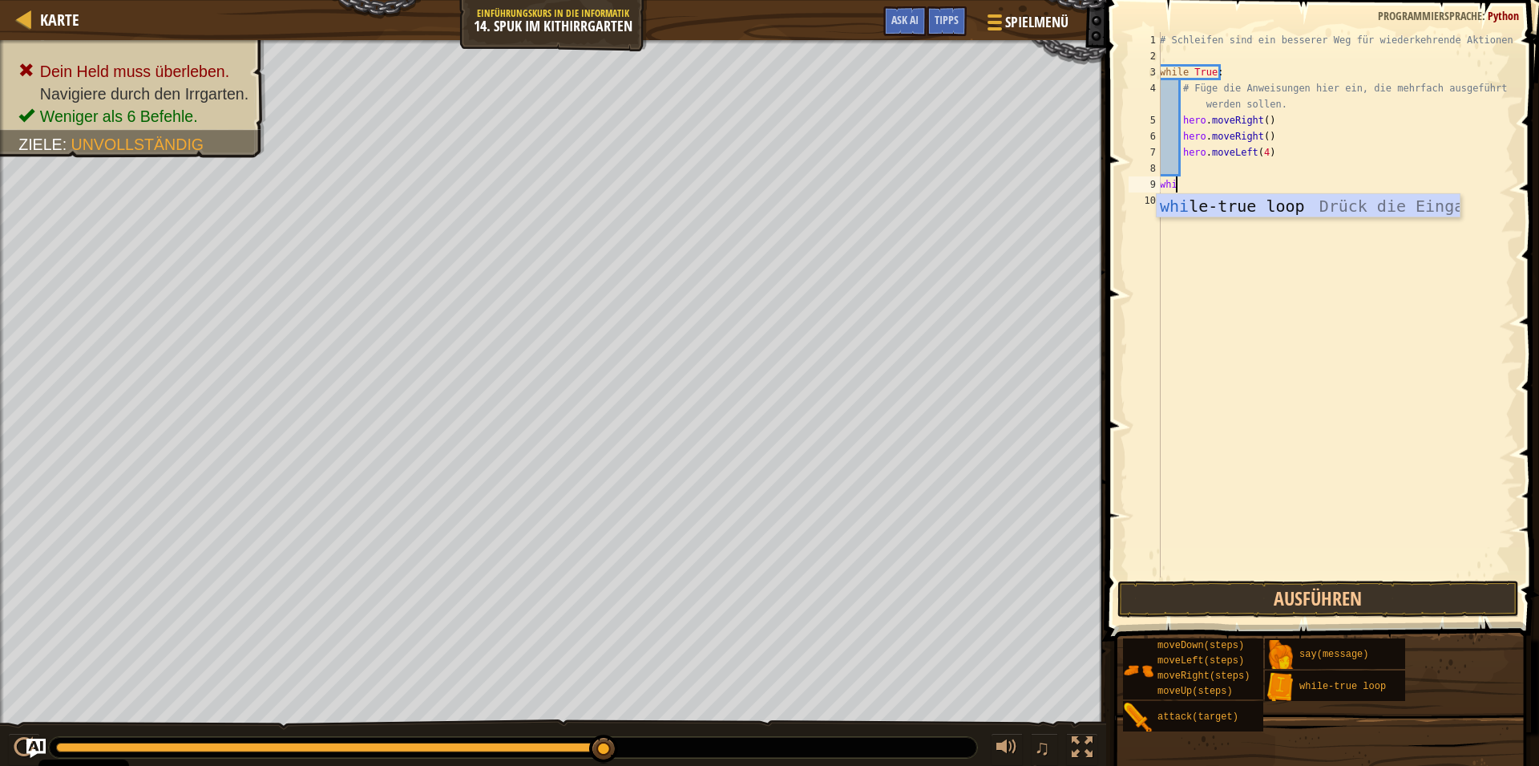
scroll to position [8, 1]
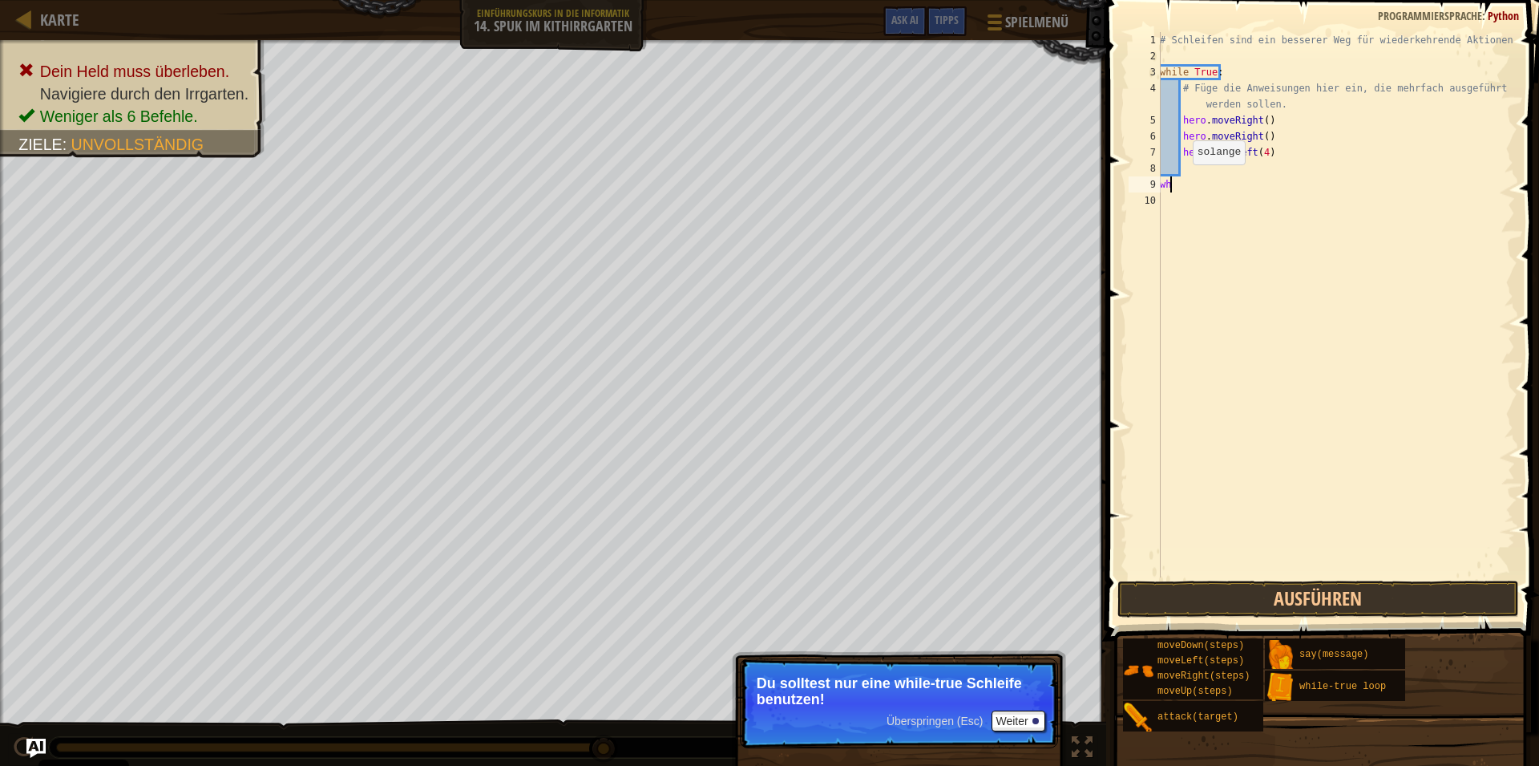
type textarea "w"
type textarea "h"
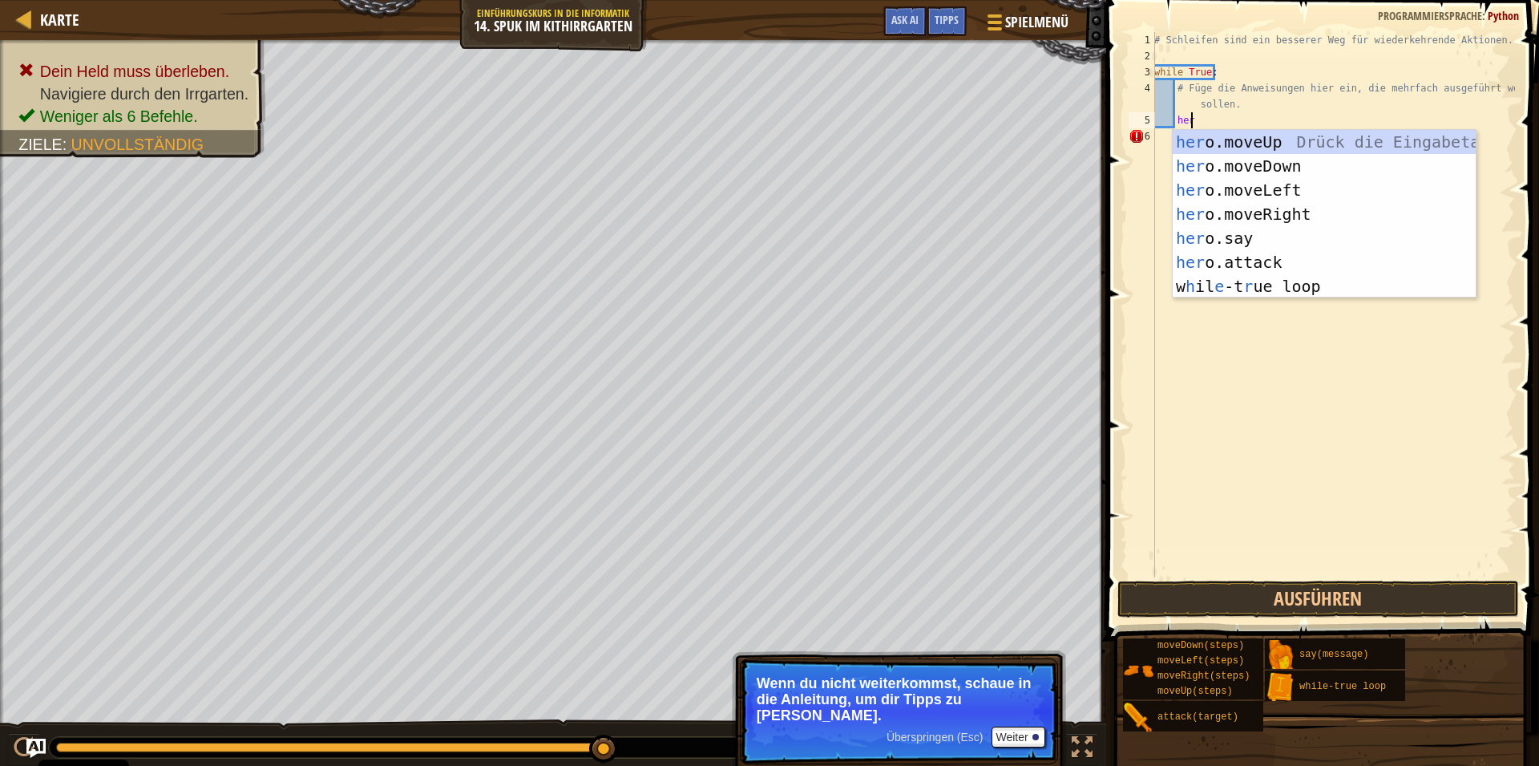
scroll to position [8, 2]
type textarea "hero"
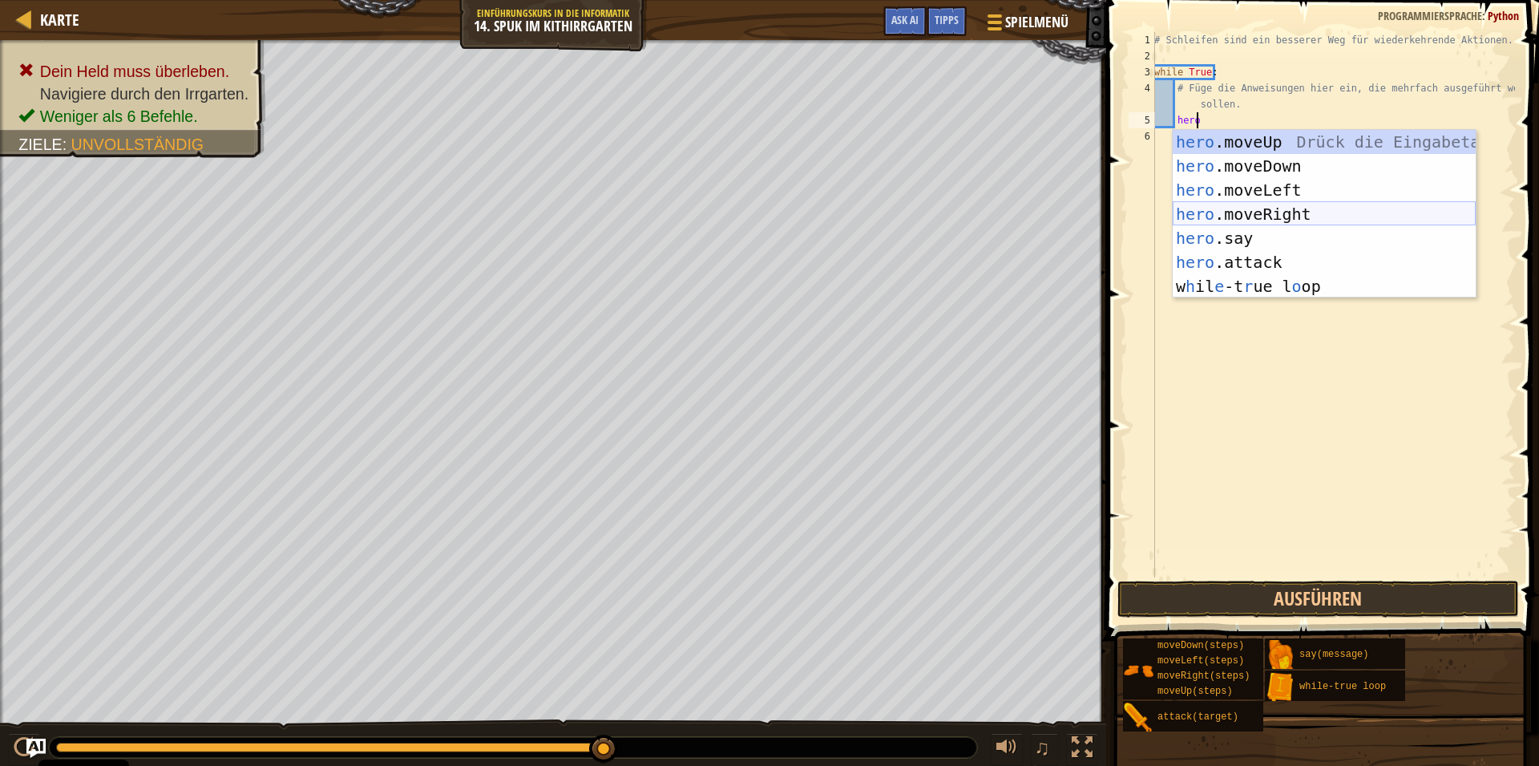
click at [1227, 207] on div "hero .moveUp Drück die Eingabetaste hero .moveDown Drück die Eingabetaste hero …" at bounding box center [1324, 238] width 303 height 216
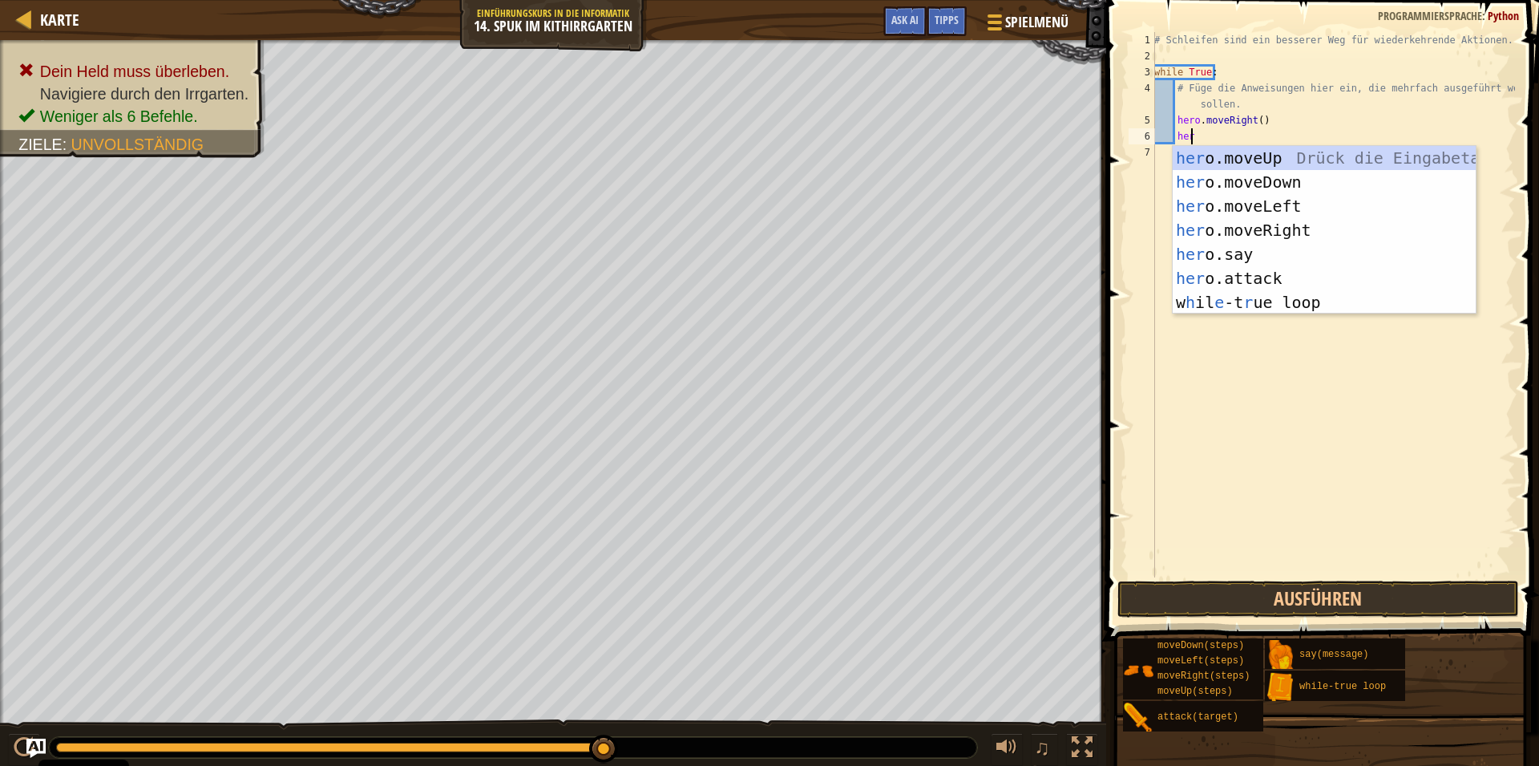
type textarea "hero"
click at [1274, 155] on div "hero .moveUp Drück die Eingabetaste hero .moveDown Drück die Eingabetaste hero …" at bounding box center [1324, 254] width 303 height 216
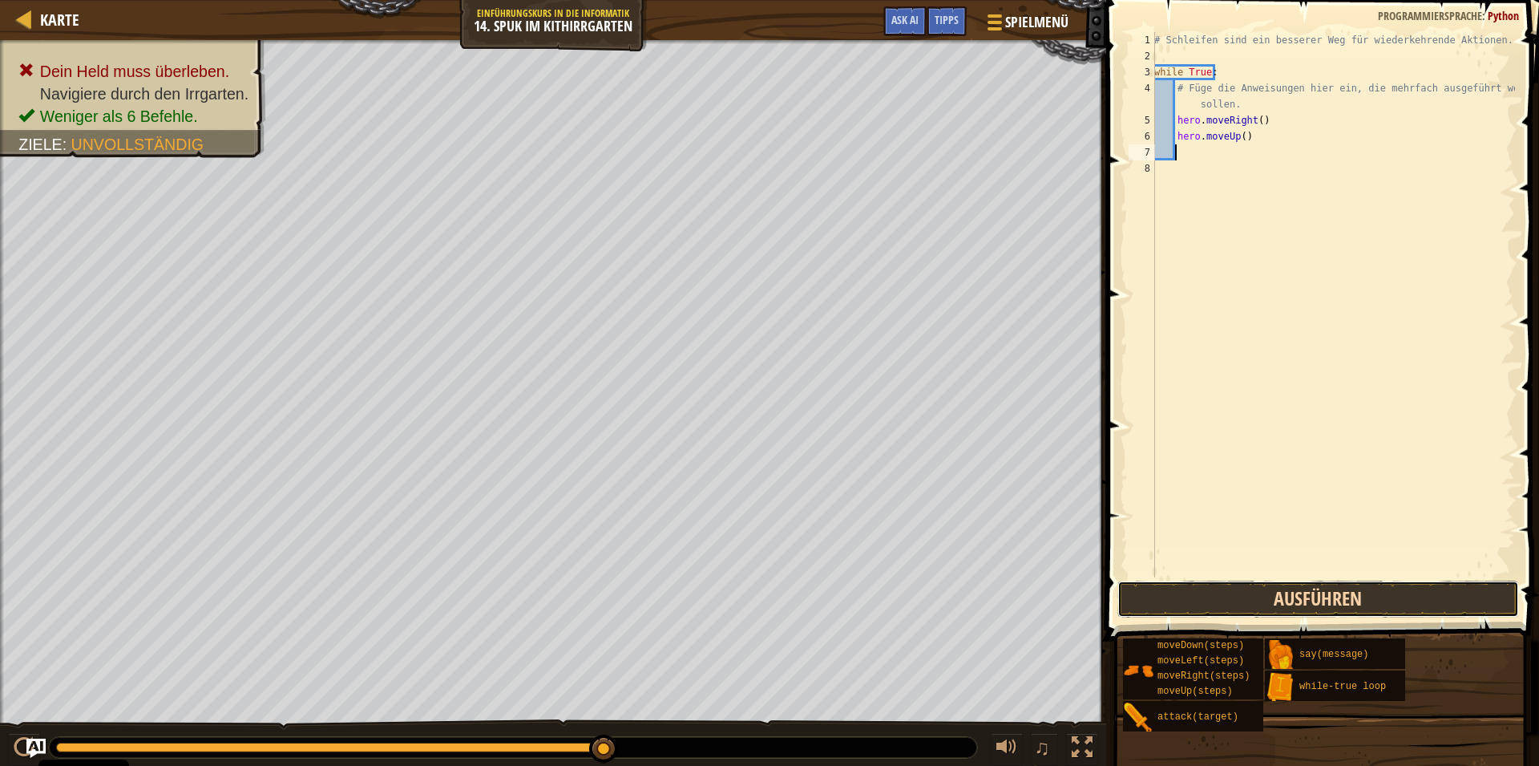
click at [1271, 592] on button "Ausführen" at bounding box center [1319, 598] width 402 height 37
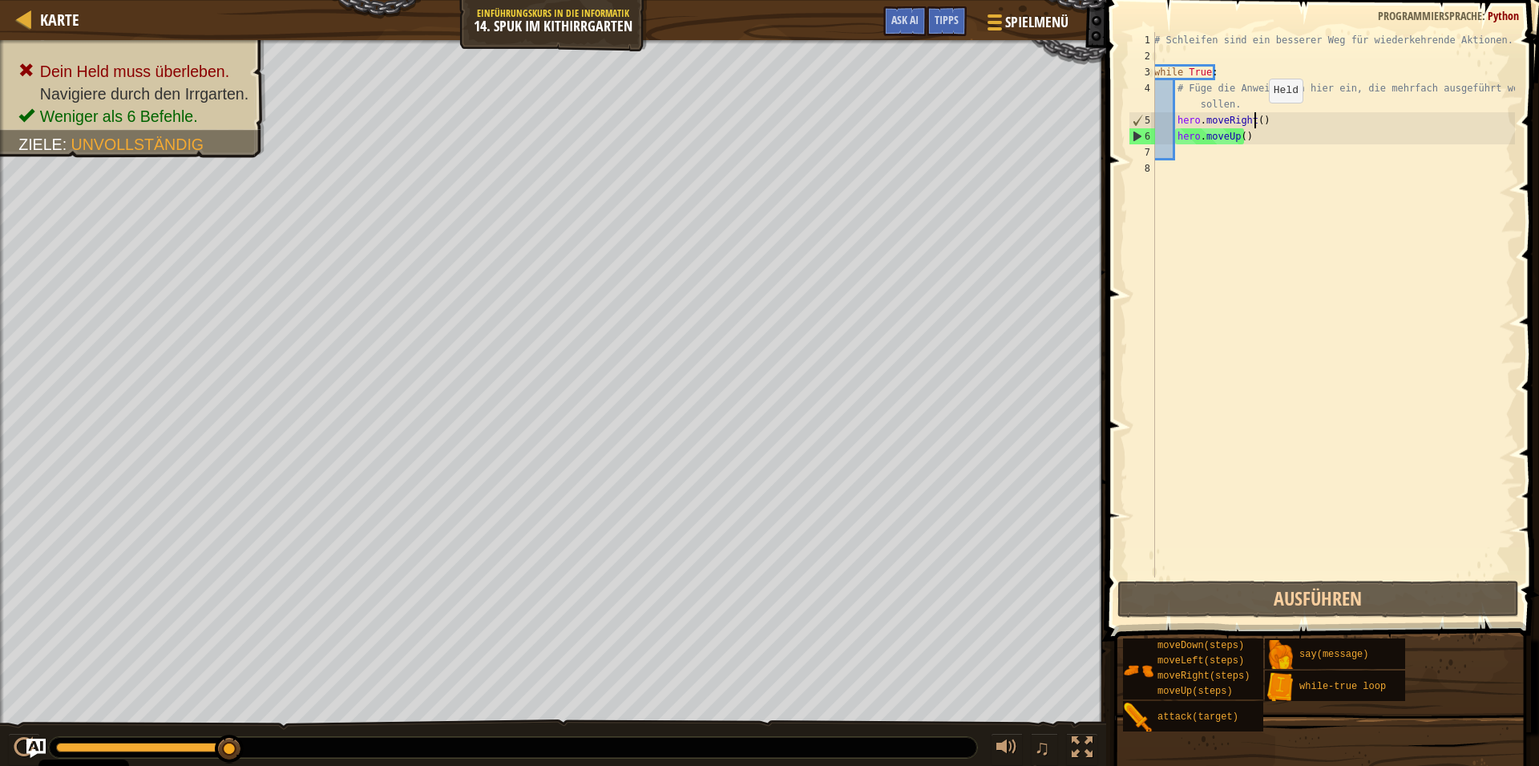
click at [1255, 119] on div "# Schleifen sind ein besserer Weg für wiederkehrende Aktionen. while True : # F…" at bounding box center [1333, 320] width 364 height 577
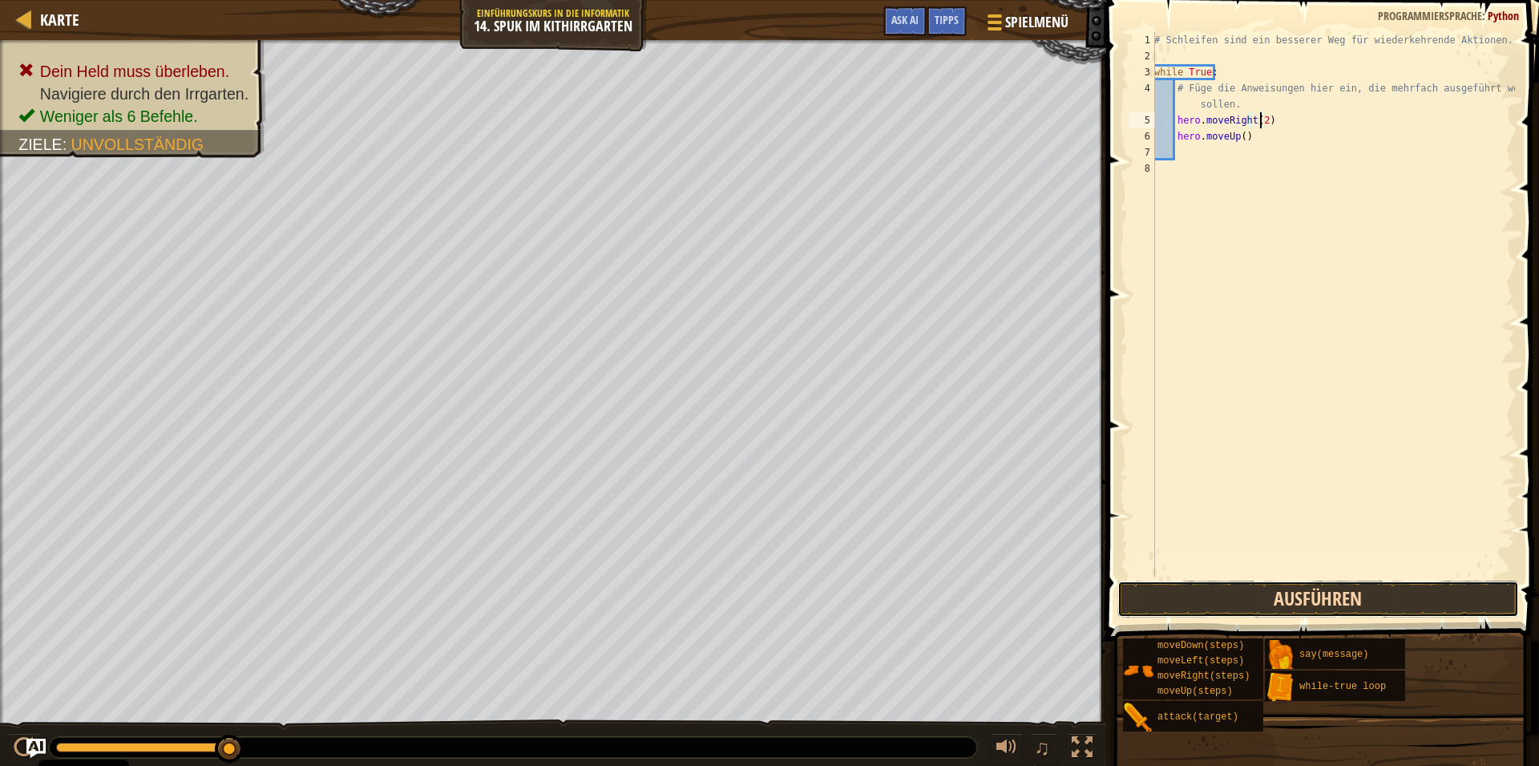
click at [1262, 589] on button "Ausführen" at bounding box center [1319, 598] width 402 height 37
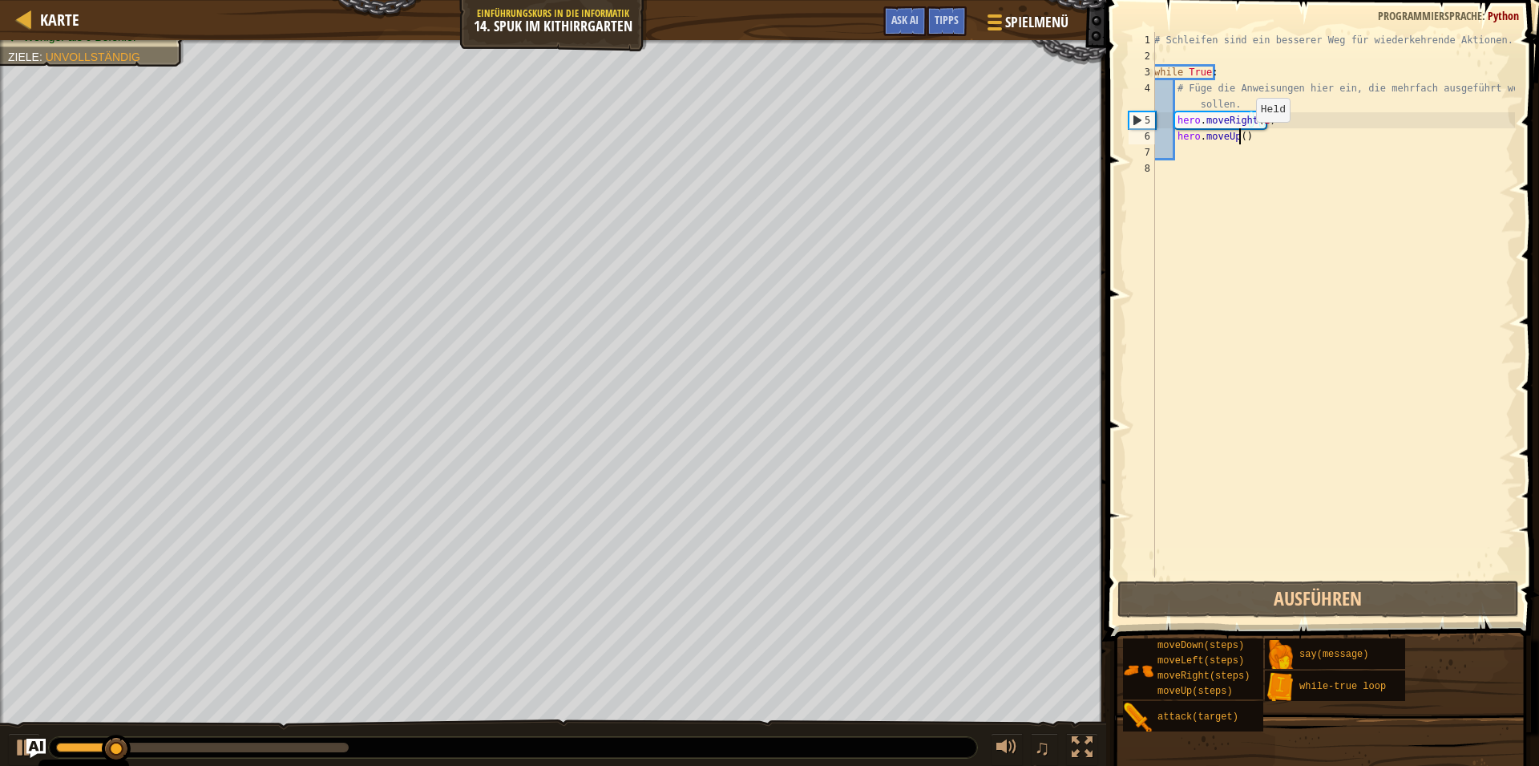
click at [1242, 138] on div "# Schleifen sind ein besserer Weg für wiederkehrende Aktionen. while True : # F…" at bounding box center [1333, 320] width 364 height 577
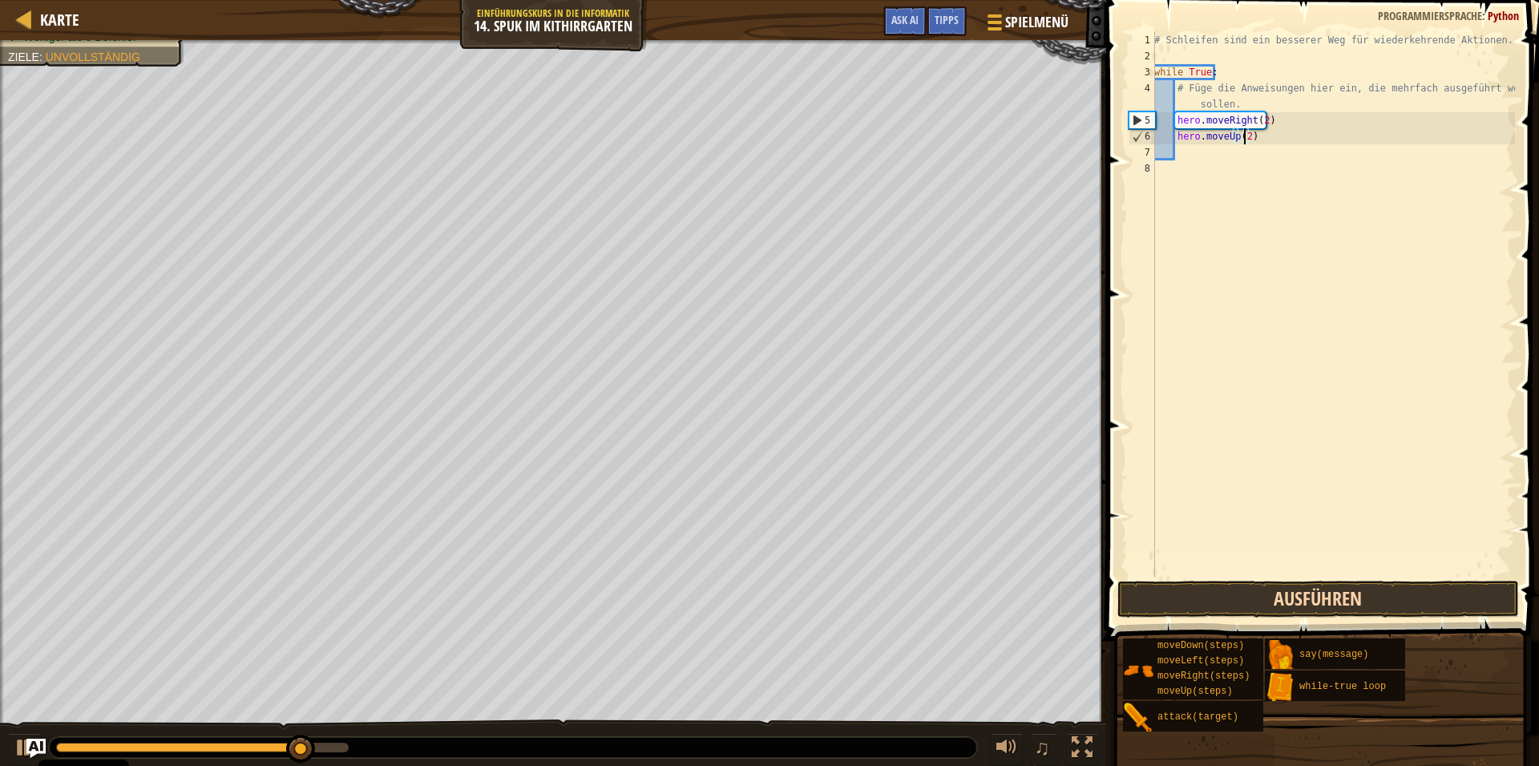
type textarea "hero.moveUp(2)"
click at [1242, 592] on button "Ausführen" at bounding box center [1319, 598] width 402 height 37
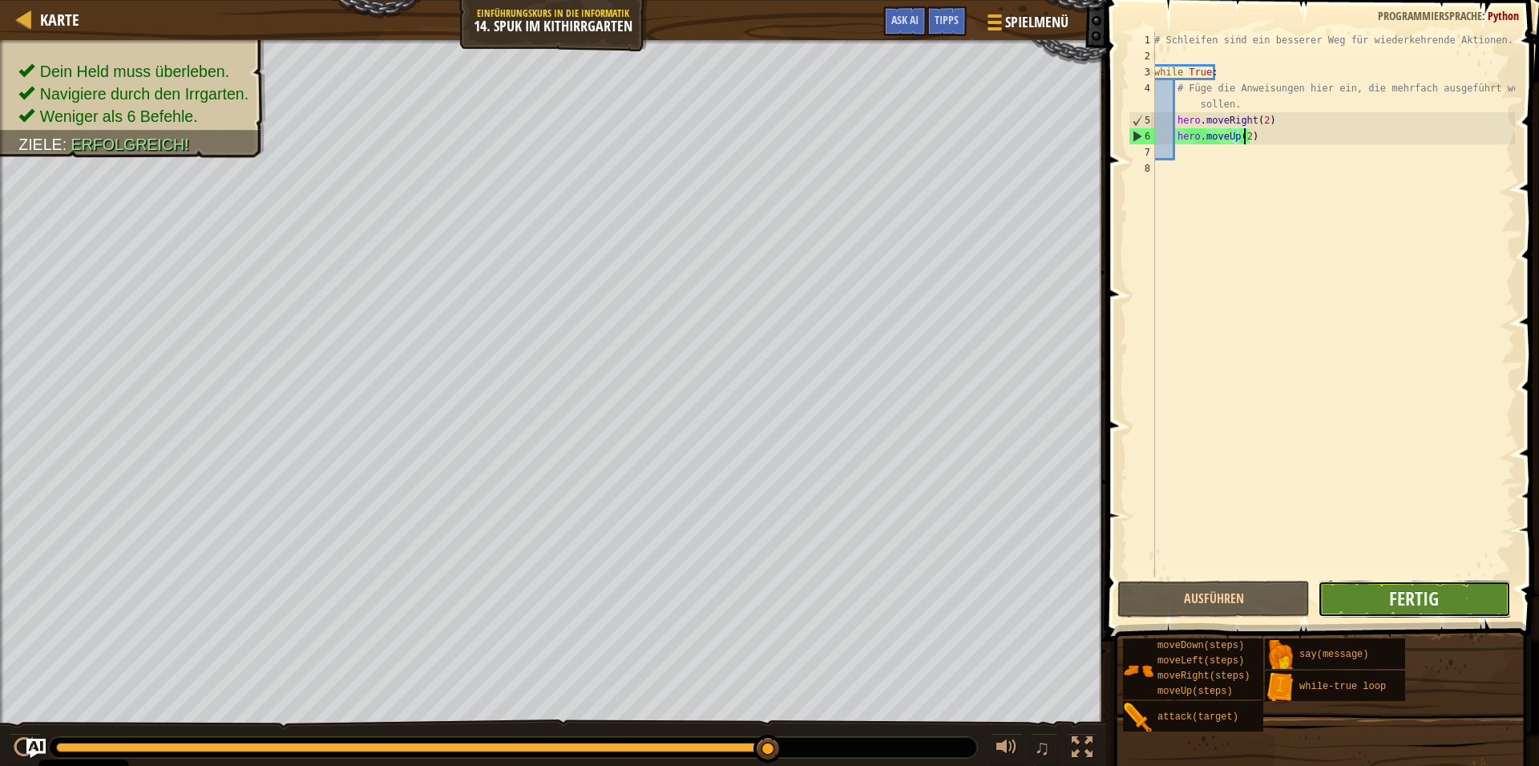
click at [1381, 610] on button "Fertig" at bounding box center [1414, 598] width 192 height 37
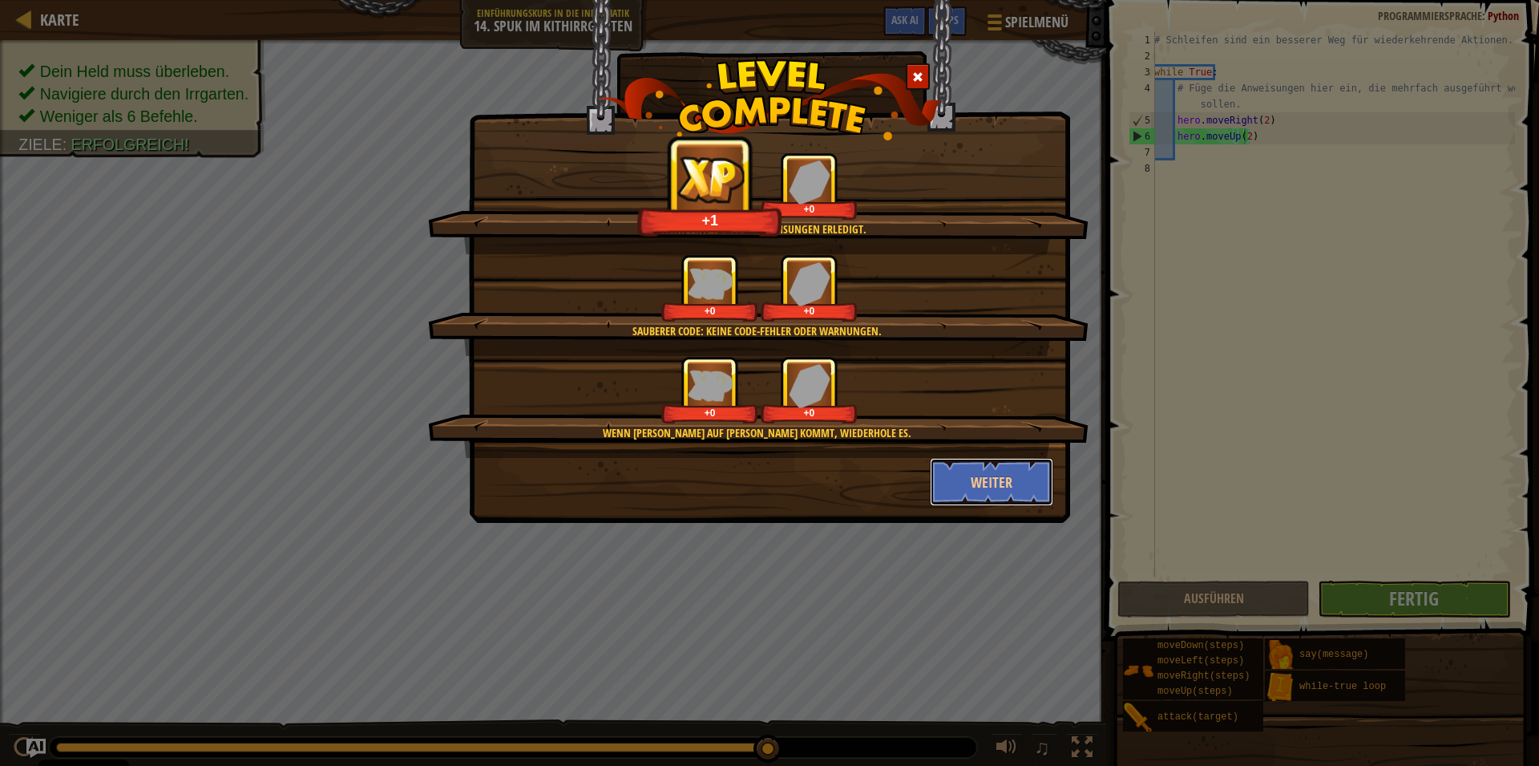
click at [979, 480] on button "Weiter" at bounding box center [992, 482] width 124 height 48
